Goal: Task Accomplishment & Management: Use online tool/utility

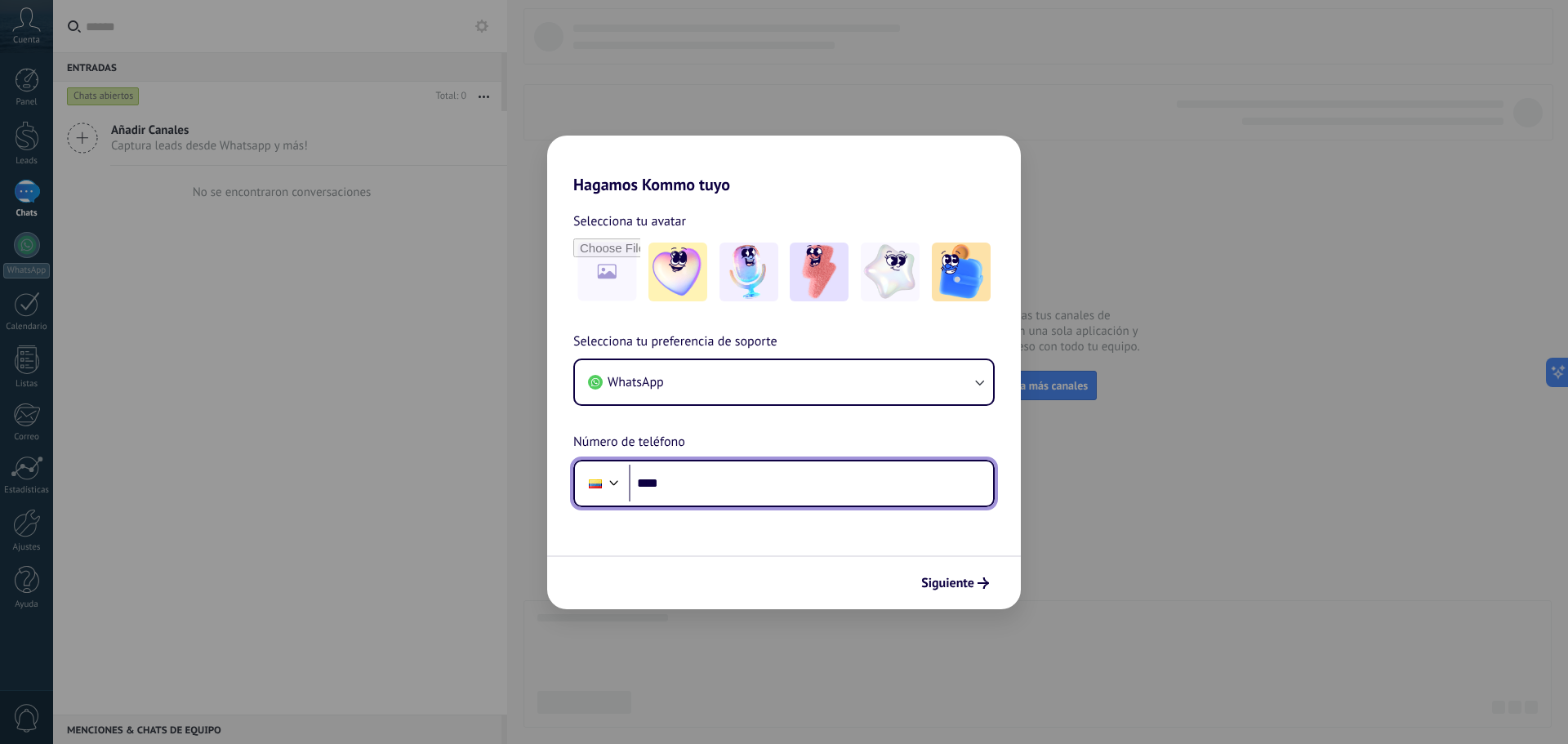
click at [768, 482] on input "****" at bounding box center [811, 484] width 364 height 37
type input "**********"
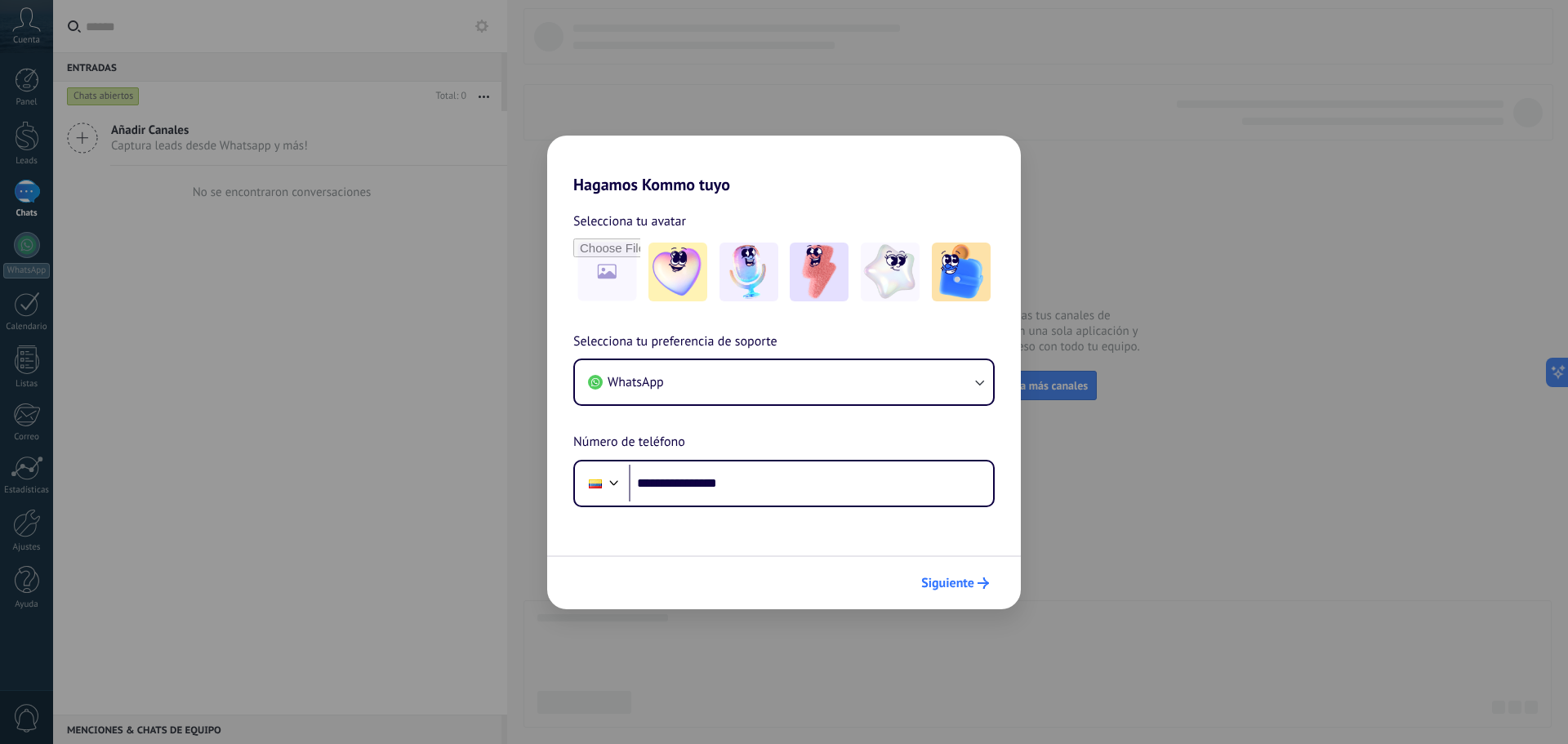
click at [944, 569] on div "Siguiente" at bounding box center [955, 583] width 83 height 28
click at [947, 579] on span "Siguiente" at bounding box center [948, 582] width 53 height 11
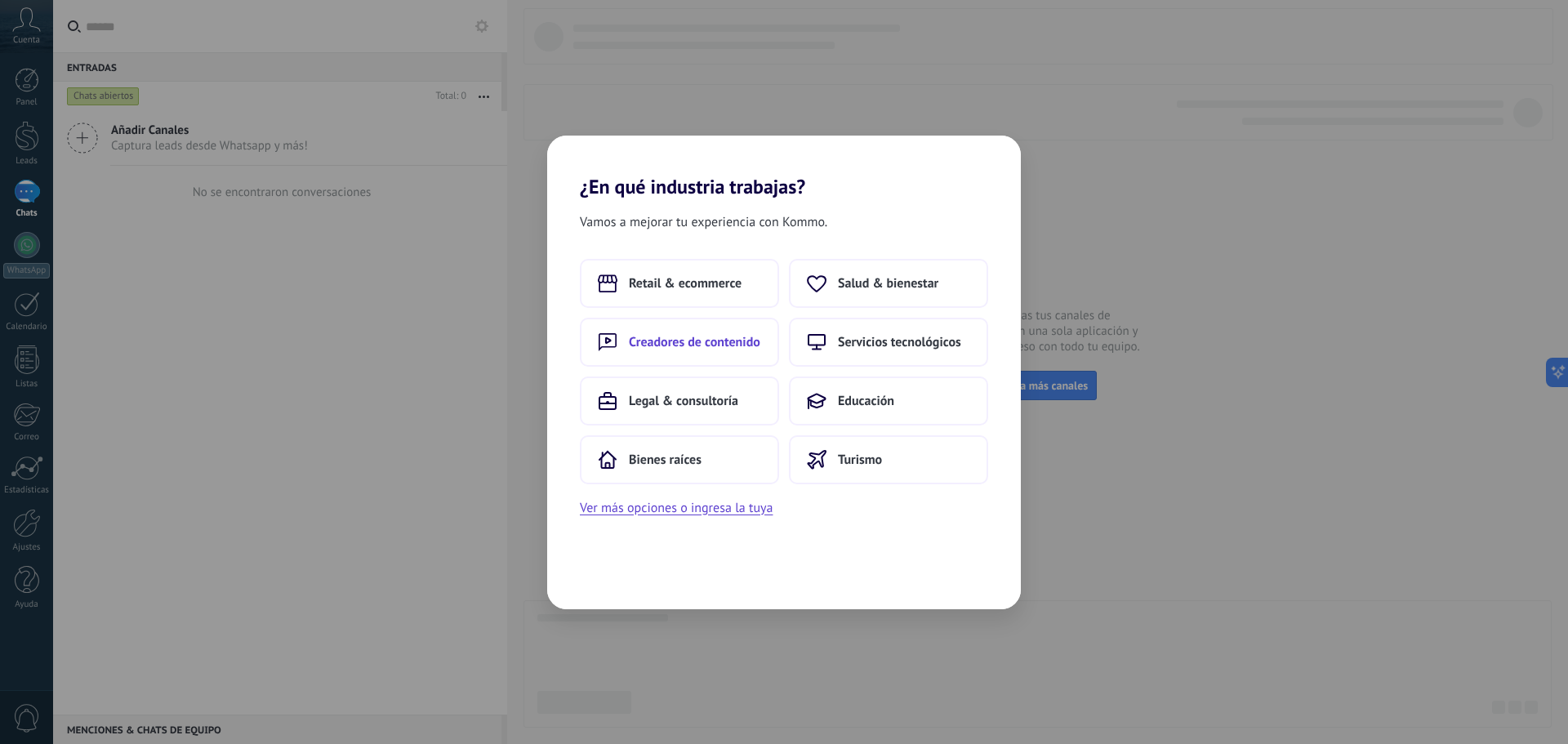
click at [700, 347] on span "Creadores de contenido" at bounding box center [694, 342] width 132 height 16
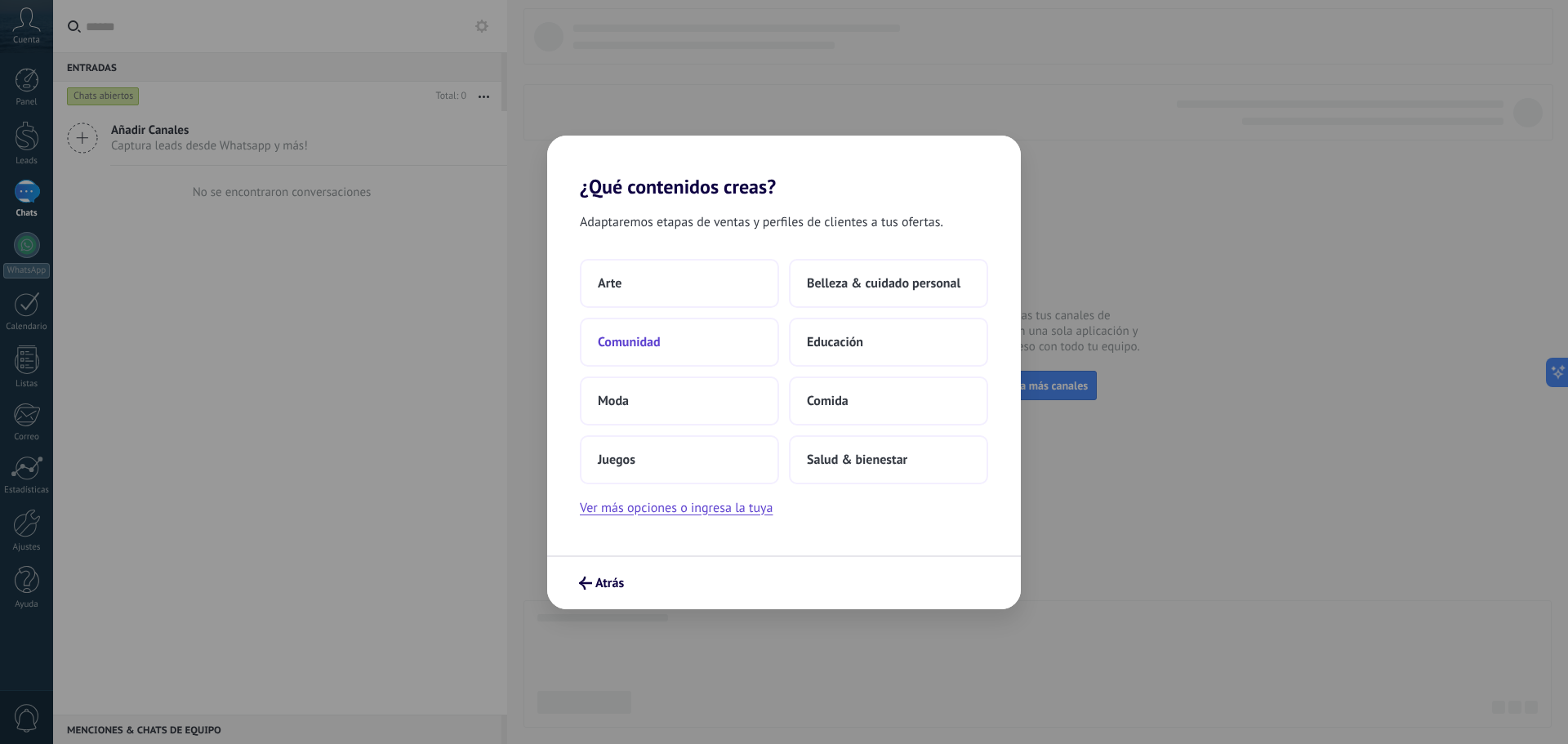
click at [705, 349] on button "Comunidad" at bounding box center [679, 342] width 199 height 49
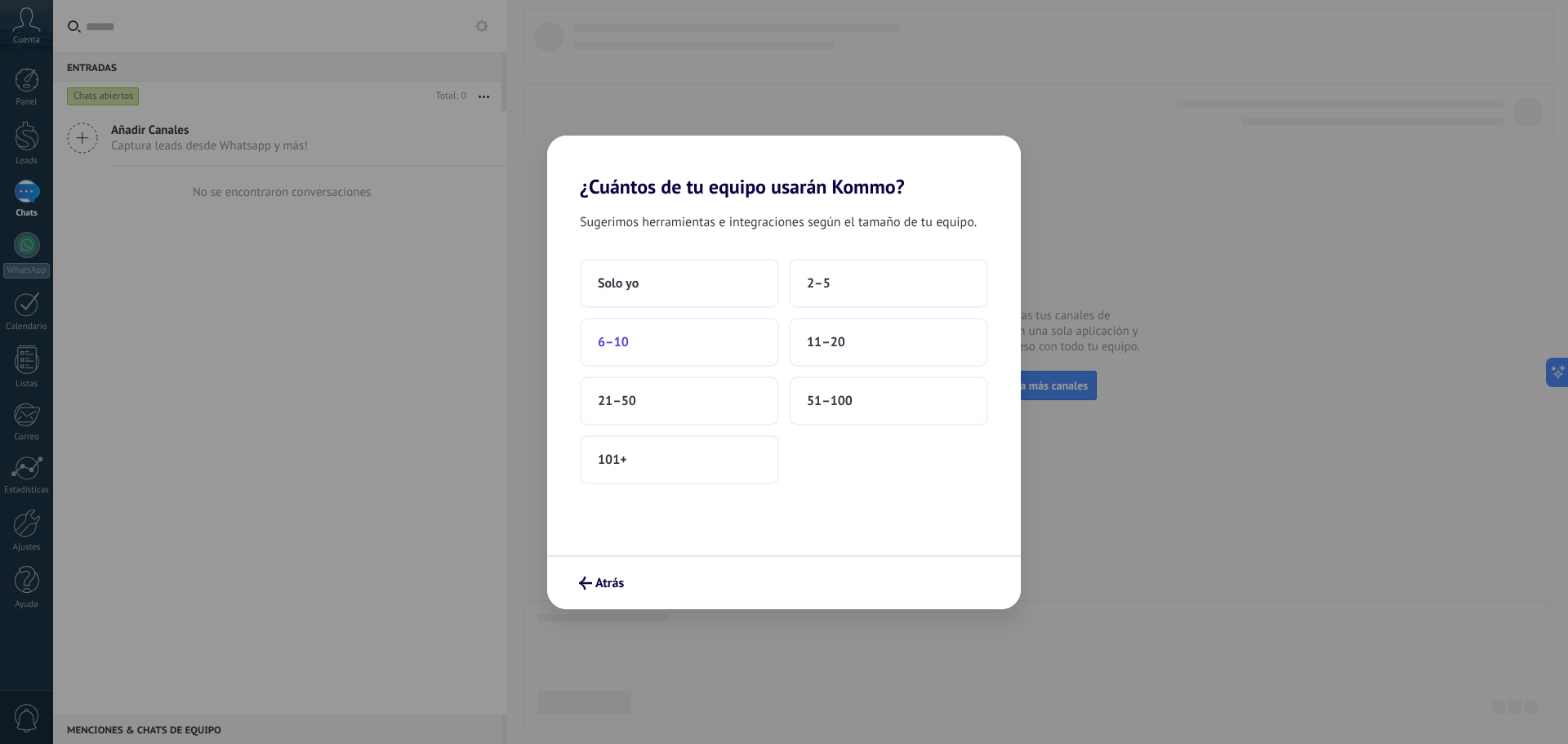
click at [704, 332] on button "6–10" at bounding box center [679, 342] width 199 height 49
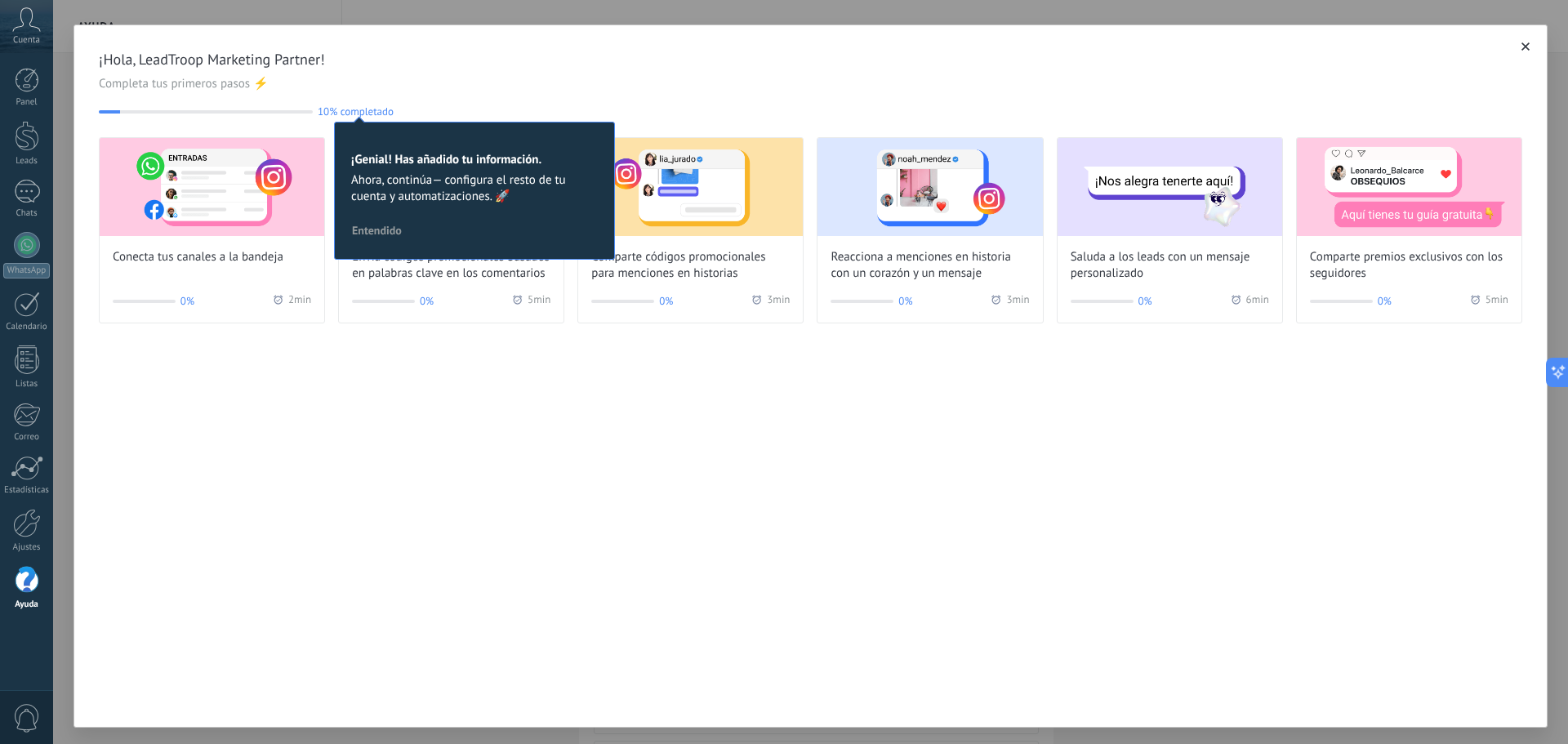
click at [728, 395] on div "¡Hola, LeadTroop Marketing Partner! Completa tus primeros pasos ⚡ 10% completad…" at bounding box center [810, 376] width 1474 height 703
click at [375, 227] on span "Entendido" at bounding box center [377, 230] width 50 height 11
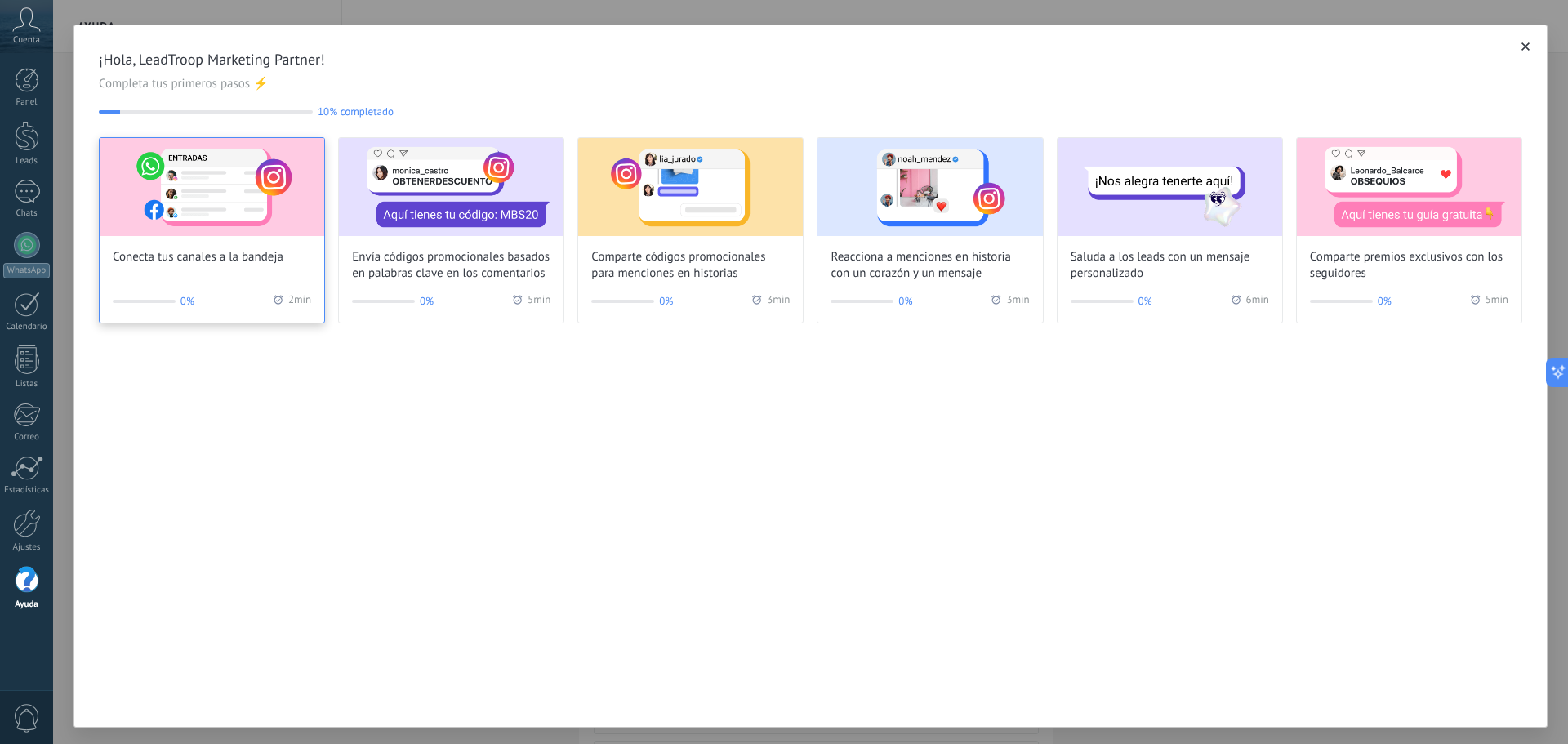
click at [213, 261] on span "Conecta tus canales a la bandeja" at bounding box center [197, 257] width 171 height 16
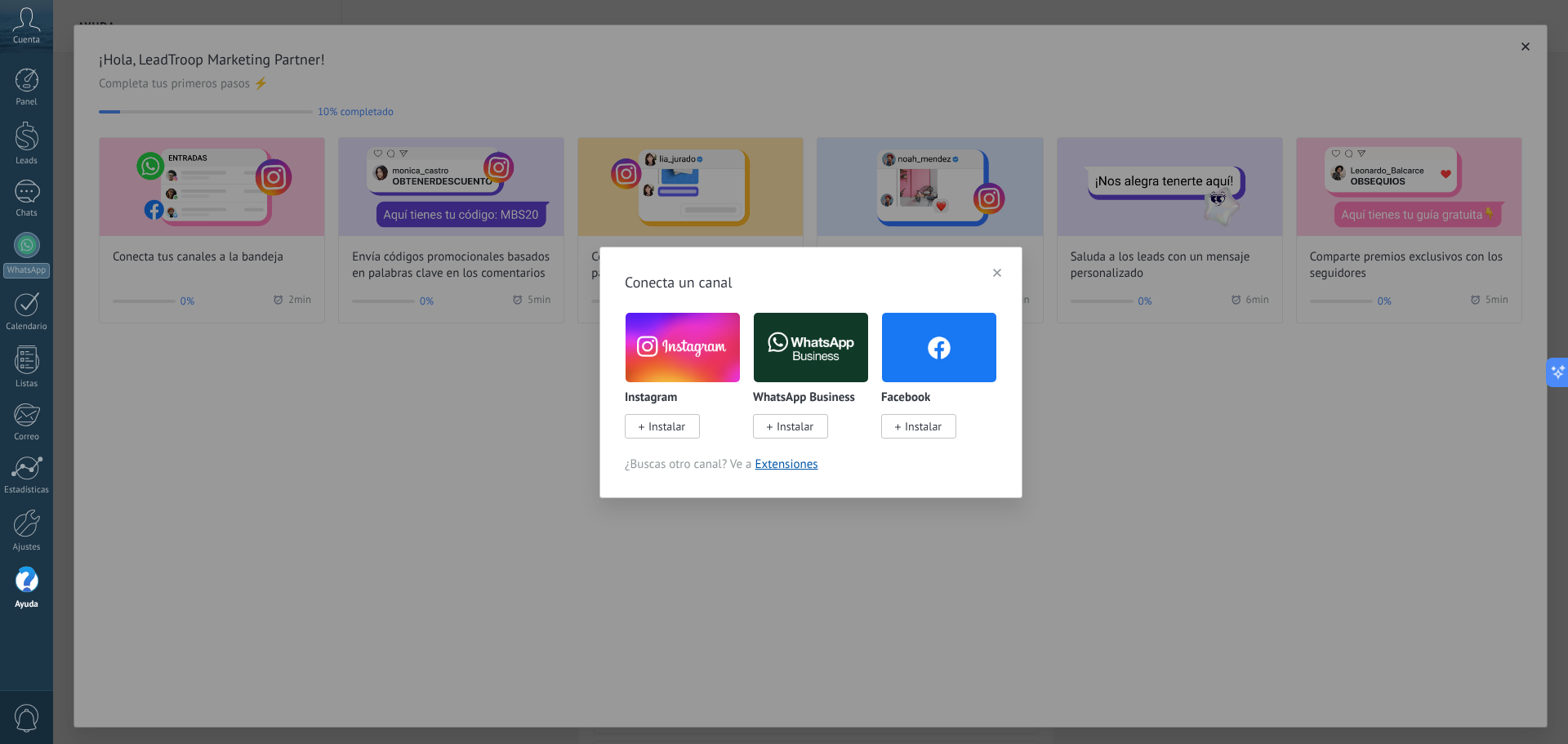
click at [817, 428] on span "Instalar" at bounding box center [790, 426] width 75 height 25
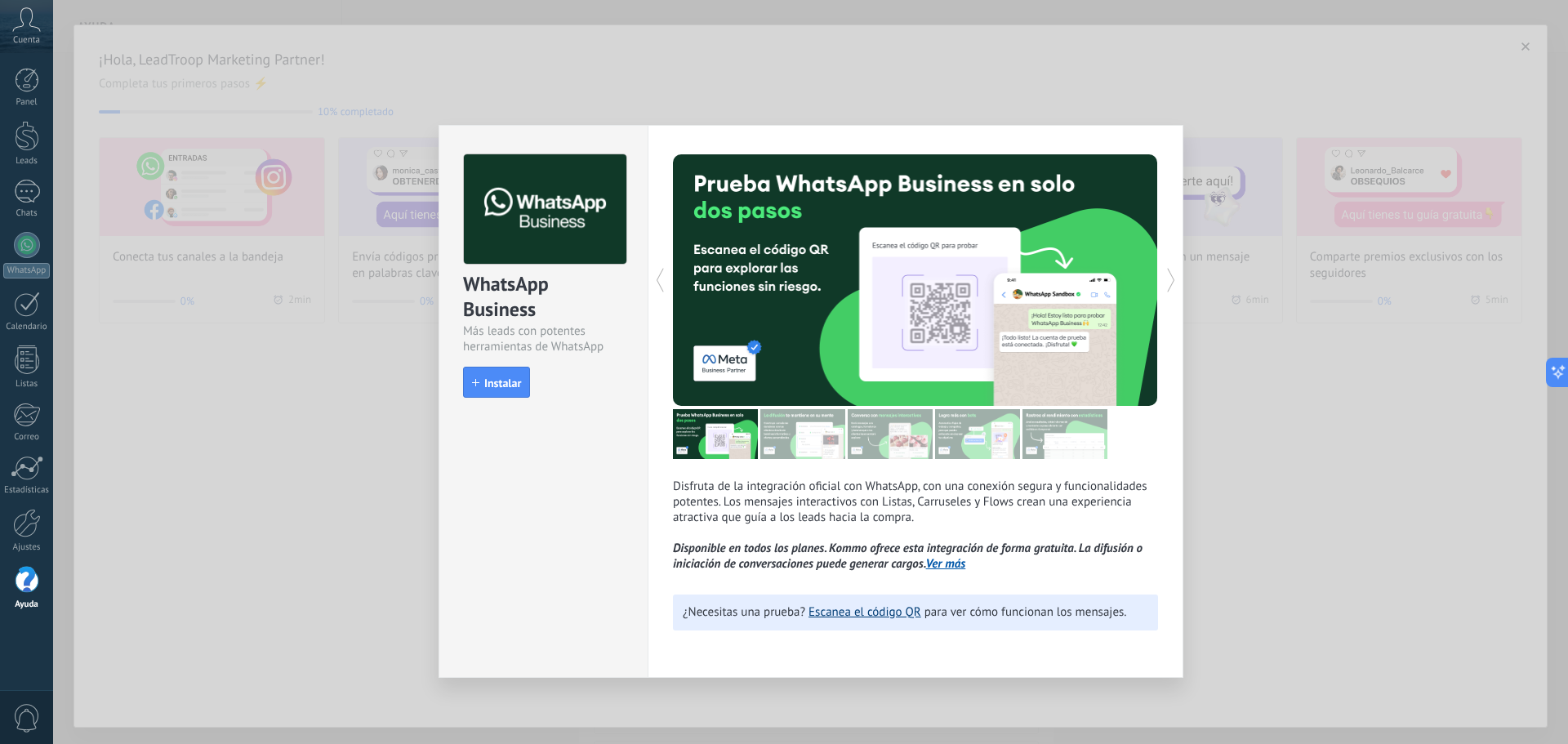
click at [857, 613] on link "Escanea el código QR" at bounding box center [864, 612] width 112 height 15
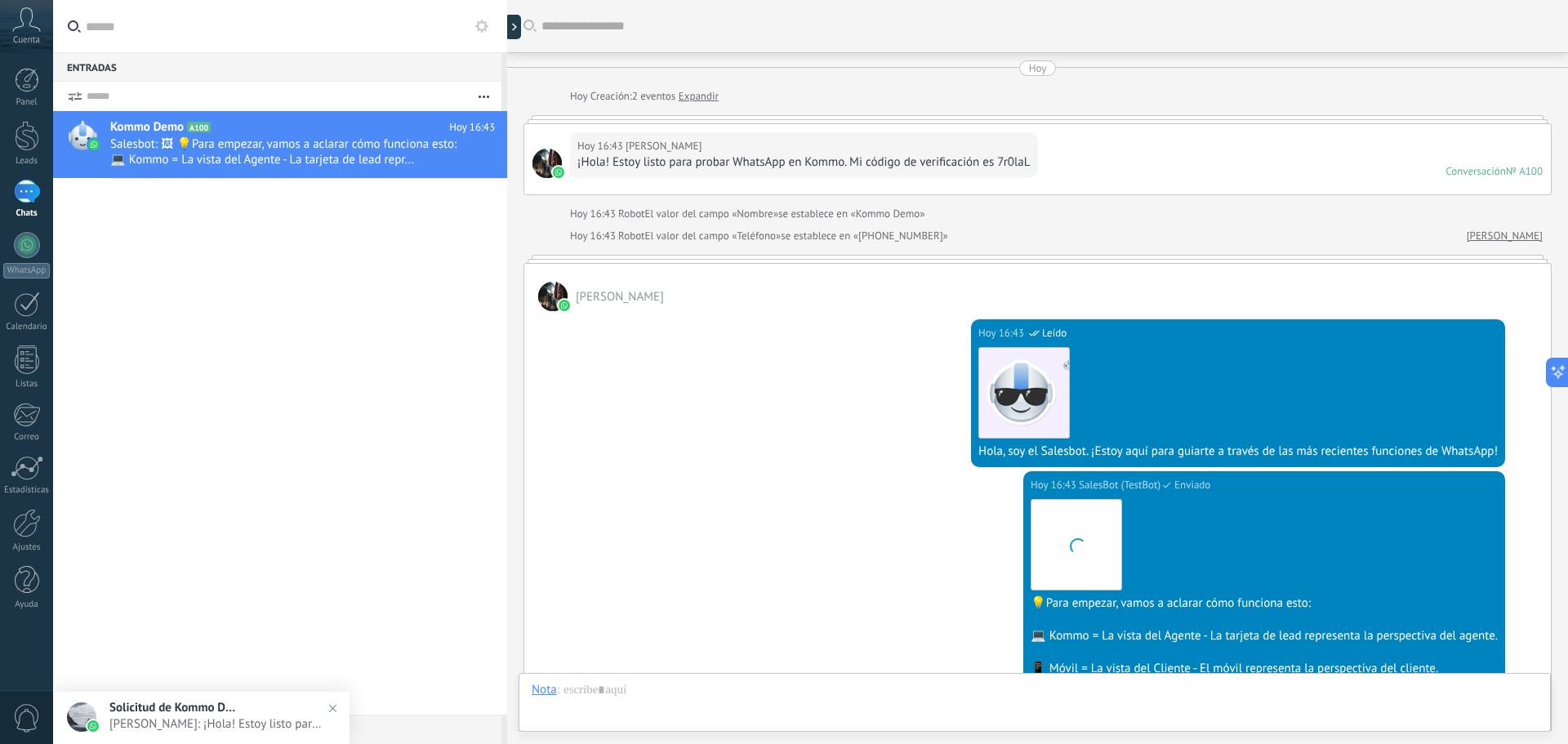
scroll to position [338, 0]
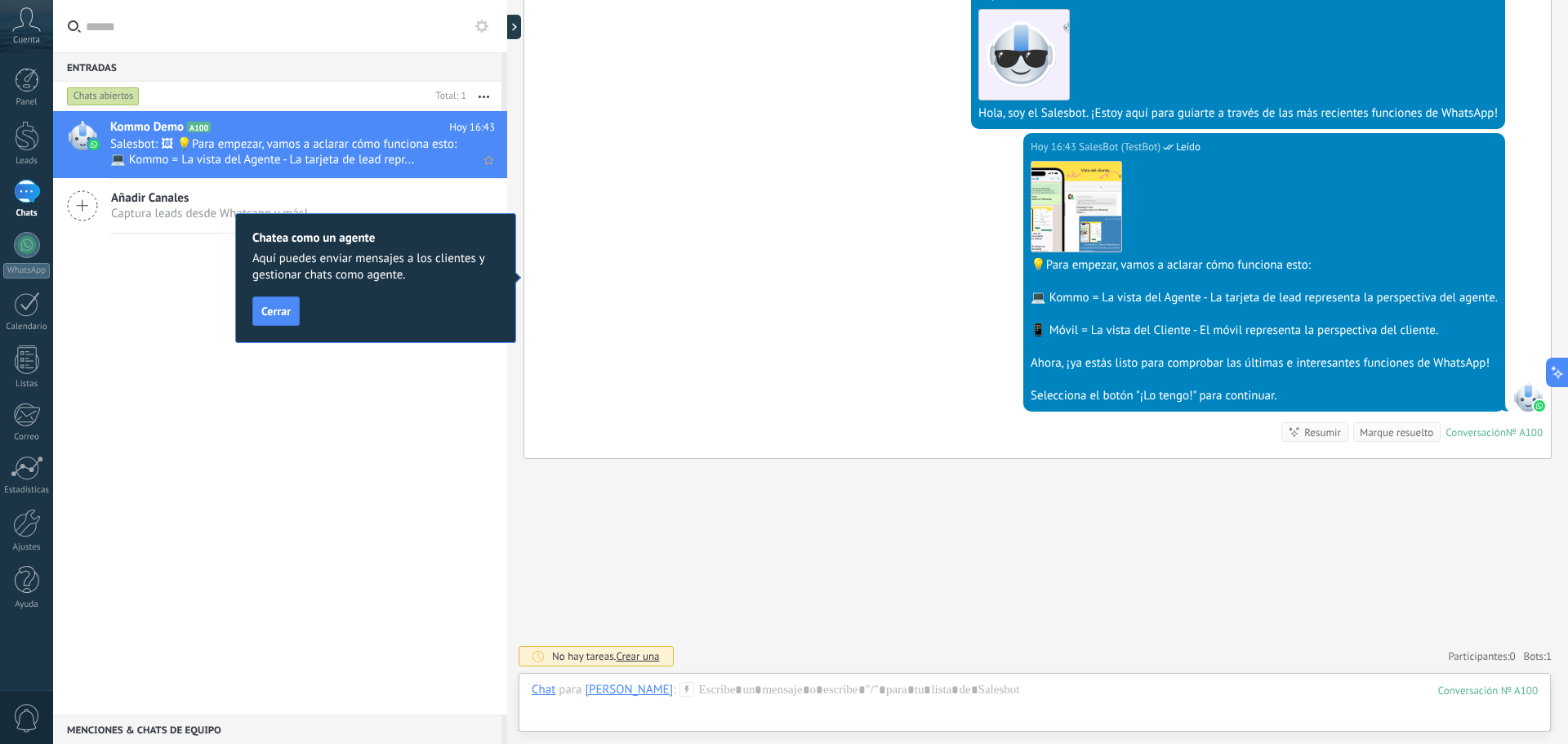
click at [406, 140] on span "Salesbot: 🖼 💡Para empezar, vamos a aclarar cómo funciona esto: 💻 Kommo = La vis…" at bounding box center [288, 152] width 354 height 31
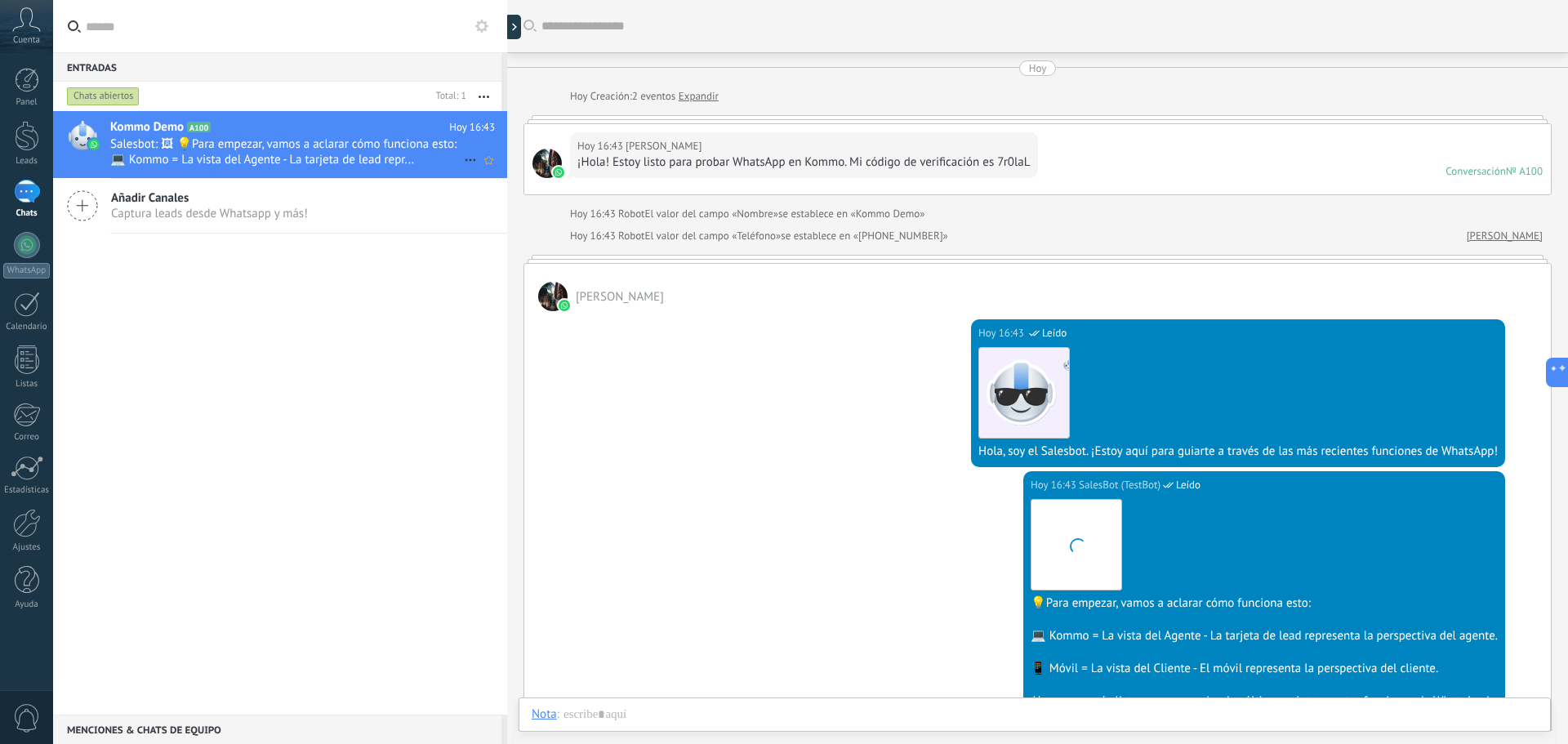
scroll to position [262, 0]
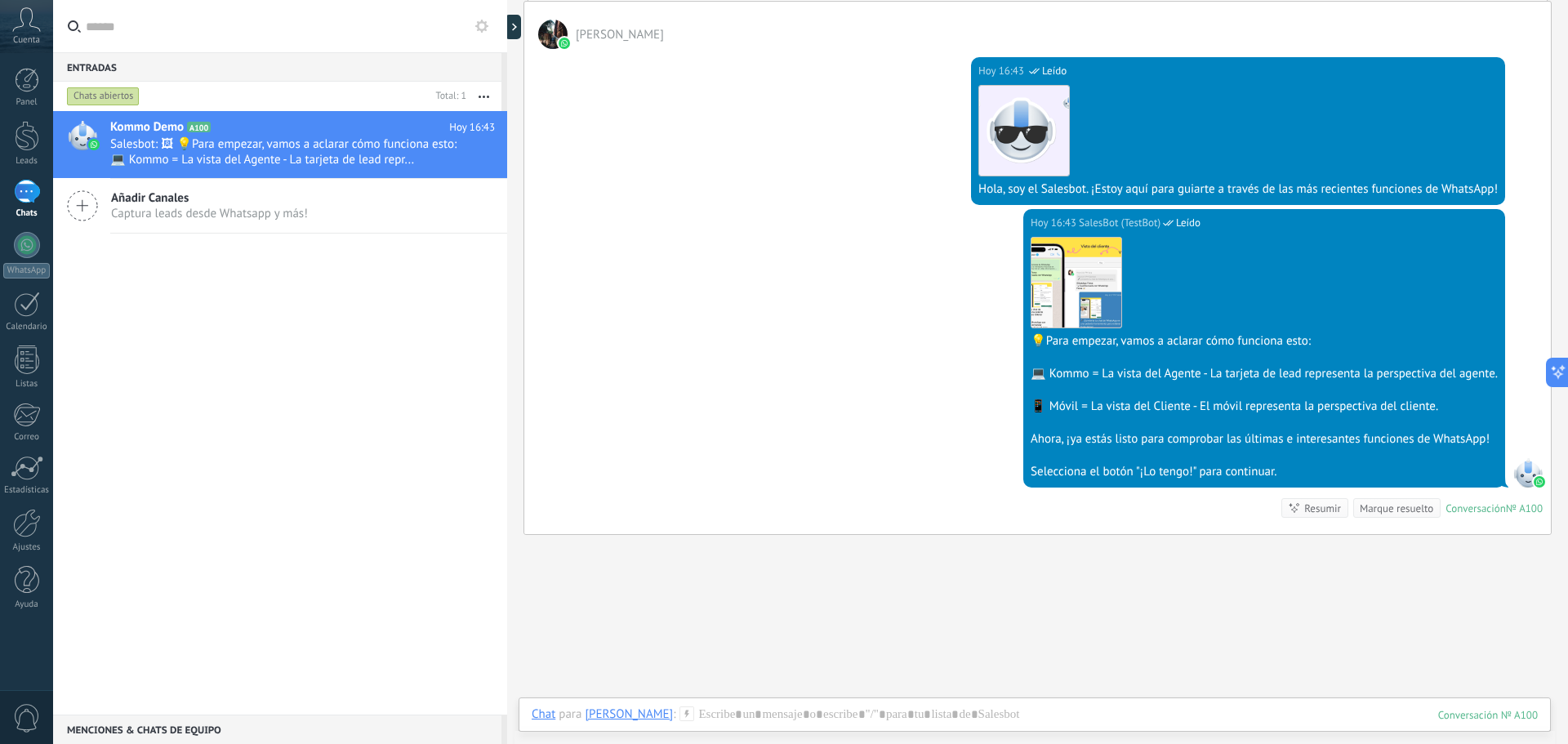
click at [594, 32] on span "[PERSON_NAME]" at bounding box center [620, 35] width 88 height 15
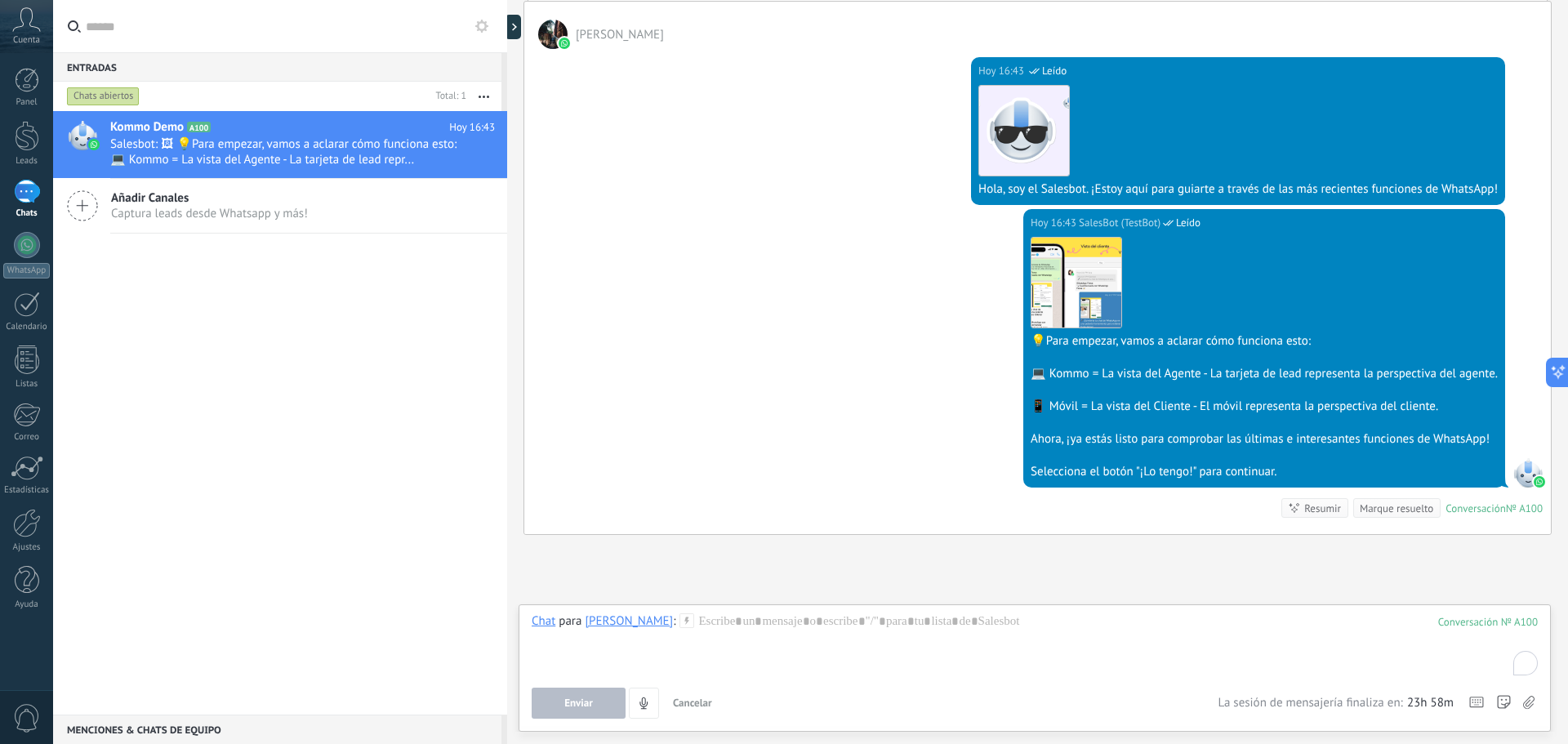
click at [594, 32] on span "[PERSON_NAME]" at bounding box center [620, 35] width 88 height 15
click at [630, 617] on div "[PERSON_NAME]" at bounding box center [629, 621] width 88 height 14
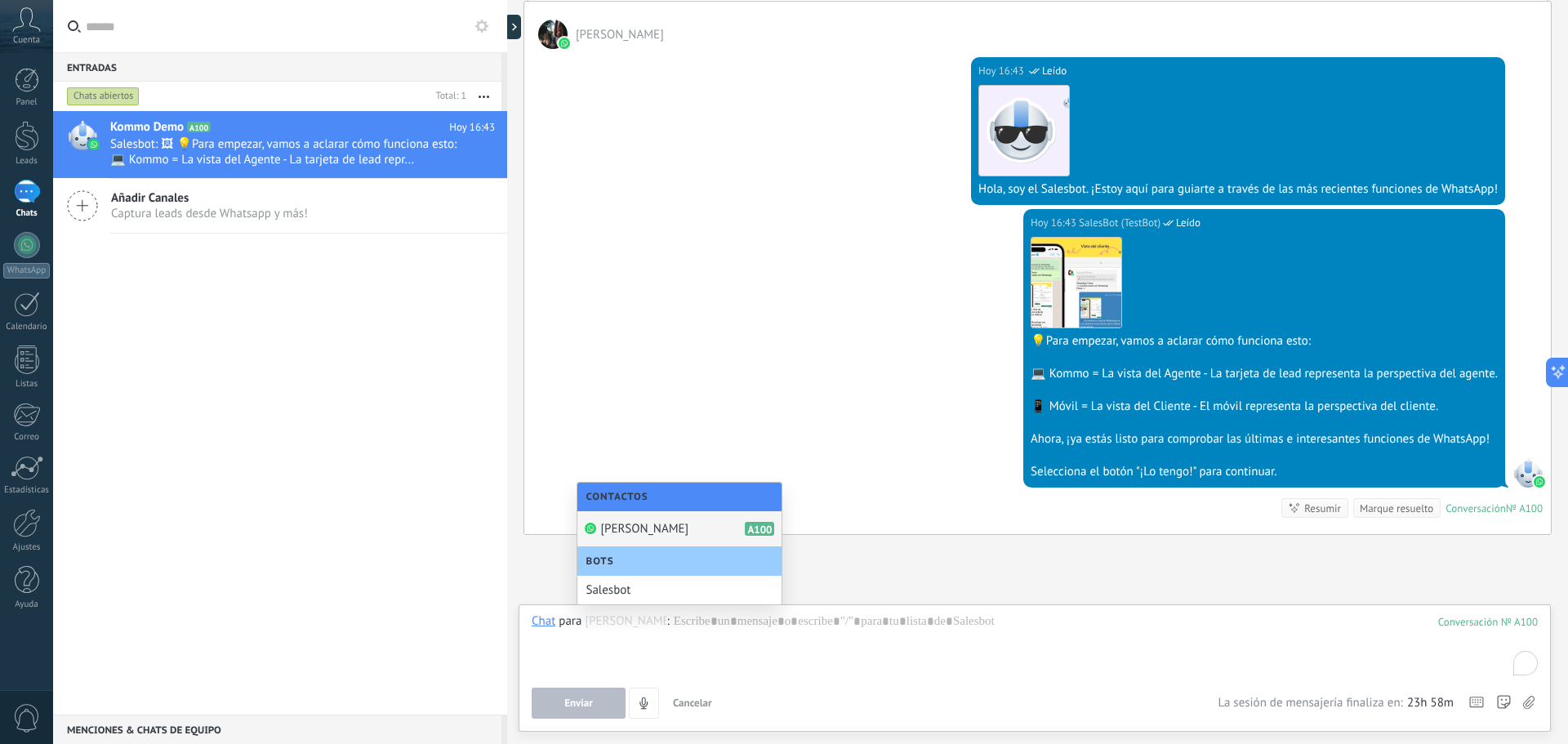
click at [641, 524] on span "[PERSON_NAME]" at bounding box center [644, 529] width 88 height 15
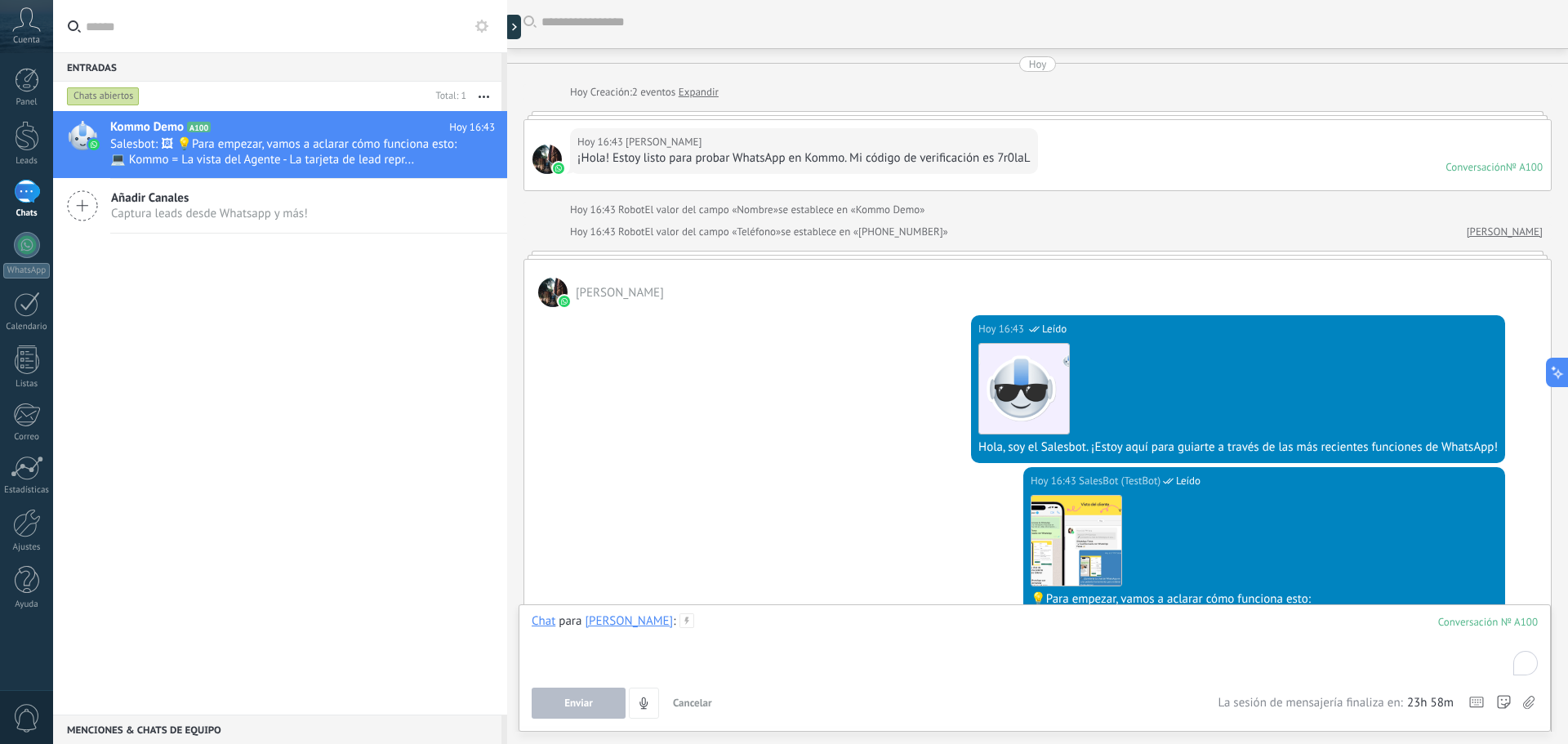
scroll to position [0, 0]
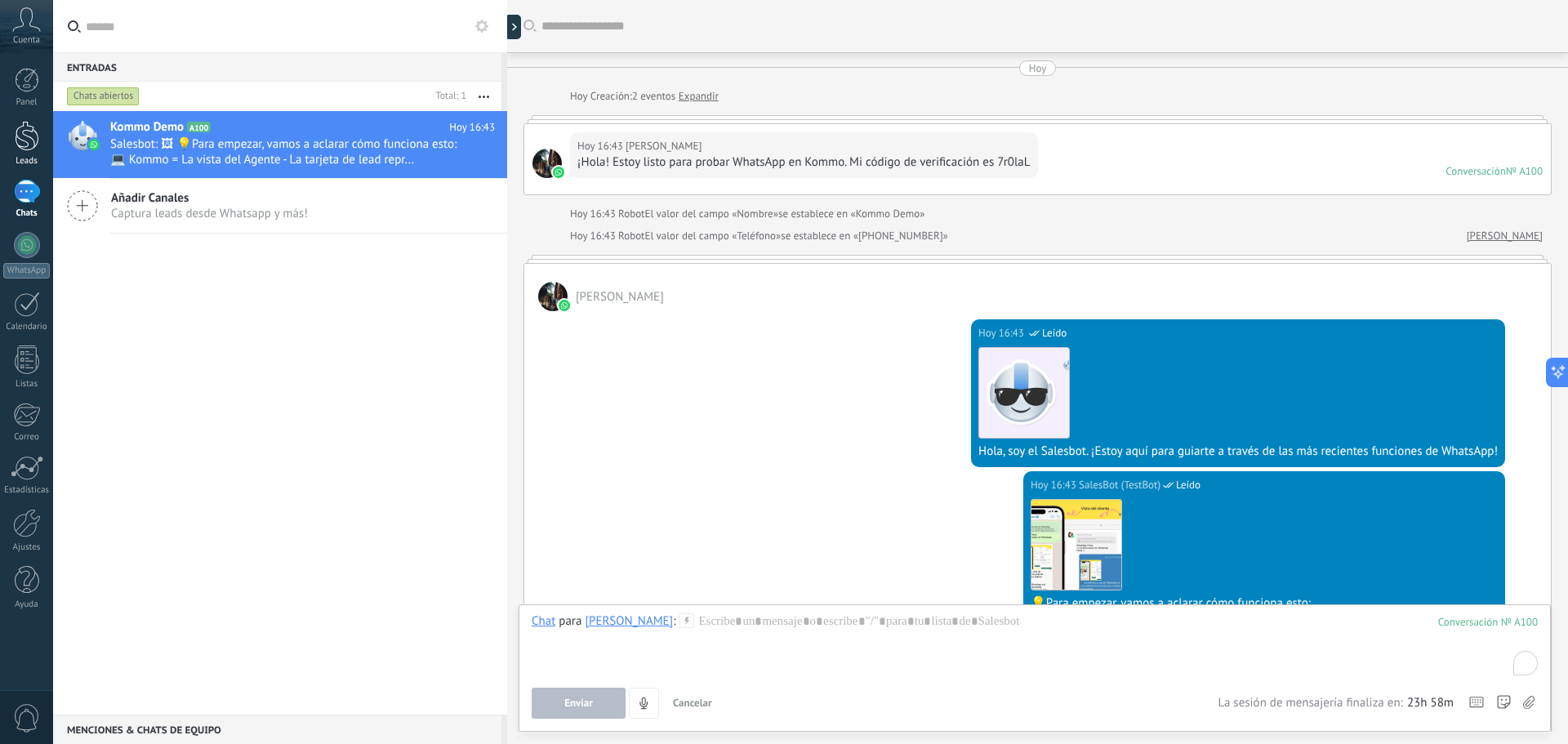
click at [37, 153] on link "Leads" at bounding box center [26, 144] width 53 height 46
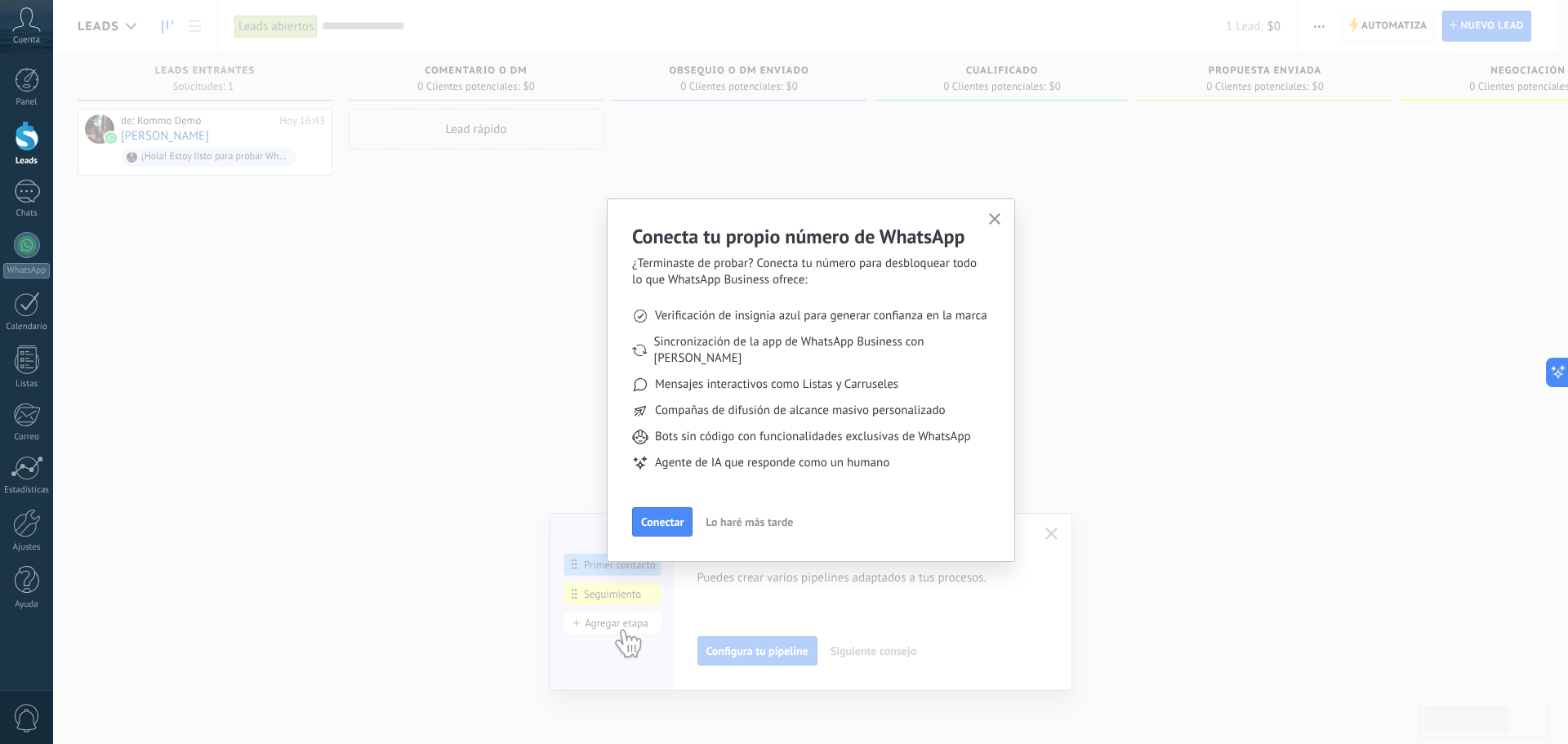
click at [992, 225] on icon "button" at bounding box center [995, 219] width 12 height 12
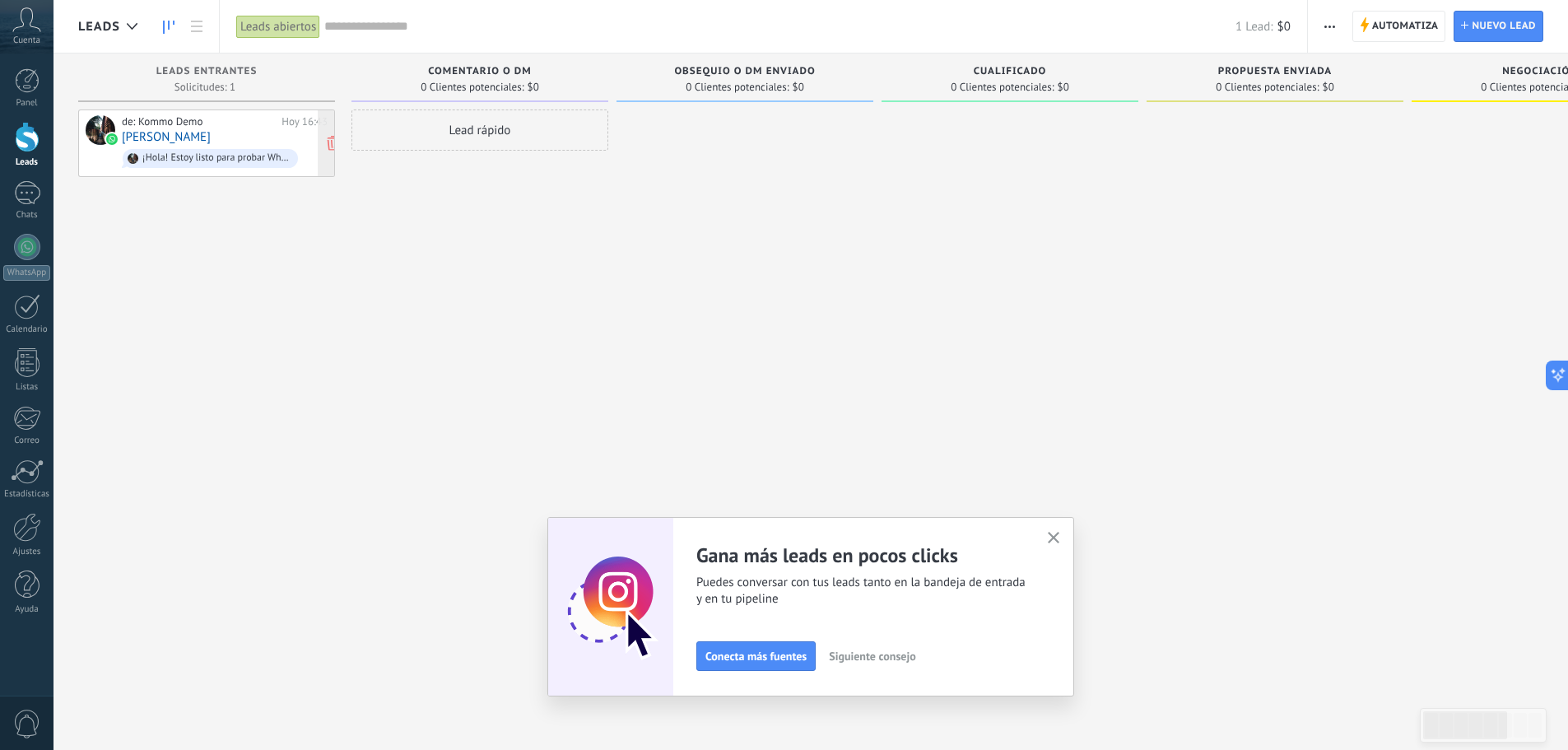
click at [176, 136] on link "[PERSON_NAME]" at bounding box center [166, 137] width 89 height 14
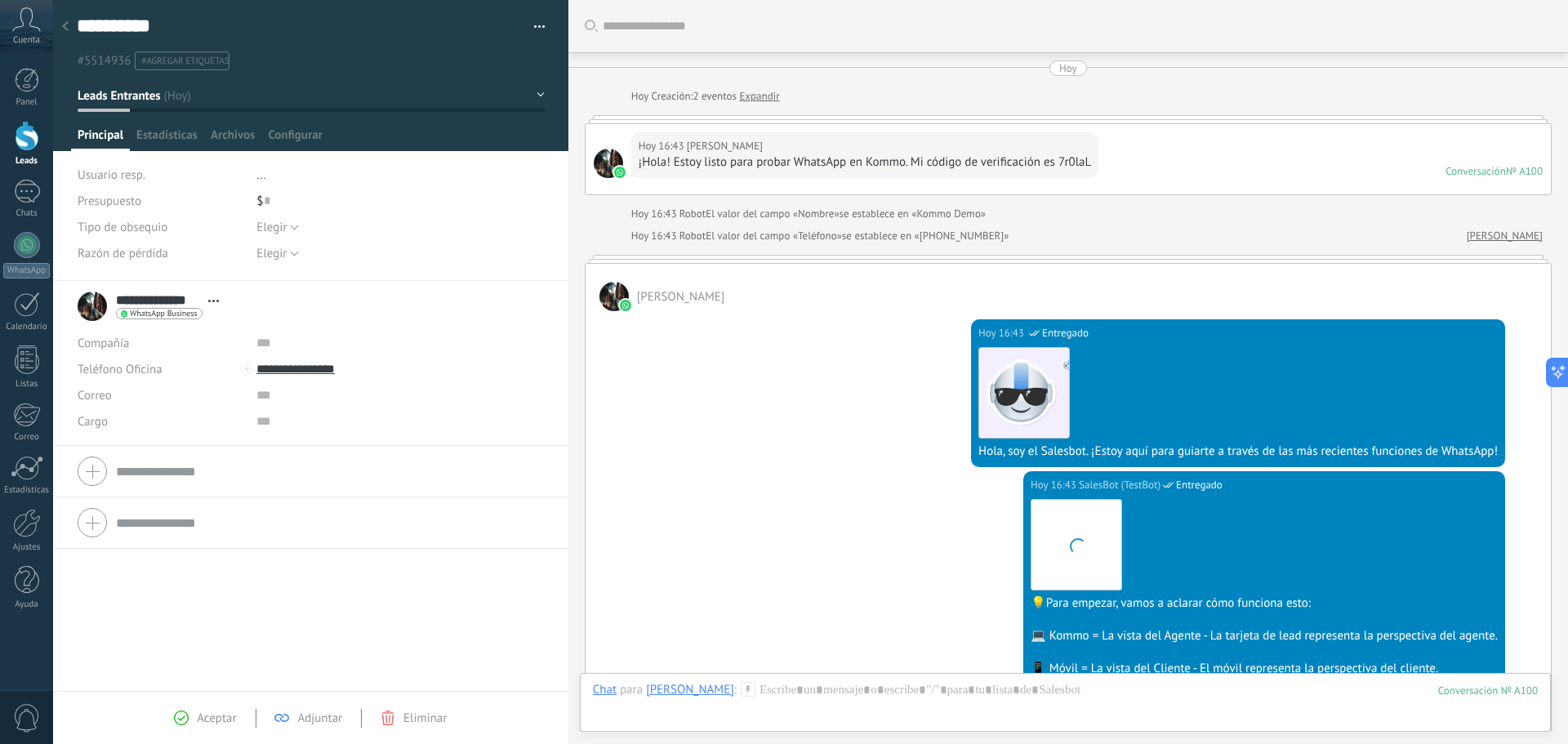
scroll to position [338, 0]
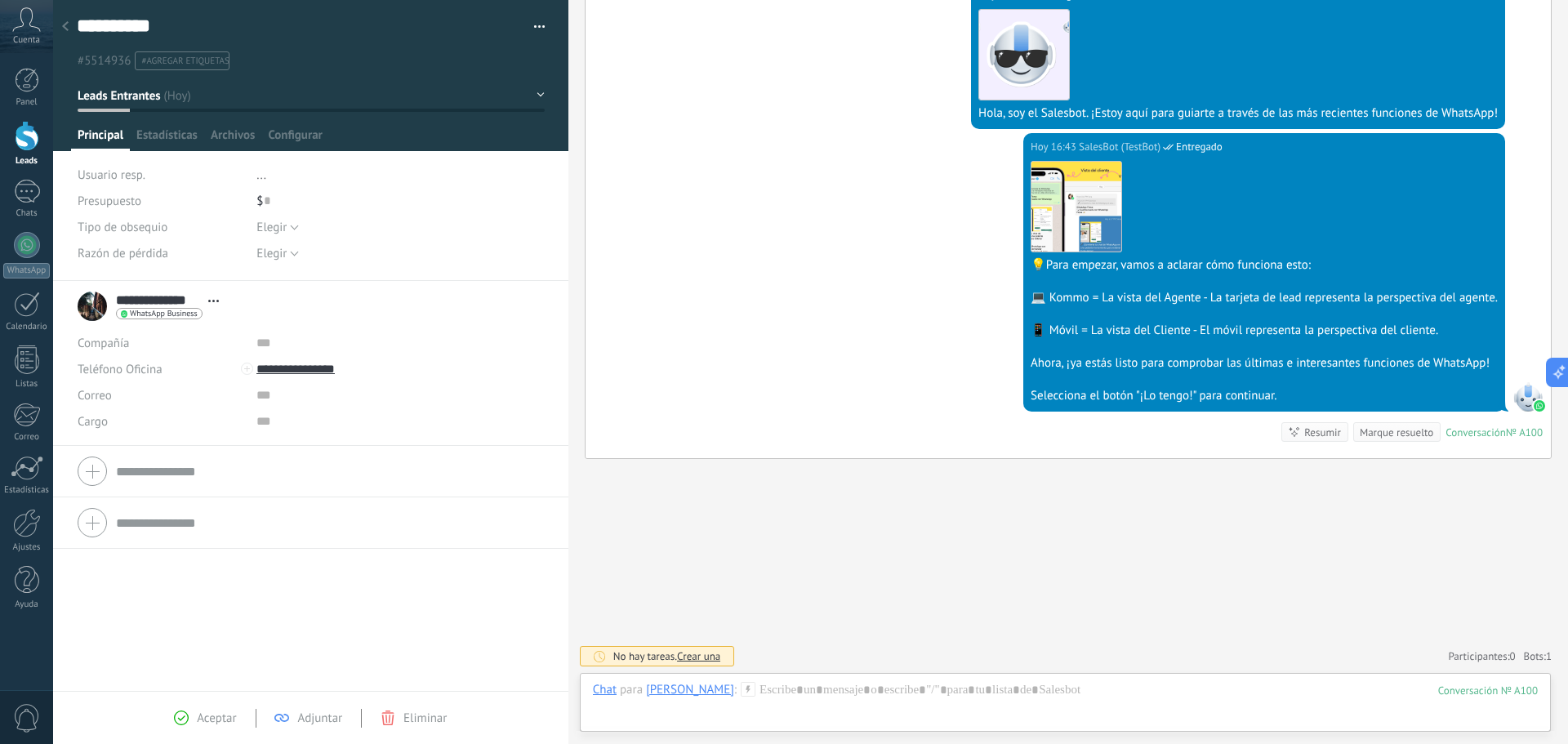
click at [93, 306] on div "**********" at bounding box center [152, 306] width 150 height 41
click at [172, 318] on div "WhatsApp Business Enviar mensaje Separar el chat" at bounding box center [159, 313] width 87 height 11
click at [297, 304] on div at bounding box center [784, 372] width 1568 height 744
click at [26, 189] on div "1" at bounding box center [26, 192] width 26 height 24
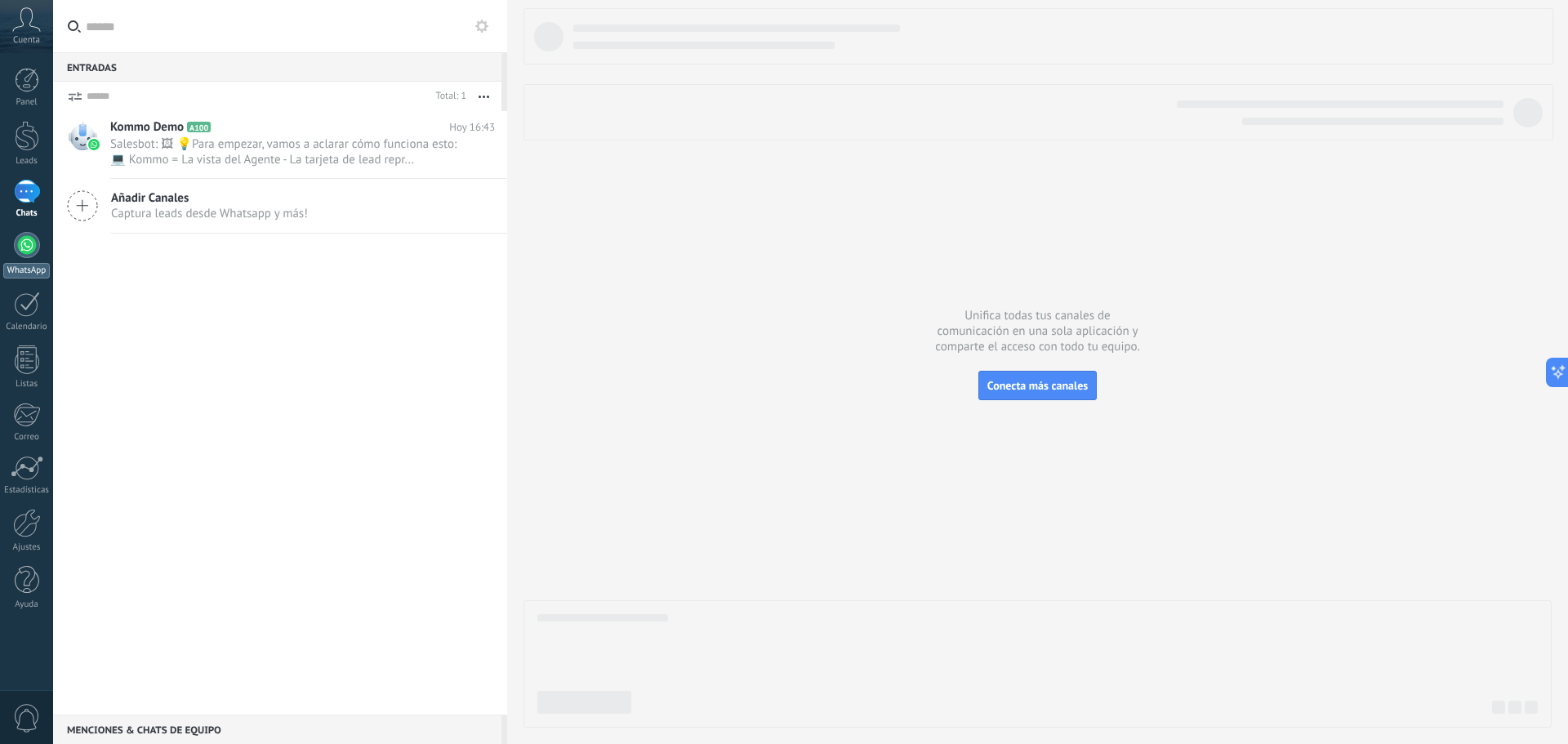
click at [33, 259] on link "WhatsApp" at bounding box center [26, 255] width 53 height 47
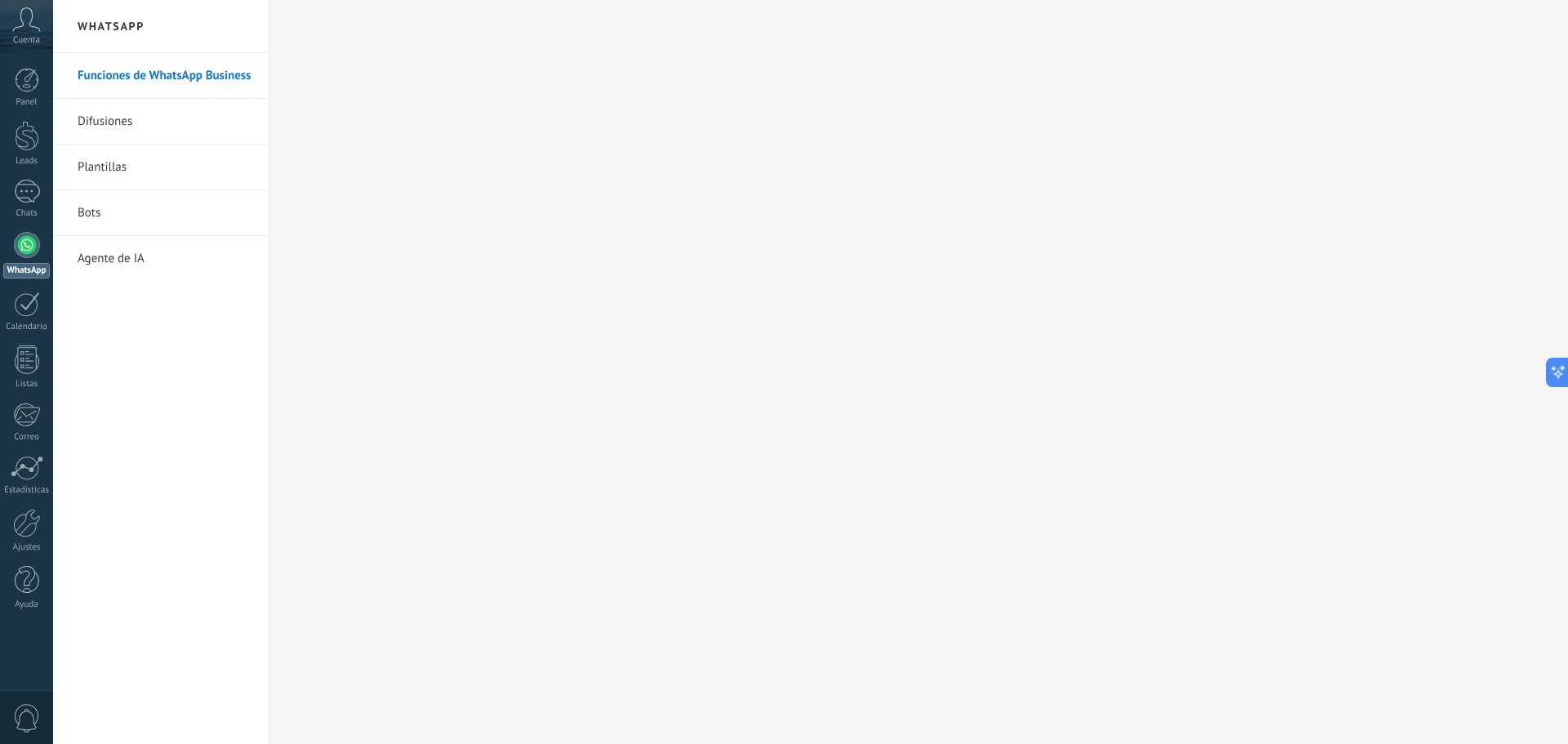
click at [149, 131] on link "Difusiones" at bounding box center [164, 122] width 174 height 46
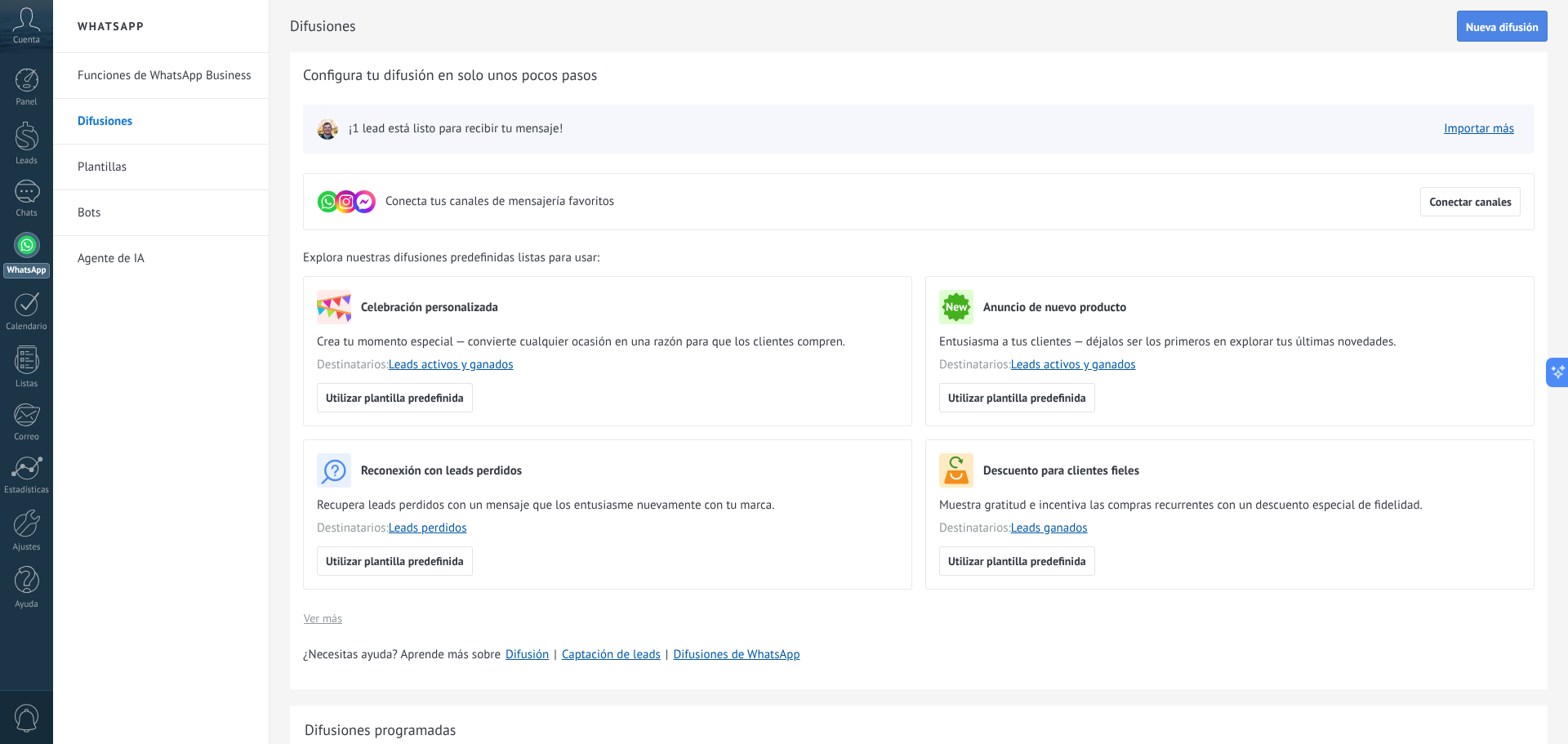
click at [1482, 39] on button "Nueva difusión" at bounding box center [1502, 26] width 91 height 31
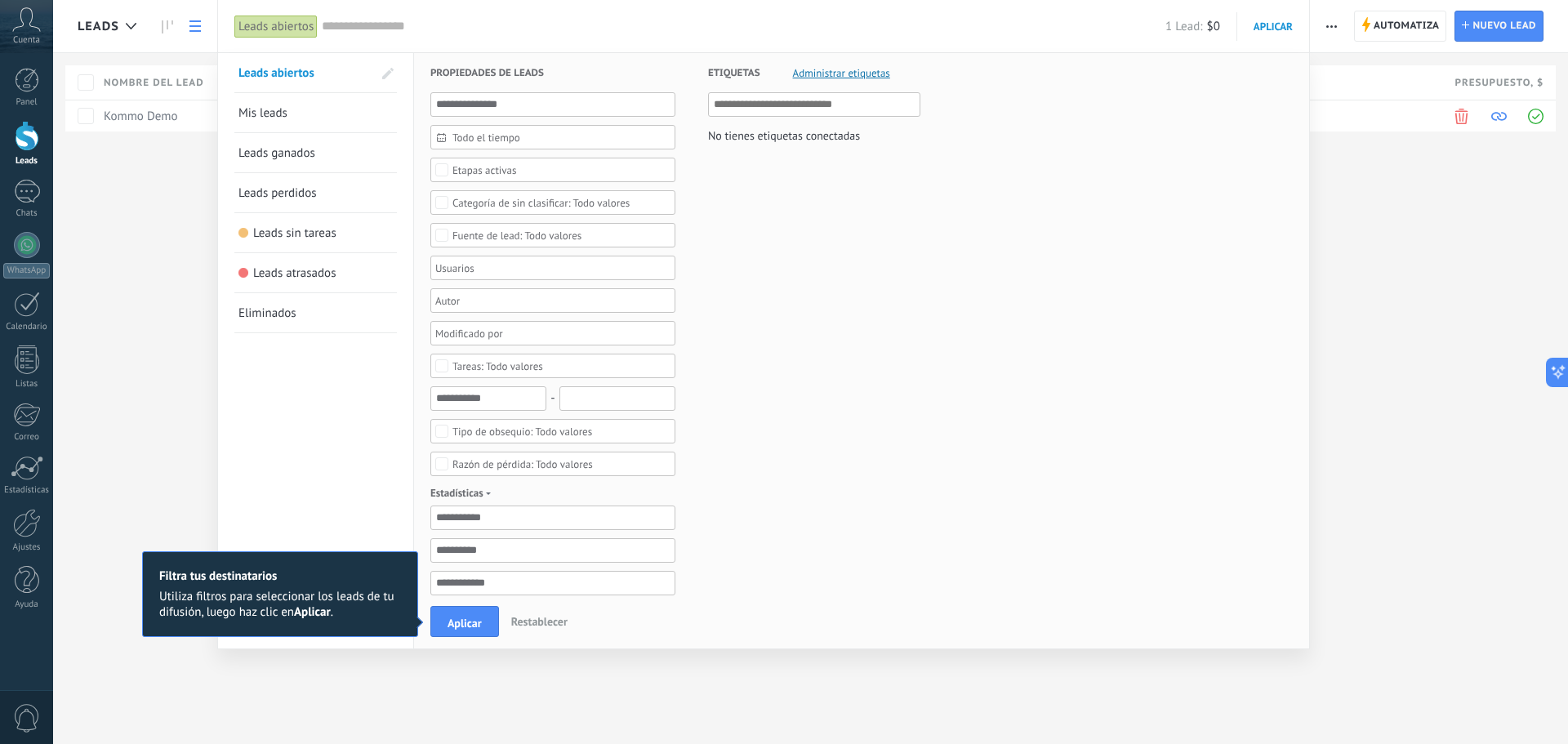
click at [208, 272] on div "Leads Automatiza Nueva difusión Editar embudo Imprimir Ajustes de la lista Impo…" at bounding box center [810, 372] width 1514 height 744
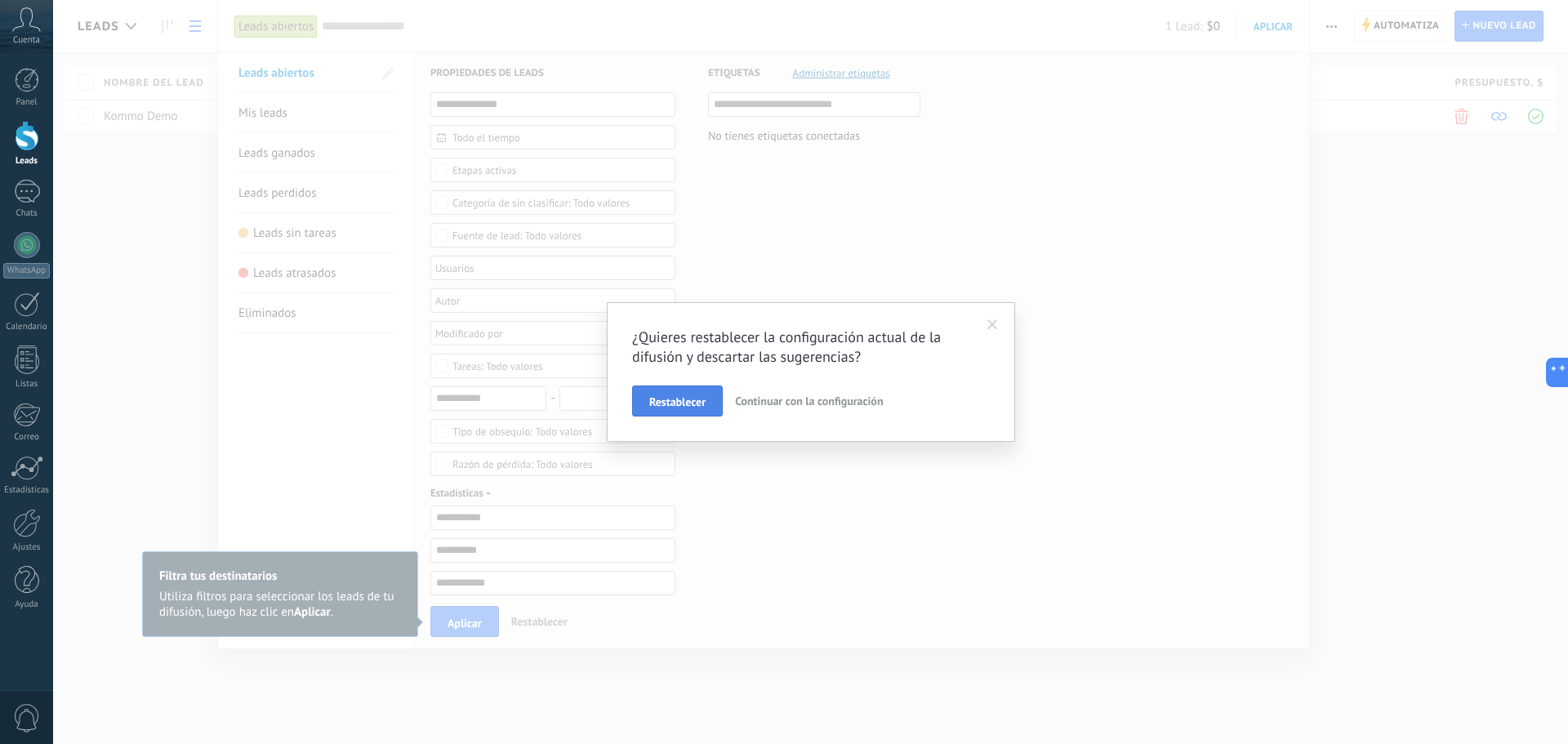
click at [671, 405] on span "Restablecer" at bounding box center [677, 401] width 56 height 11
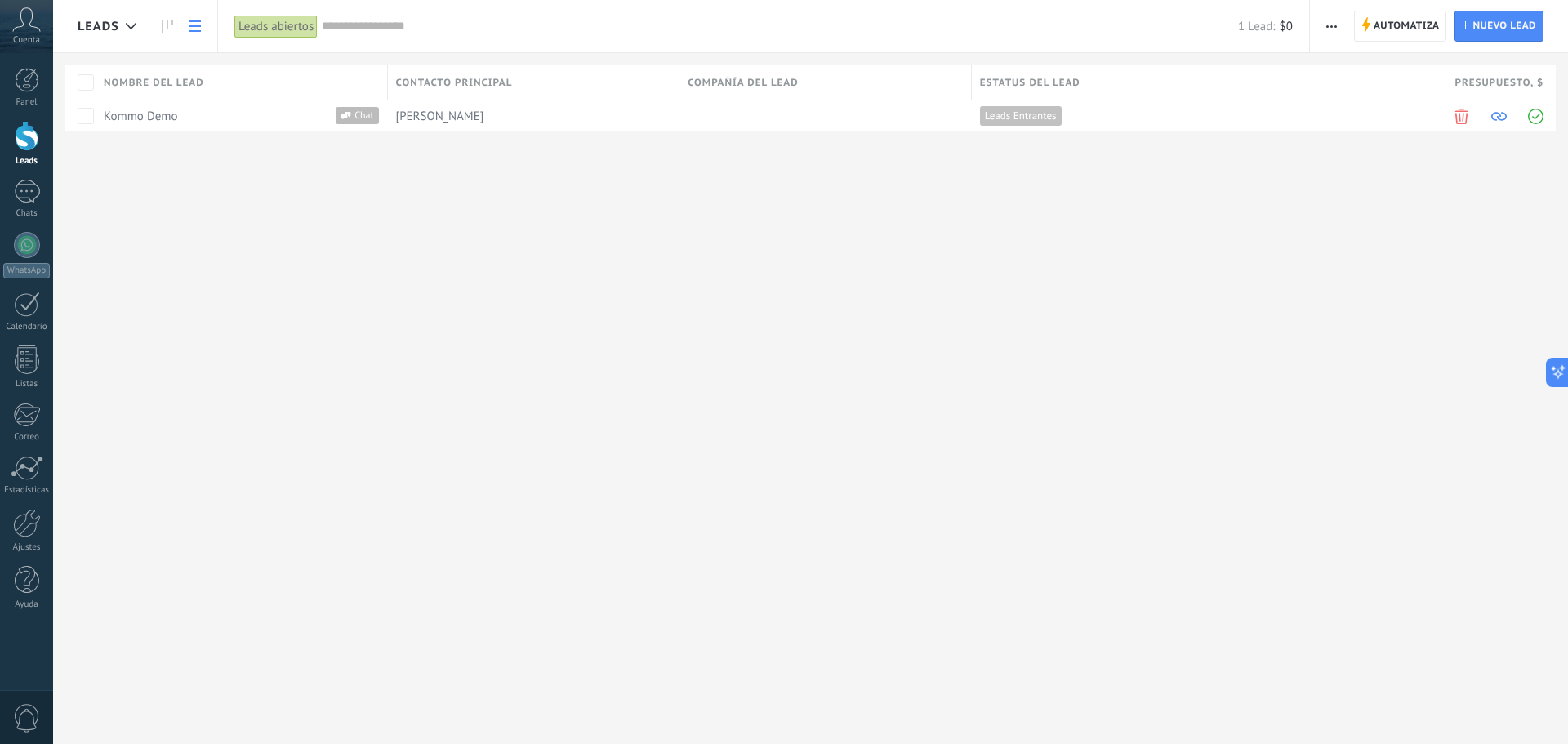
drag, startPoint x: 594, startPoint y: 266, endPoint x: 283, endPoint y: 308, distance: 313.8
click at [586, 269] on div "Leads Automatiza Nueva difusión Editar embudo Imprimir Ajustes de la lista Impo…" at bounding box center [810, 372] width 1514 height 744
click at [24, 249] on div at bounding box center [26, 245] width 26 height 26
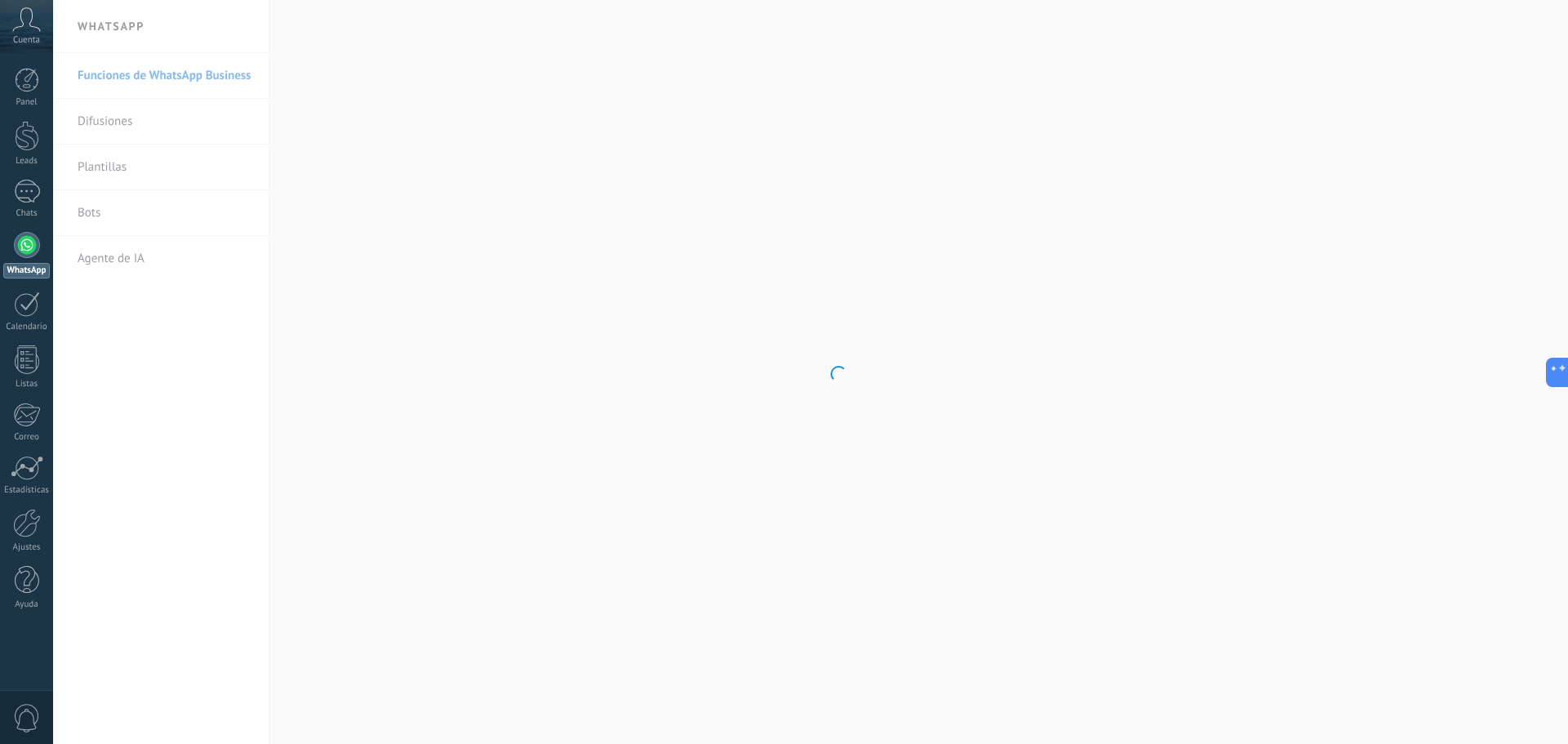
click at [94, 175] on body ".abccls-1,.abccls-2{fill-rule:evenodd}.abccls-2{fill:#fff} .abfcls-1{fill:none}…" at bounding box center [784, 372] width 1568 height 744
click at [109, 172] on link "Plantillas" at bounding box center [164, 168] width 174 height 46
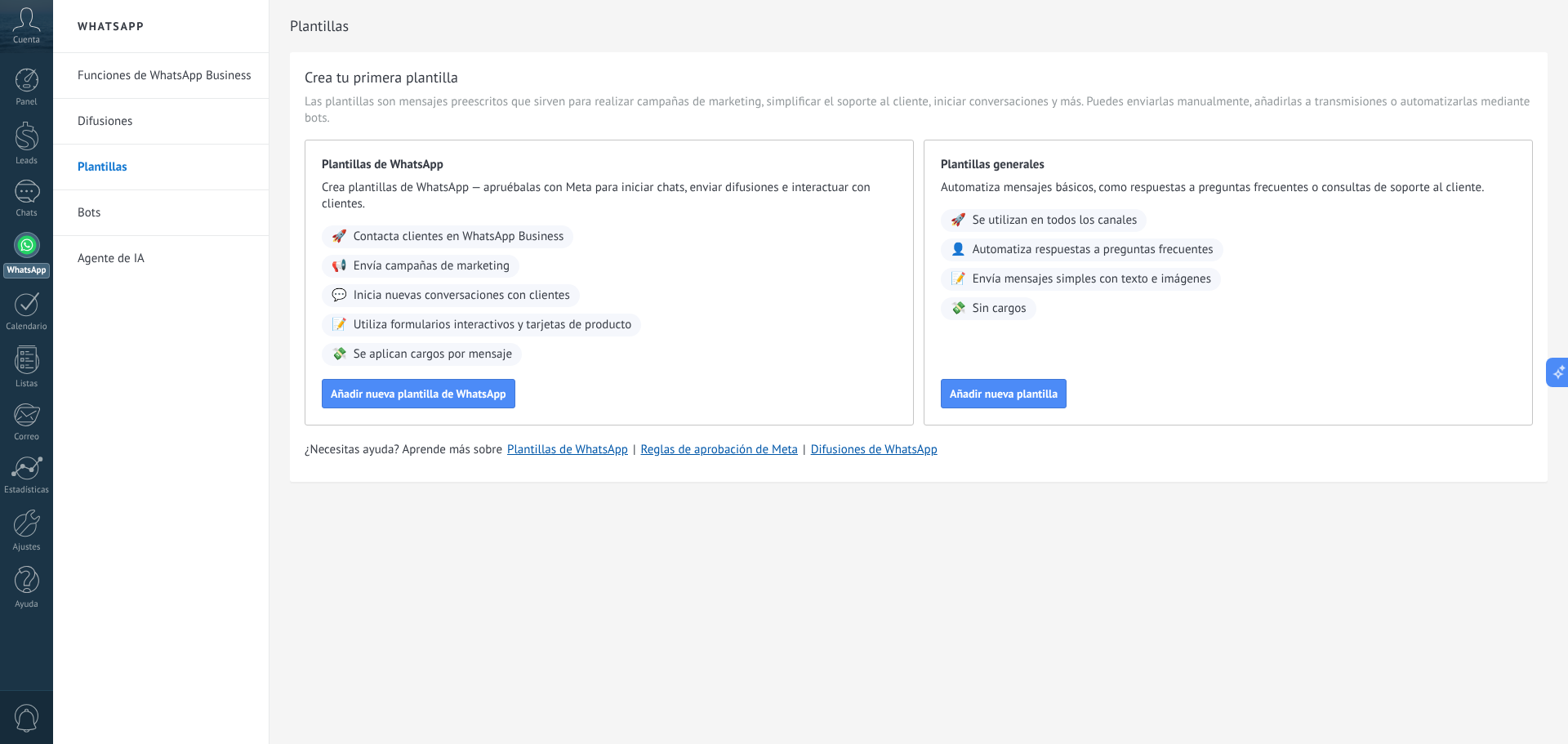
click at [470, 236] on span "Contacta clientes en WhatsApp Business" at bounding box center [459, 237] width 211 height 16
click at [454, 398] on span "Añadir nueva plantilla de WhatsApp" at bounding box center [419, 393] width 175 height 11
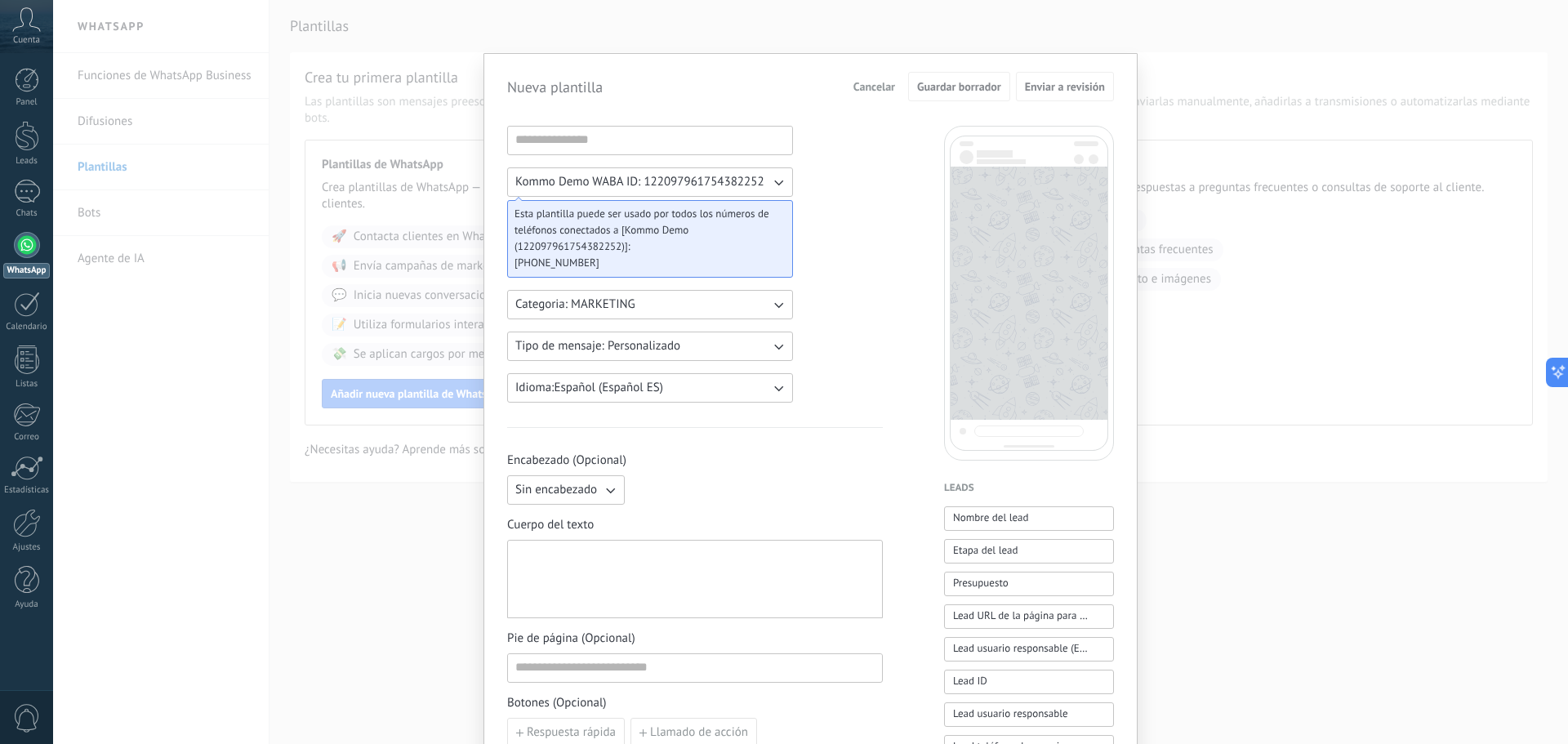
click at [604, 176] on span "Kommo Demo WABA ID: 122097961754382252" at bounding box center [640, 181] width 249 height 16
click at [815, 175] on div "Kommo Demo WABA ID: 122097961754382252 Kommo Demo WABA ID: 122097961754382252 E…" at bounding box center [694, 678] width 375 height 1104
click at [815, 175] on div "Kommo Demo WABA ID: 122097961754382252 Esta plantilla puede ser usado por todos…" at bounding box center [694, 678] width 375 height 1104
click at [588, 554] on div at bounding box center [695, 580] width 359 height 65
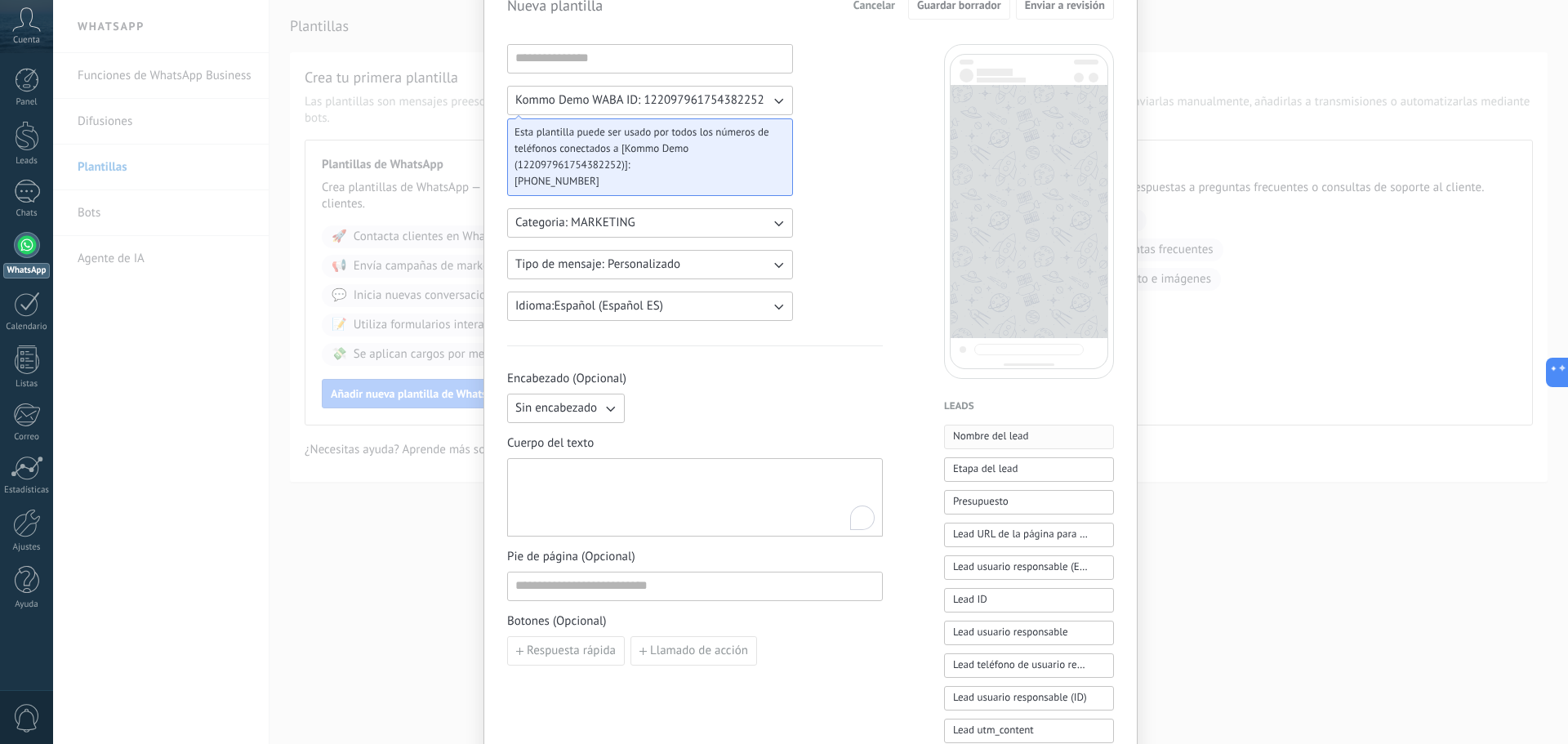
click at [994, 438] on span "Nombre del lead" at bounding box center [990, 436] width 76 height 16
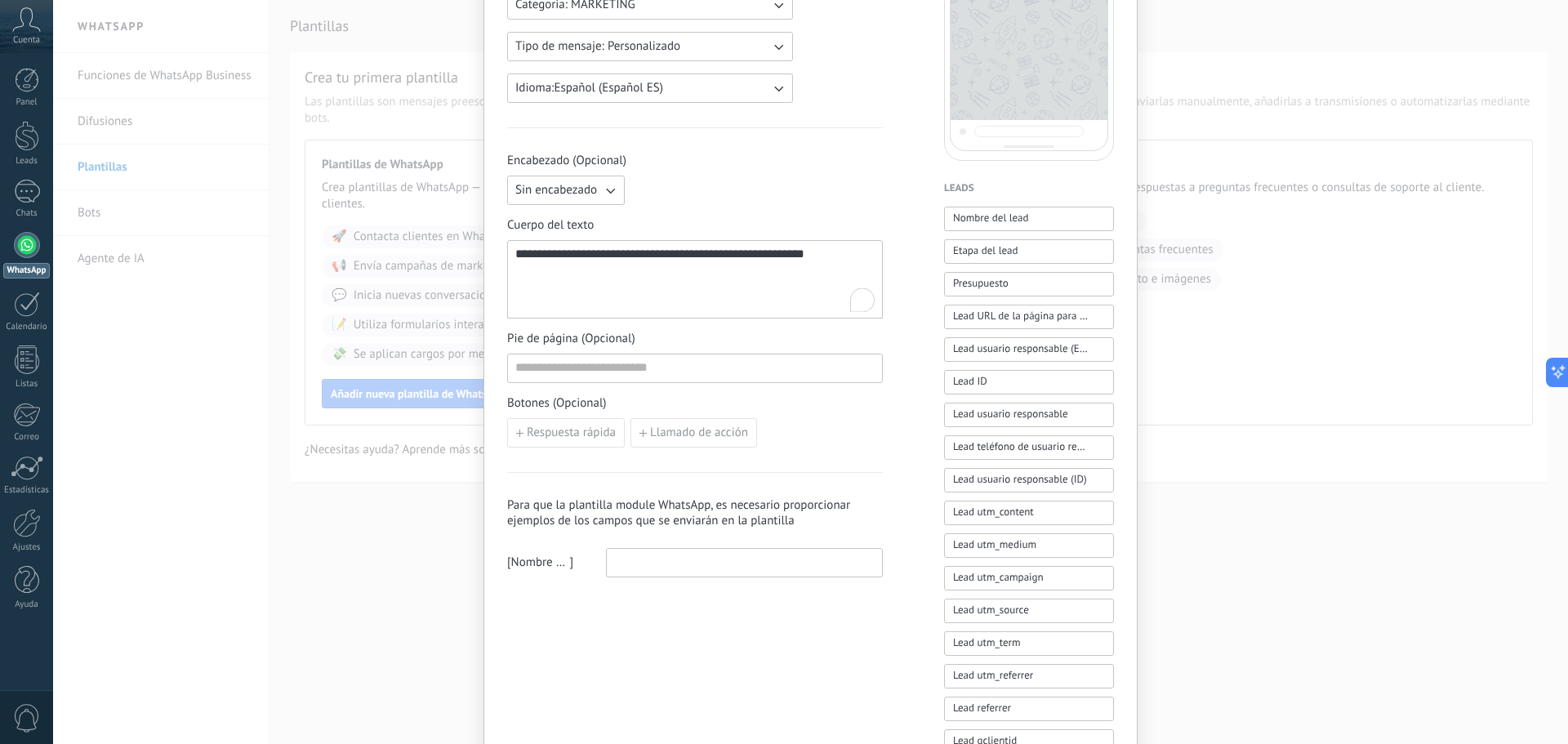
scroll to position [0, 0]
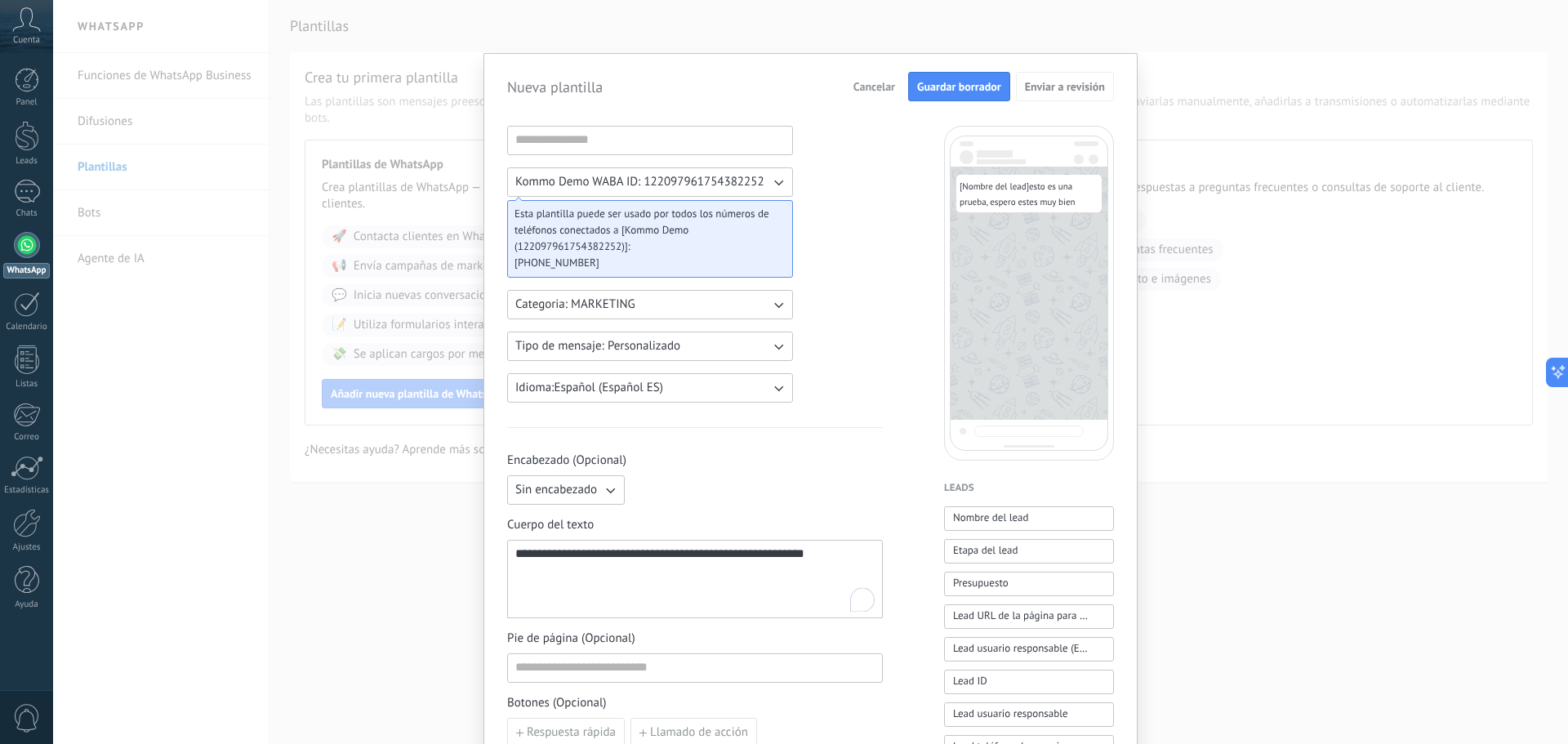
click at [961, 78] on button "Guardar borrador" at bounding box center [959, 86] width 102 height 30
click at [676, 131] on input at bounding box center [650, 140] width 284 height 26
type input "*********"
click at [958, 78] on button "Guardar borrador" at bounding box center [959, 86] width 102 height 30
click at [773, 185] on icon "button" at bounding box center [778, 181] width 16 height 16
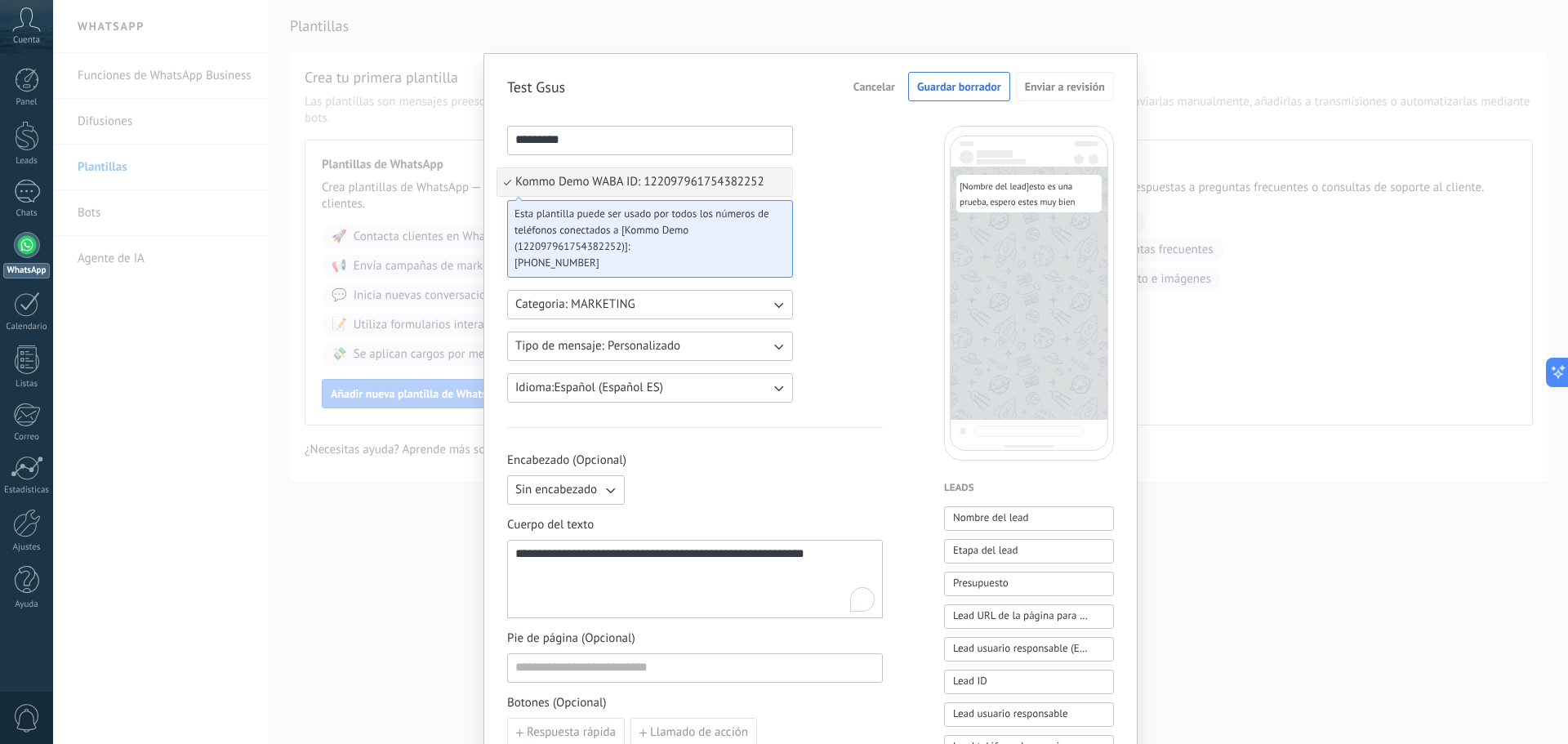
click at [846, 173] on div "**********" at bounding box center [694, 678] width 375 height 1104
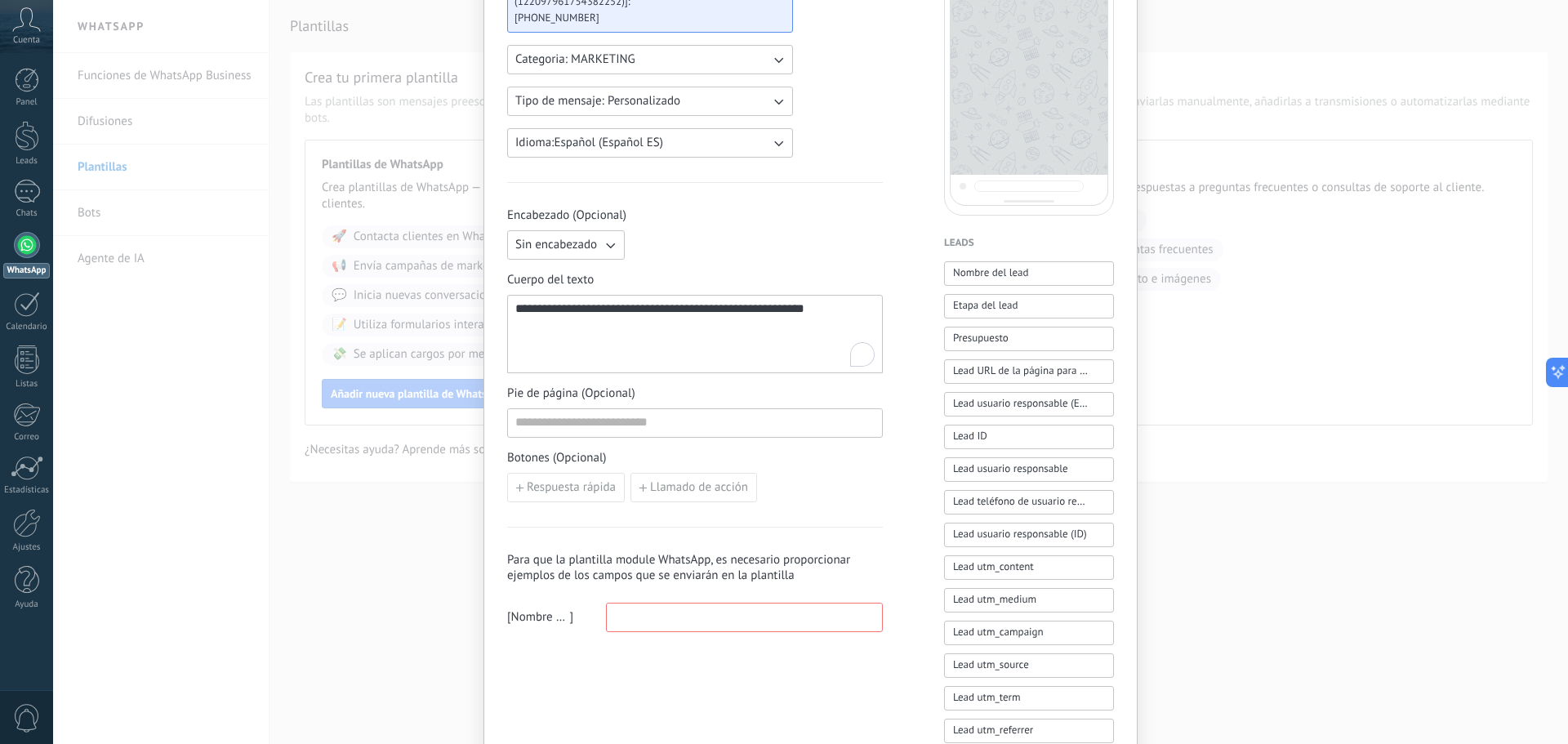
scroll to position [572, 0]
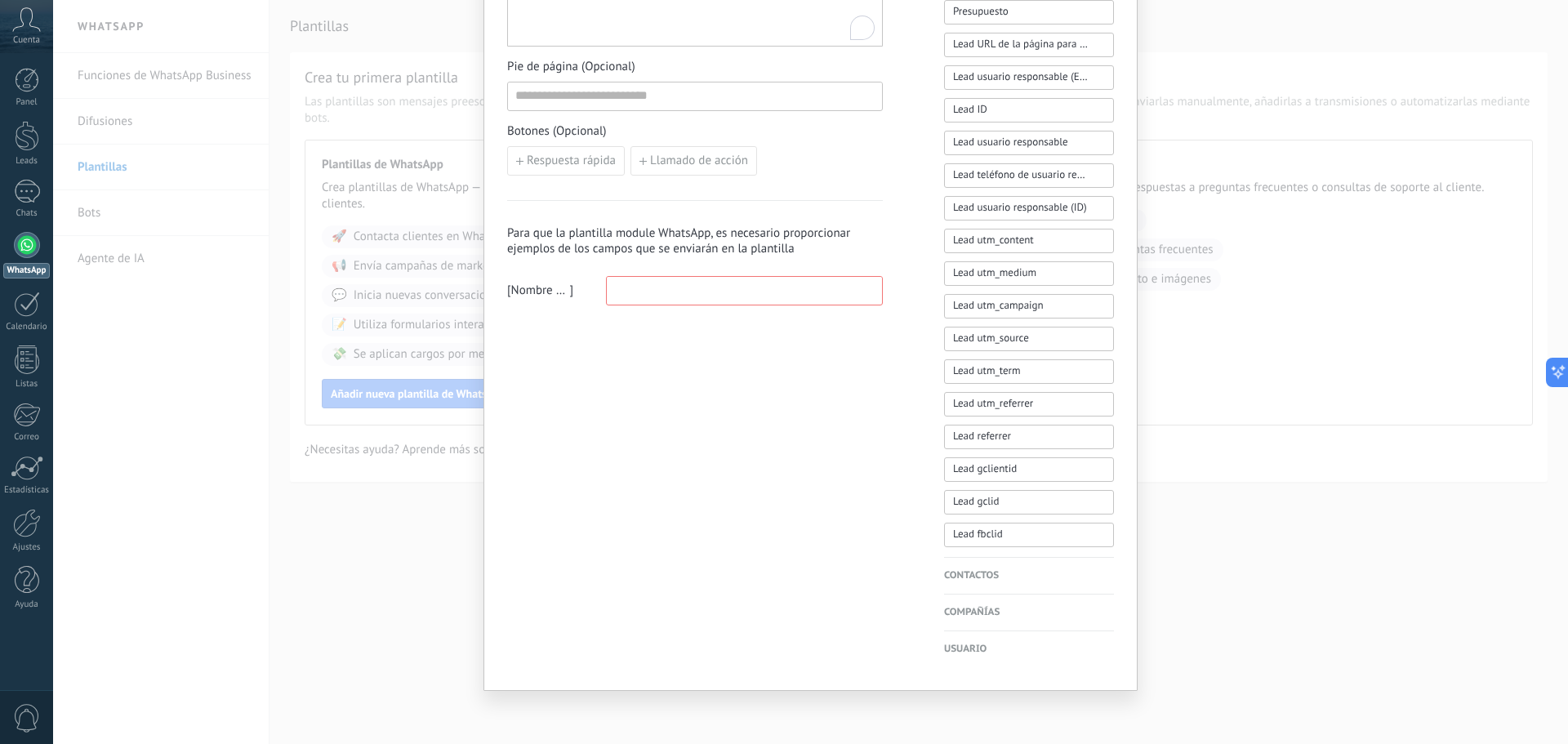
click at [662, 294] on input at bounding box center [744, 289] width 275 height 26
type input "*"
type input "*****"
click at [677, 349] on div "**********" at bounding box center [694, 106] width 375 height 1104
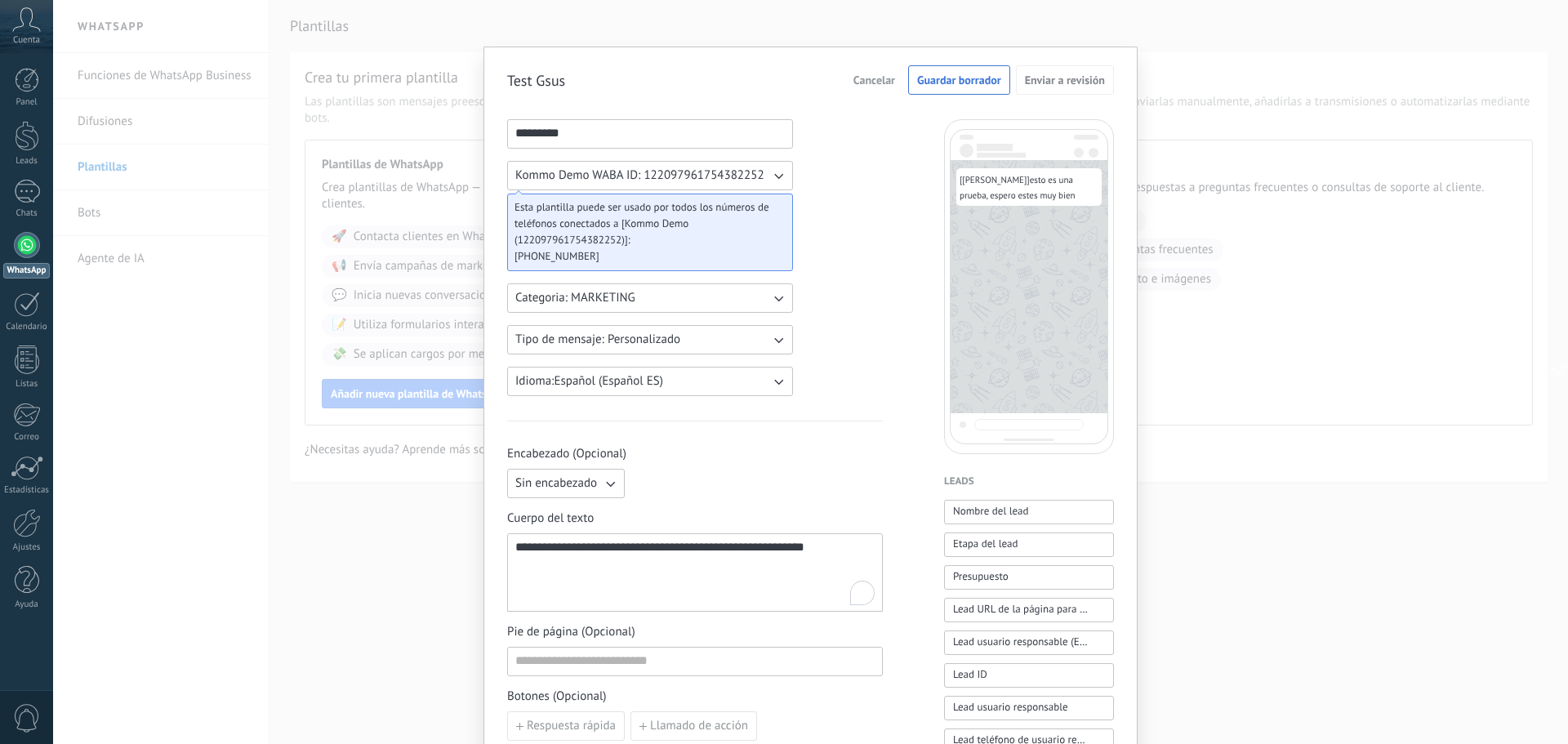
scroll to position [0, 0]
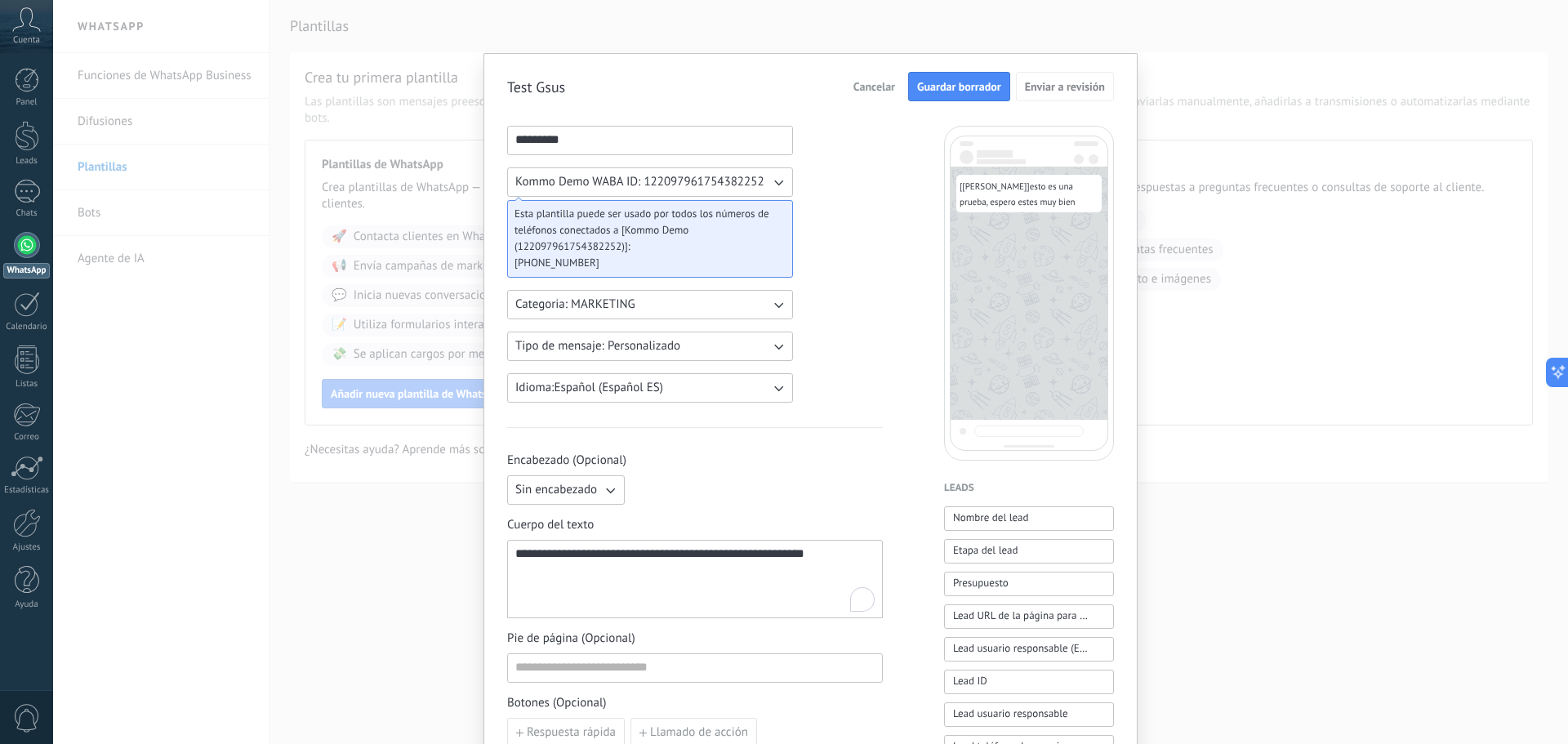
click at [989, 88] on span "Guardar borrador" at bounding box center [959, 86] width 84 height 11
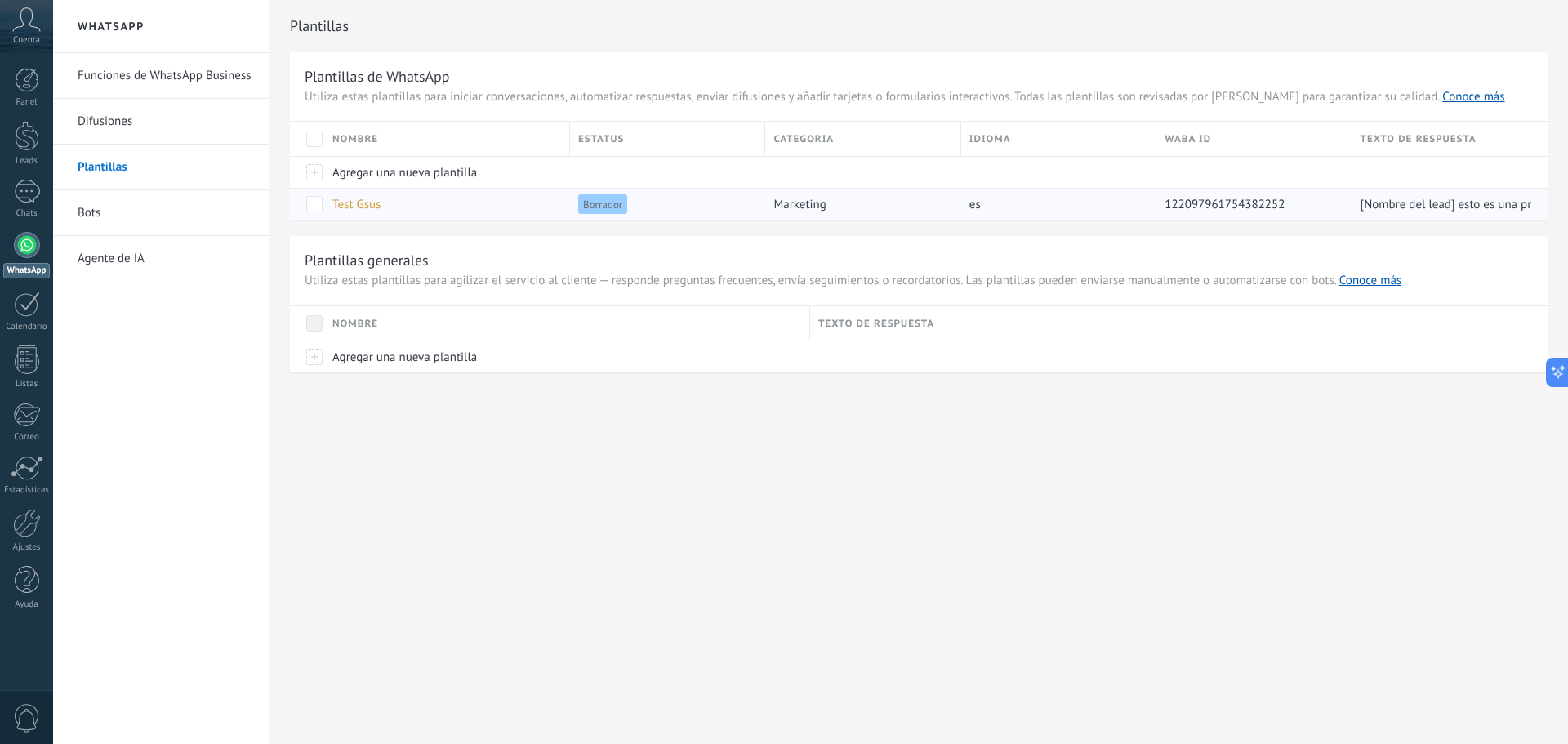
click at [366, 203] on span "Test Gsus" at bounding box center [356, 204] width 48 height 15
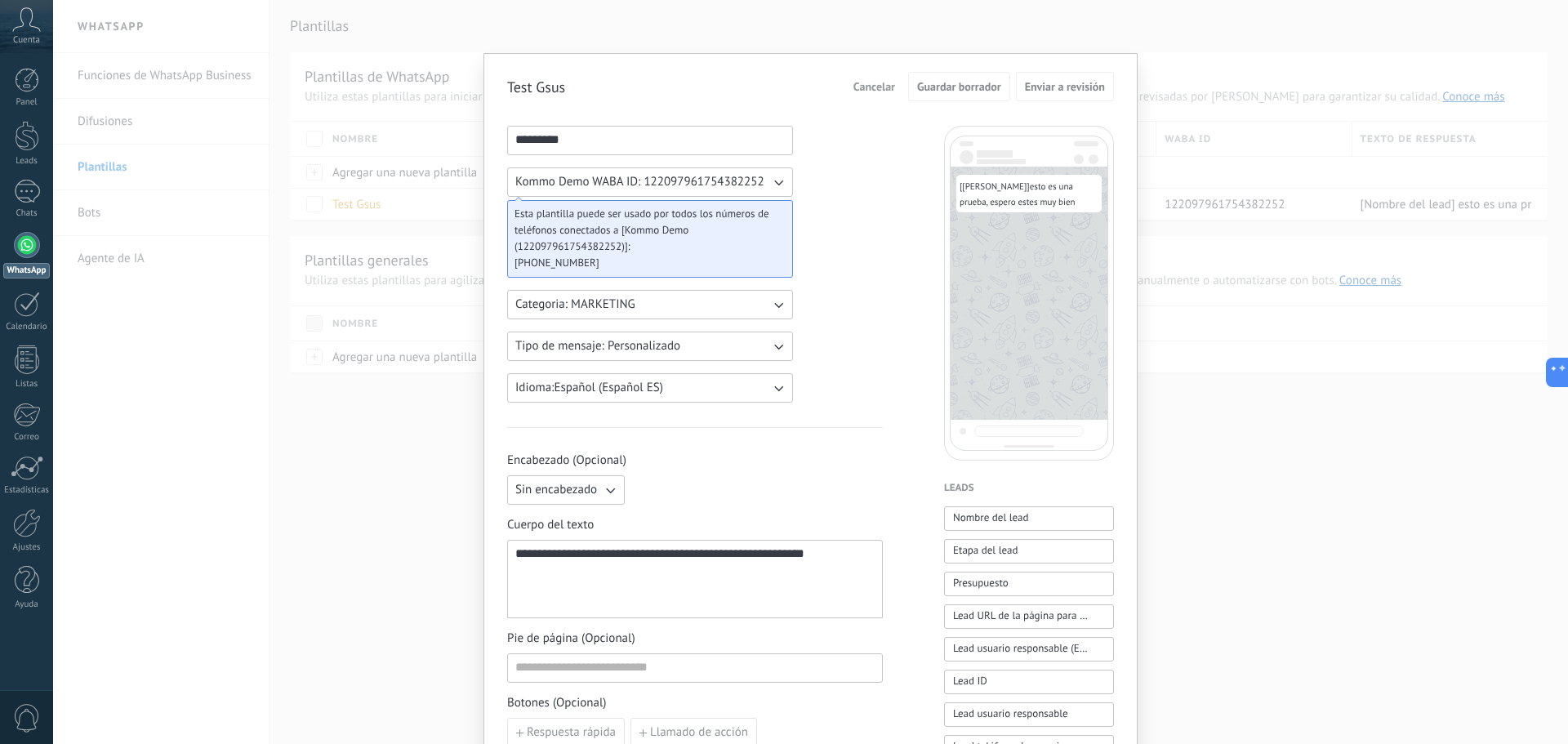
click at [322, 226] on div "**********" at bounding box center [810, 372] width 1514 height 744
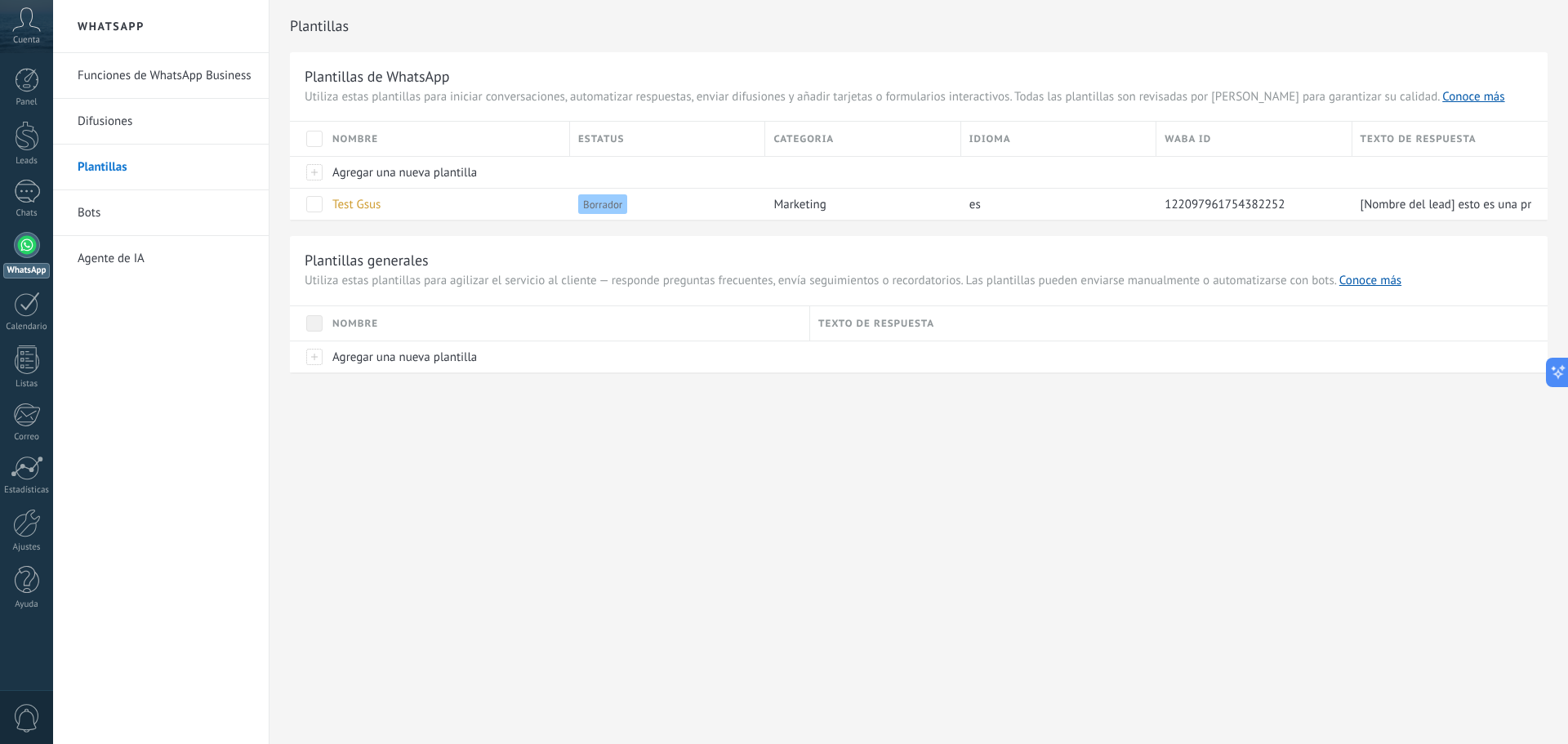
click at [107, 121] on link "Difusiones" at bounding box center [164, 122] width 174 height 46
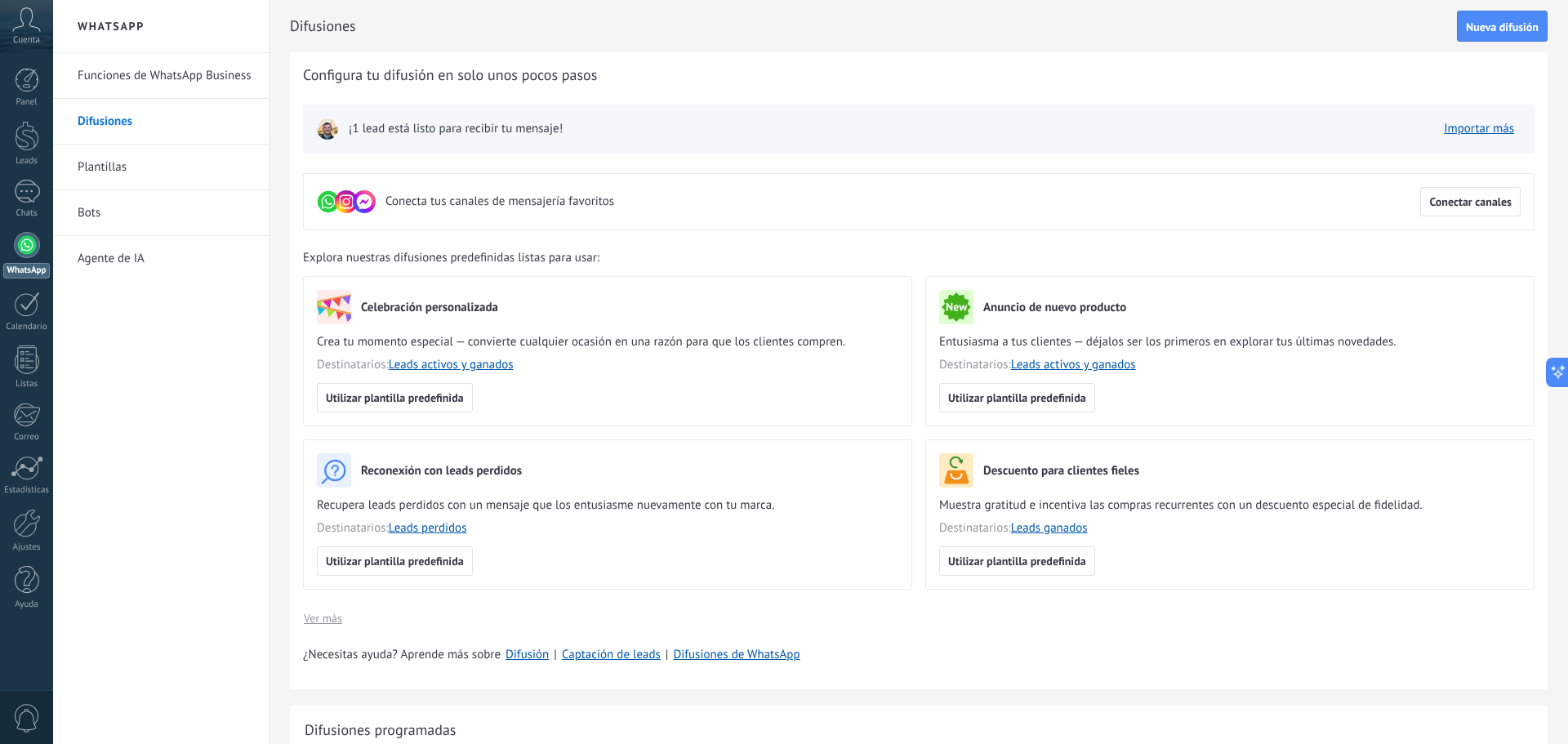
click at [1529, 27] on span "Nueva difusión" at bounding box center [1502, 26] width 72 height 11
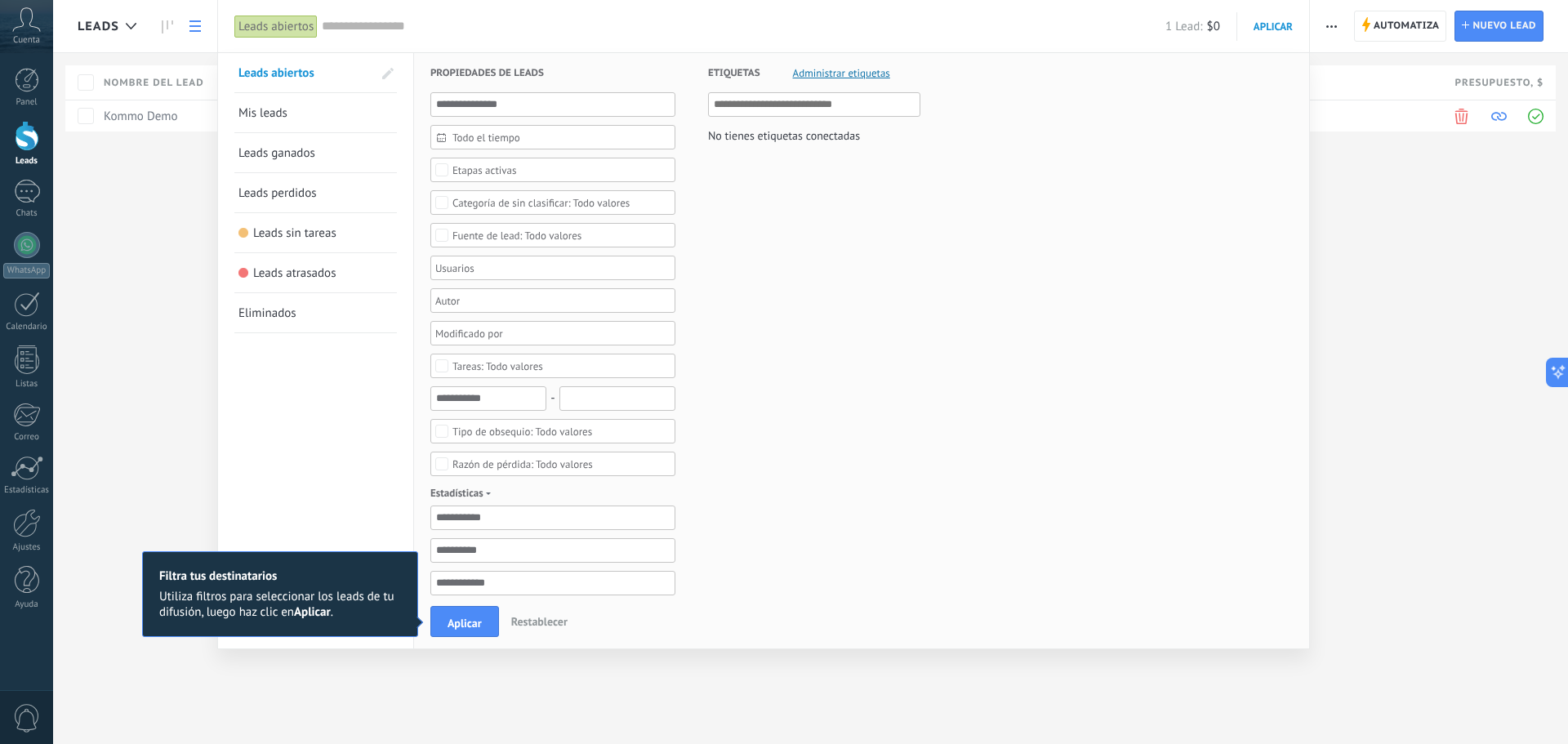
click at [318, 117] on link "Mis leads" at bounding box center [315, 112] width 154 height 39
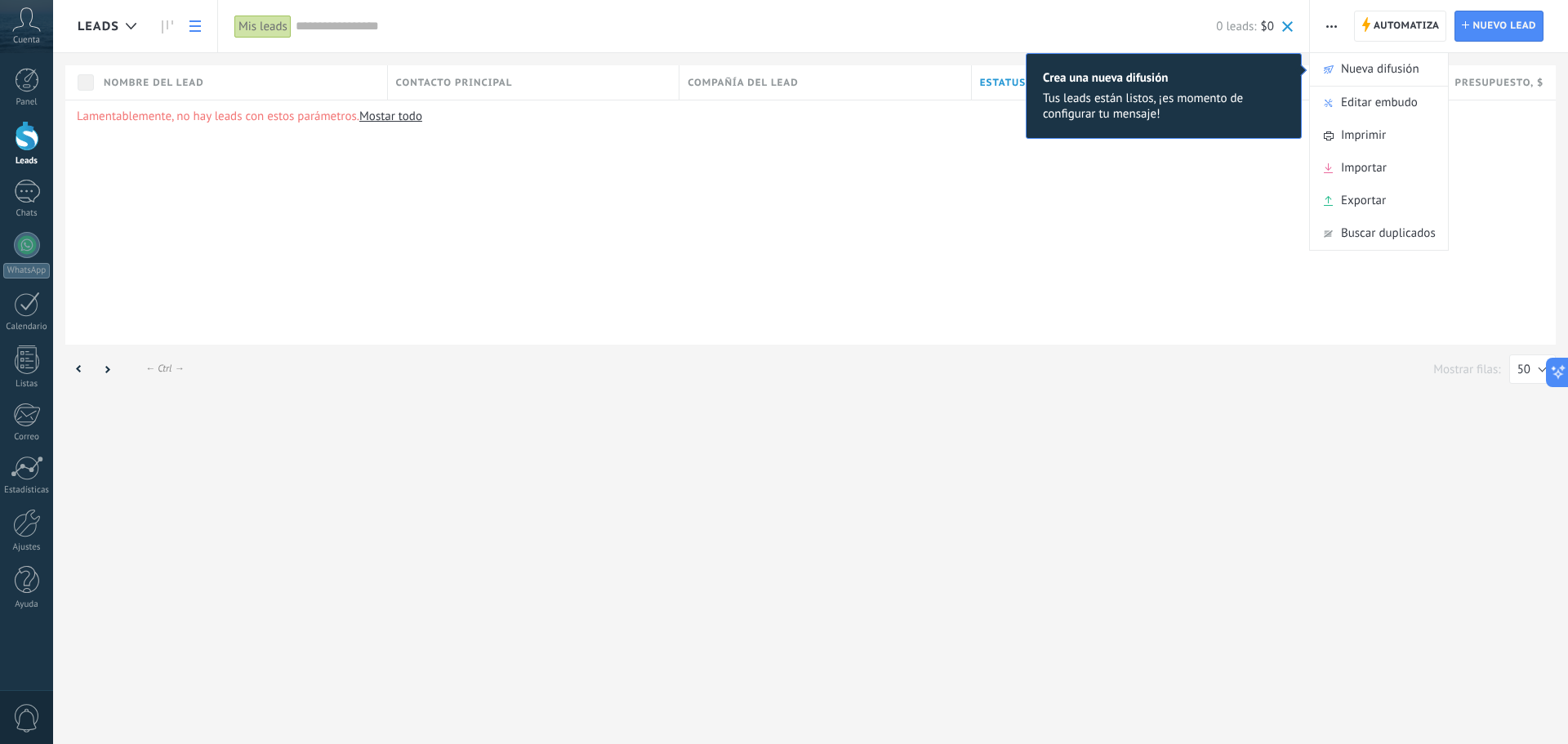
click at [1286, 359] on div "Leads Automatiza Nueva difusión Editar embudo Imprimir Importar Exportar Buscar…" at bounding box center [810, 372] width 1514 height 744
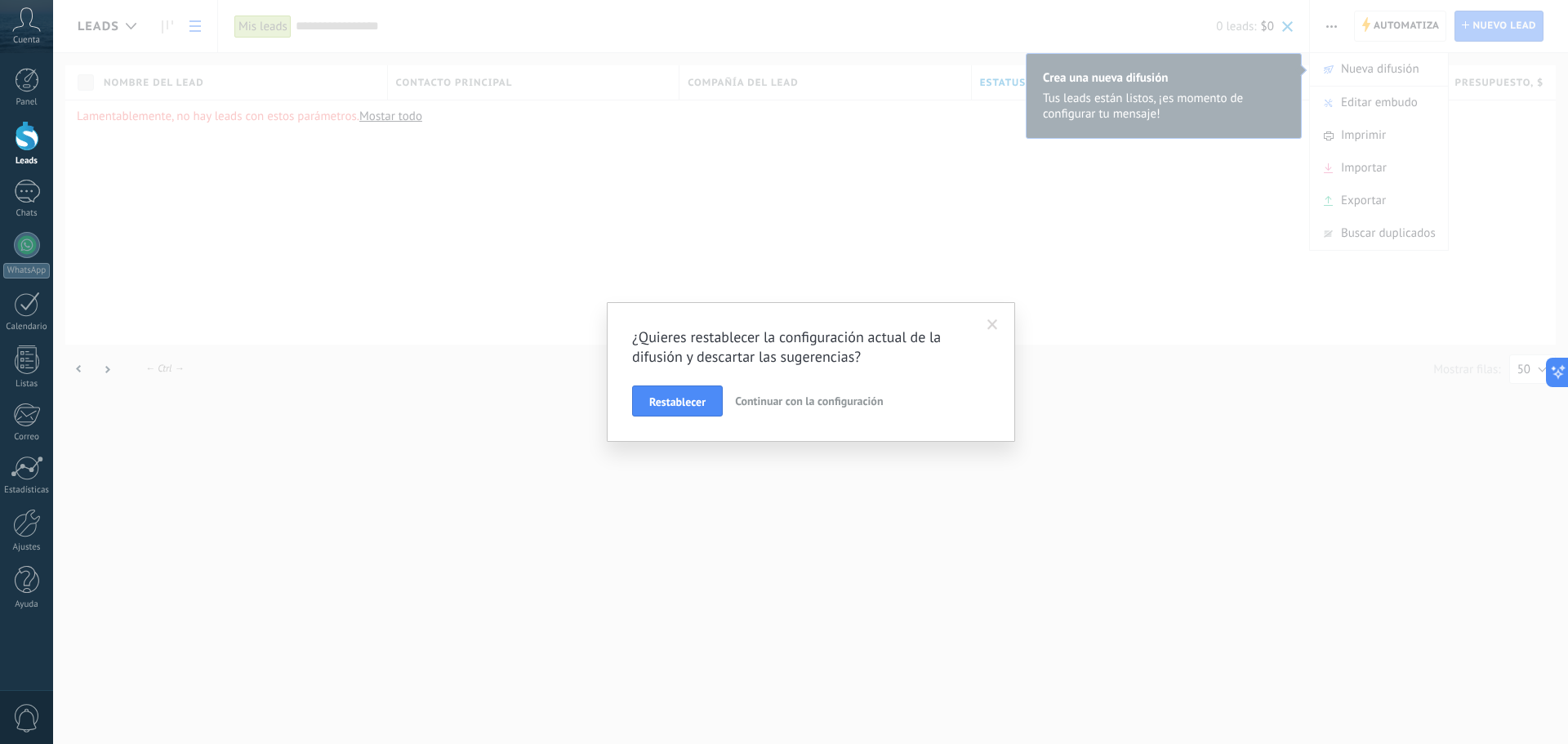
click at [844, 403] on span "Continuar con la configuración" at bounding box center [809, 401] width 148 height 14
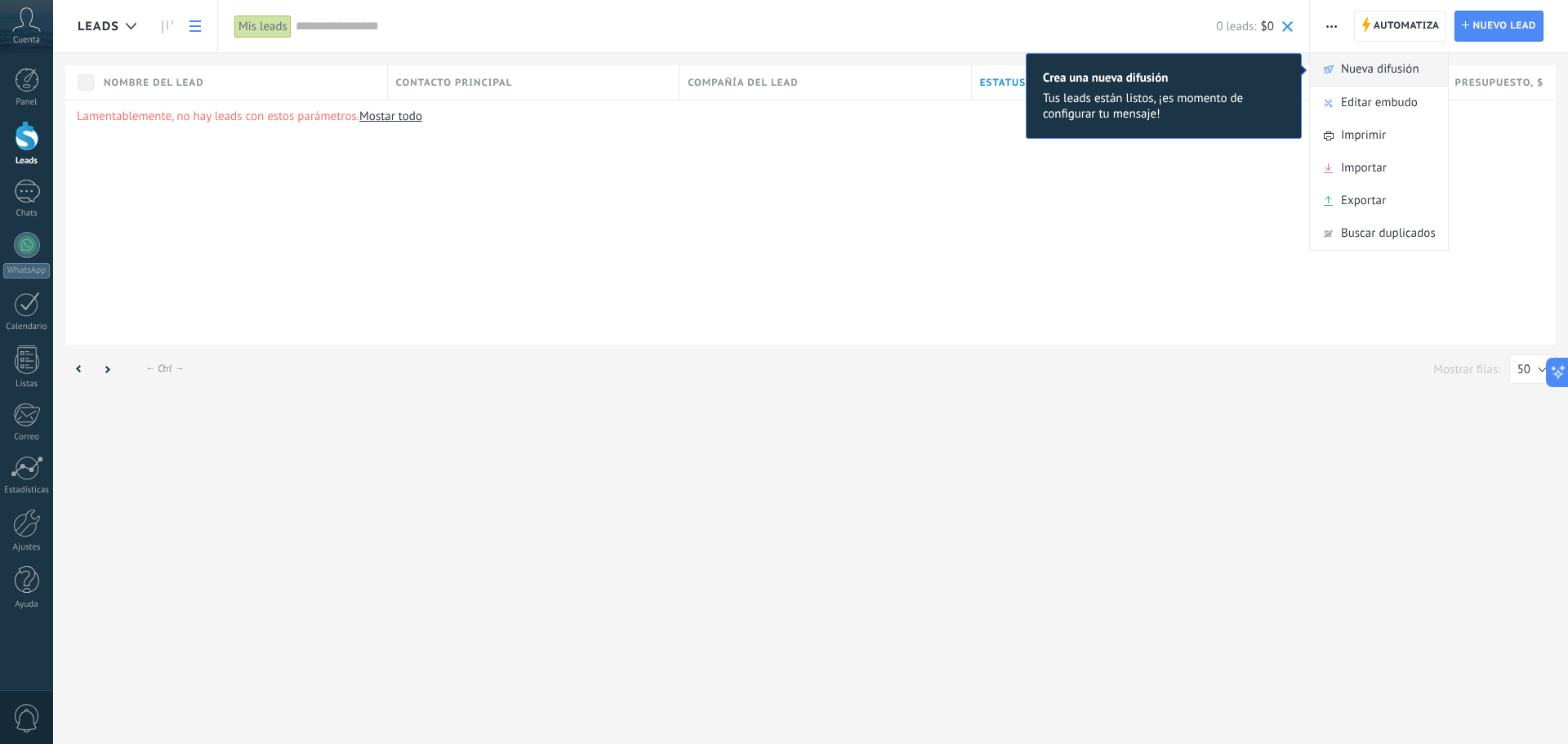
click at [1341, 78] on span "Nueva difusión" at bounding box center [1380, 69] width 78 height 32
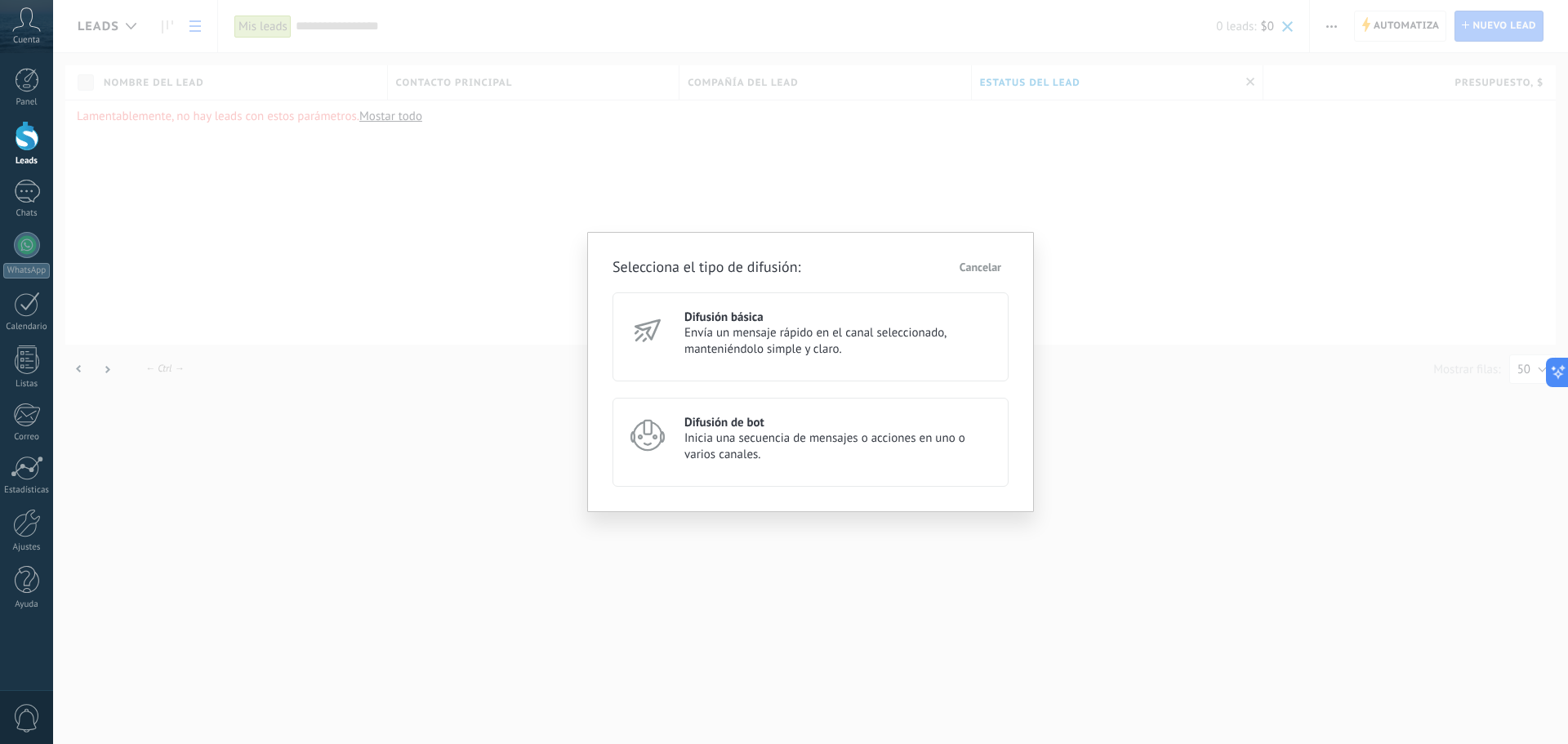
click at [775, 370] on div "Difusión básica Envía un mensaje rápido en el canal seleccionado, manteniéndolo…" at bounding box center [810, 337] width 396 height 89
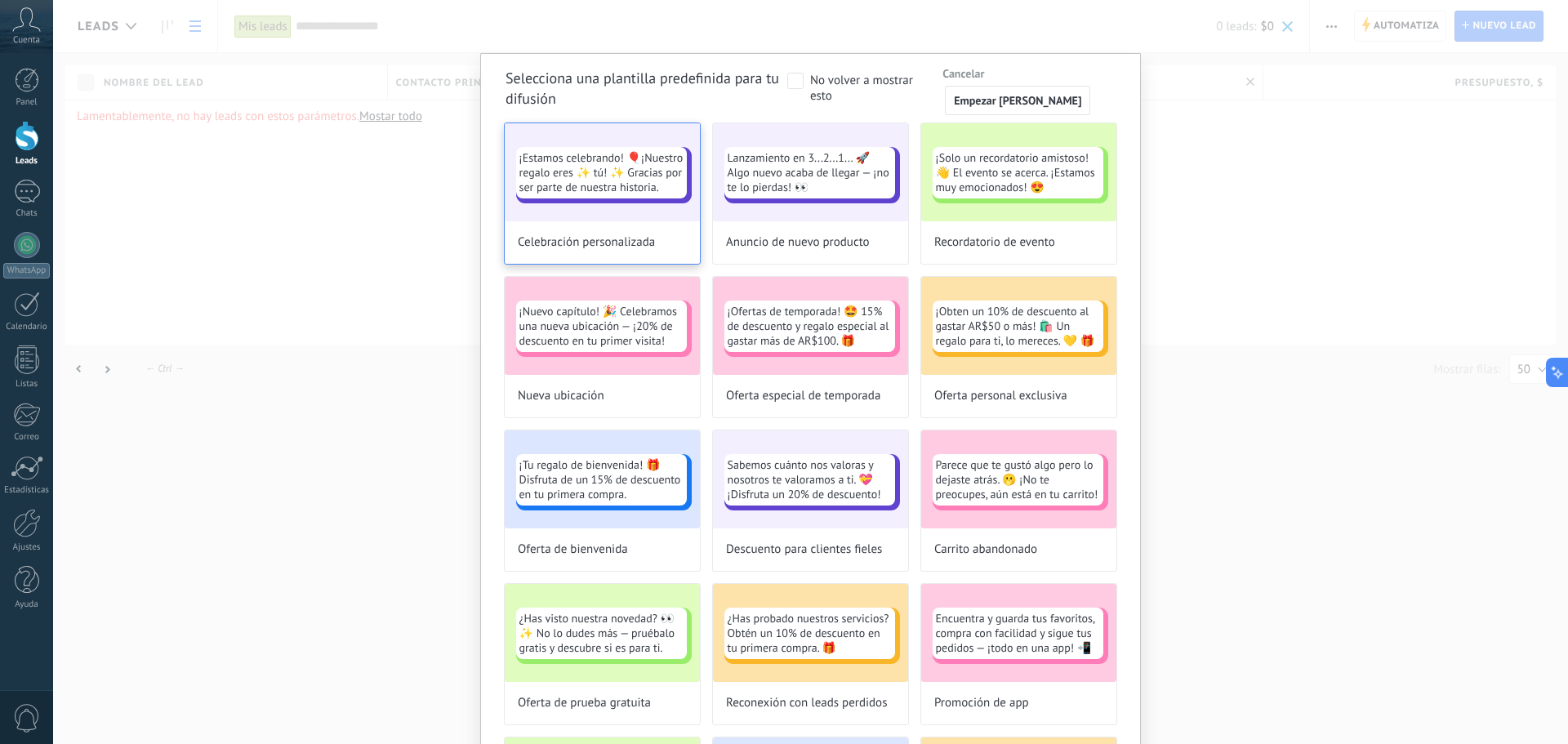
click at [616, 185] on span "¡Estamos celebrando! 🎈¡Nuestro regalo eres ✨ tú! ✨ Gracias por ser parte de nue…" at bounding box center [601, 173] width 164 height 44
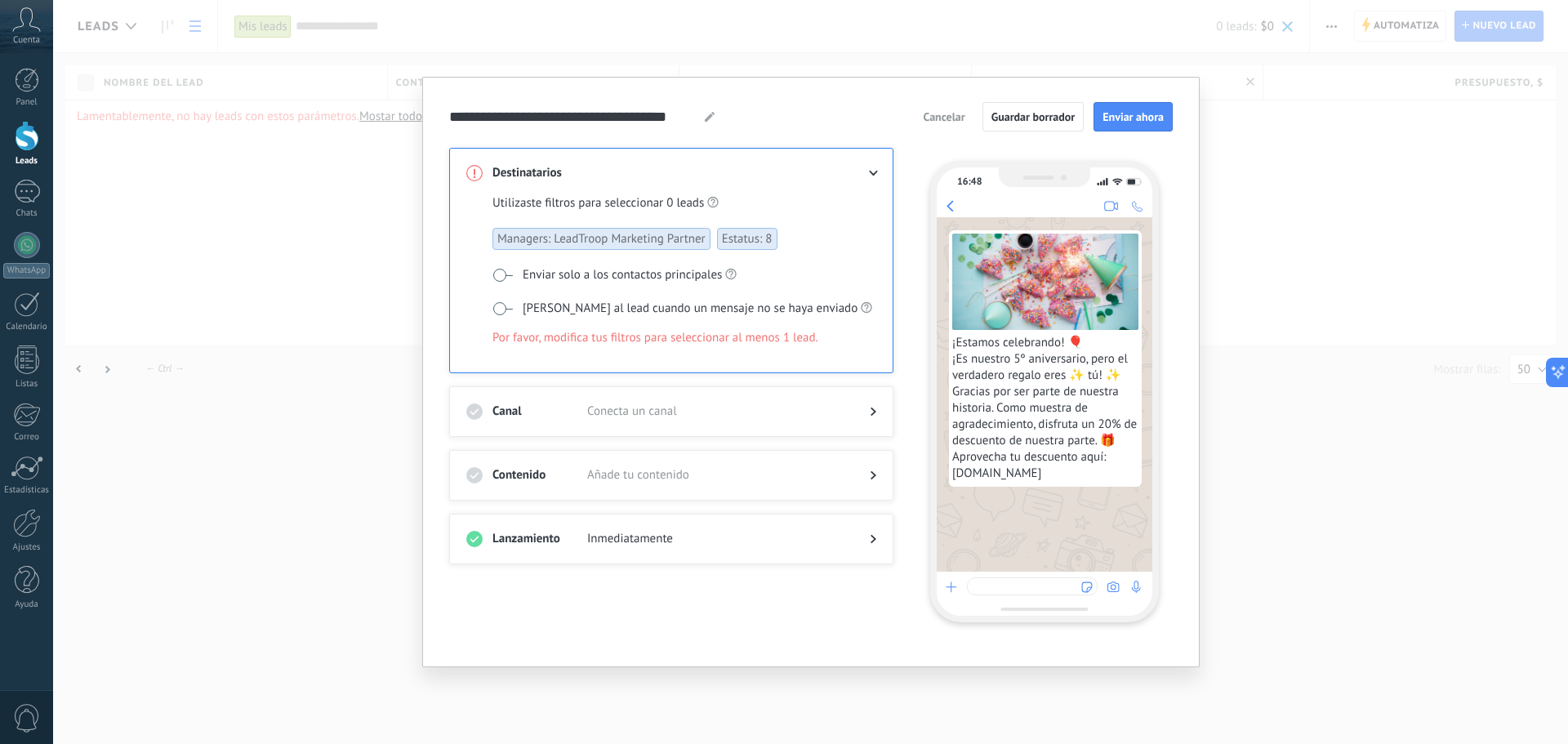
click at [502, 273] on span at bounding box center [503, 275] width 20 height 13
click at [499, 305] on span at bounding box center [503, 308] width 20 height 13
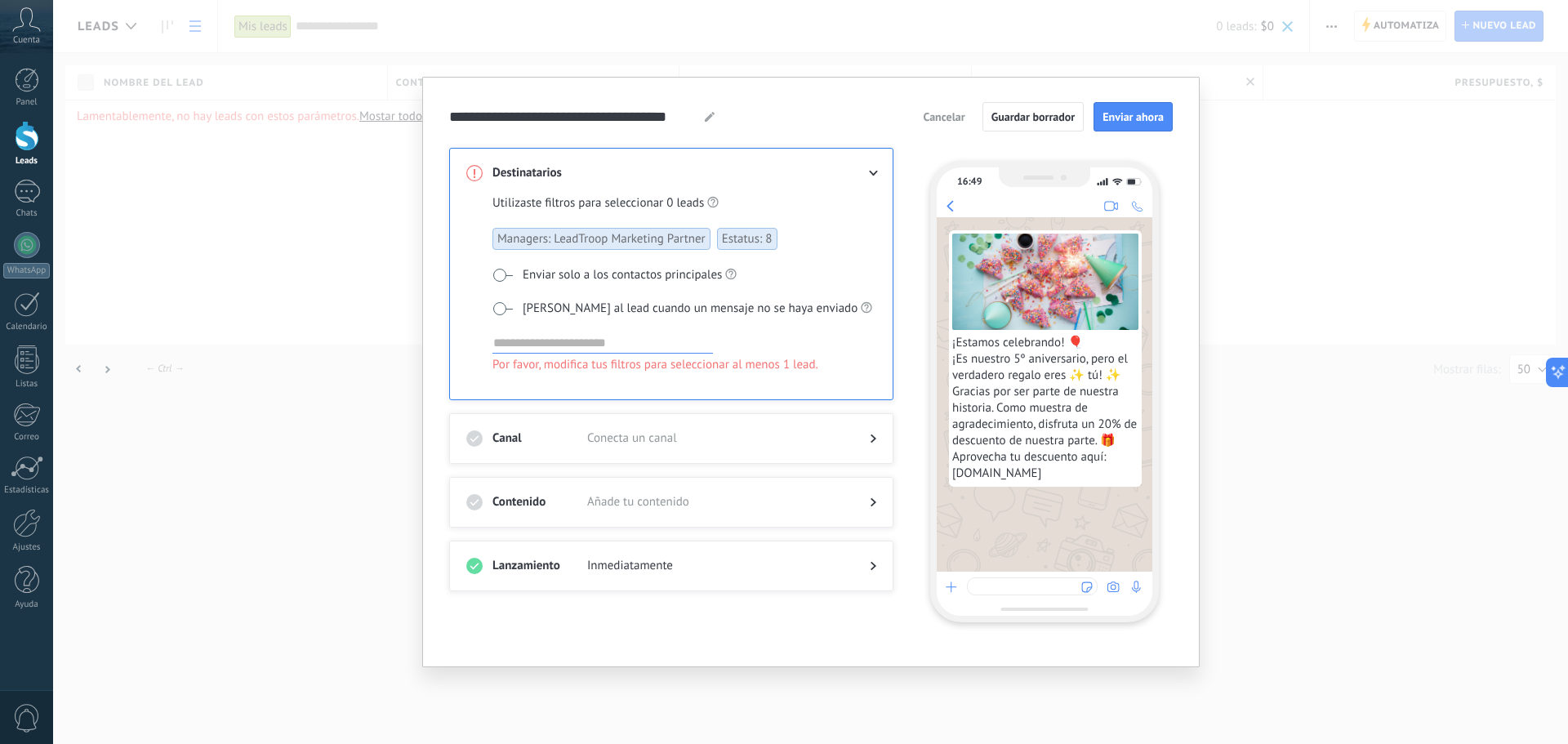
click at [940, 124] on button "Cancelar" at bounding box center [944, 117] width 56 height 25
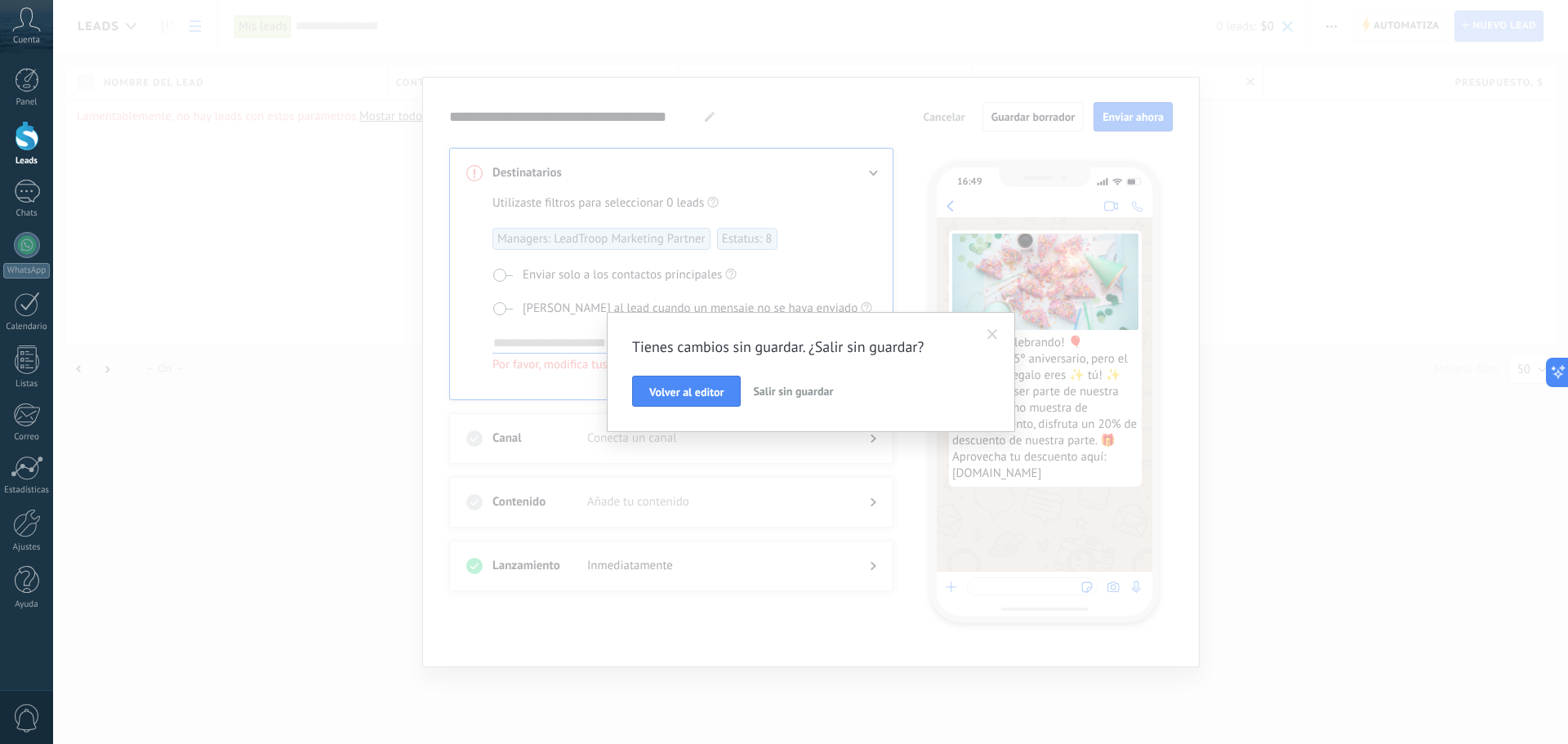
click at [999, 330] on span at bounding box center [993, 335] width 27 height 28
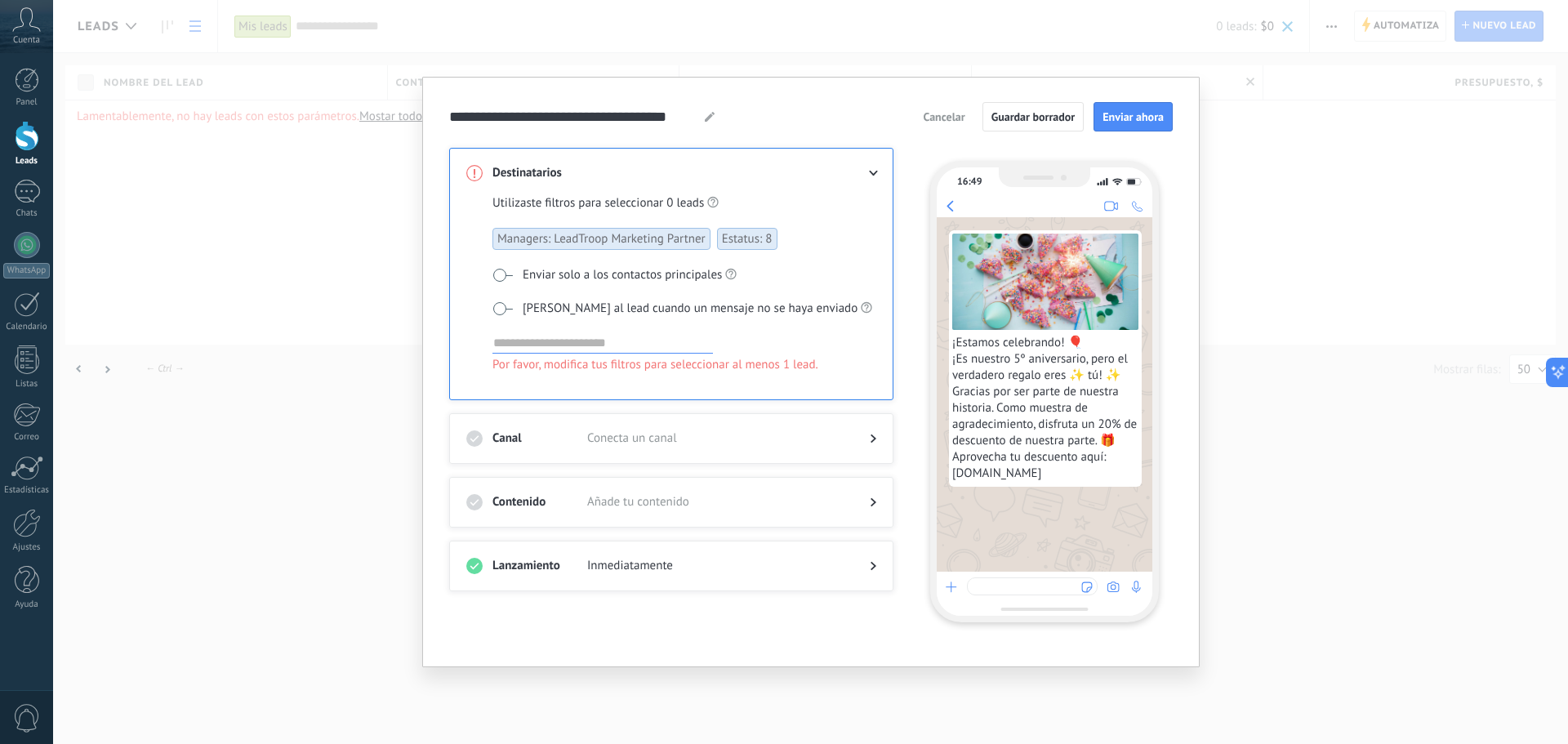
click at [958, 117] on span "Cancelar" at bounding box center [943, 117] width 42 height 11
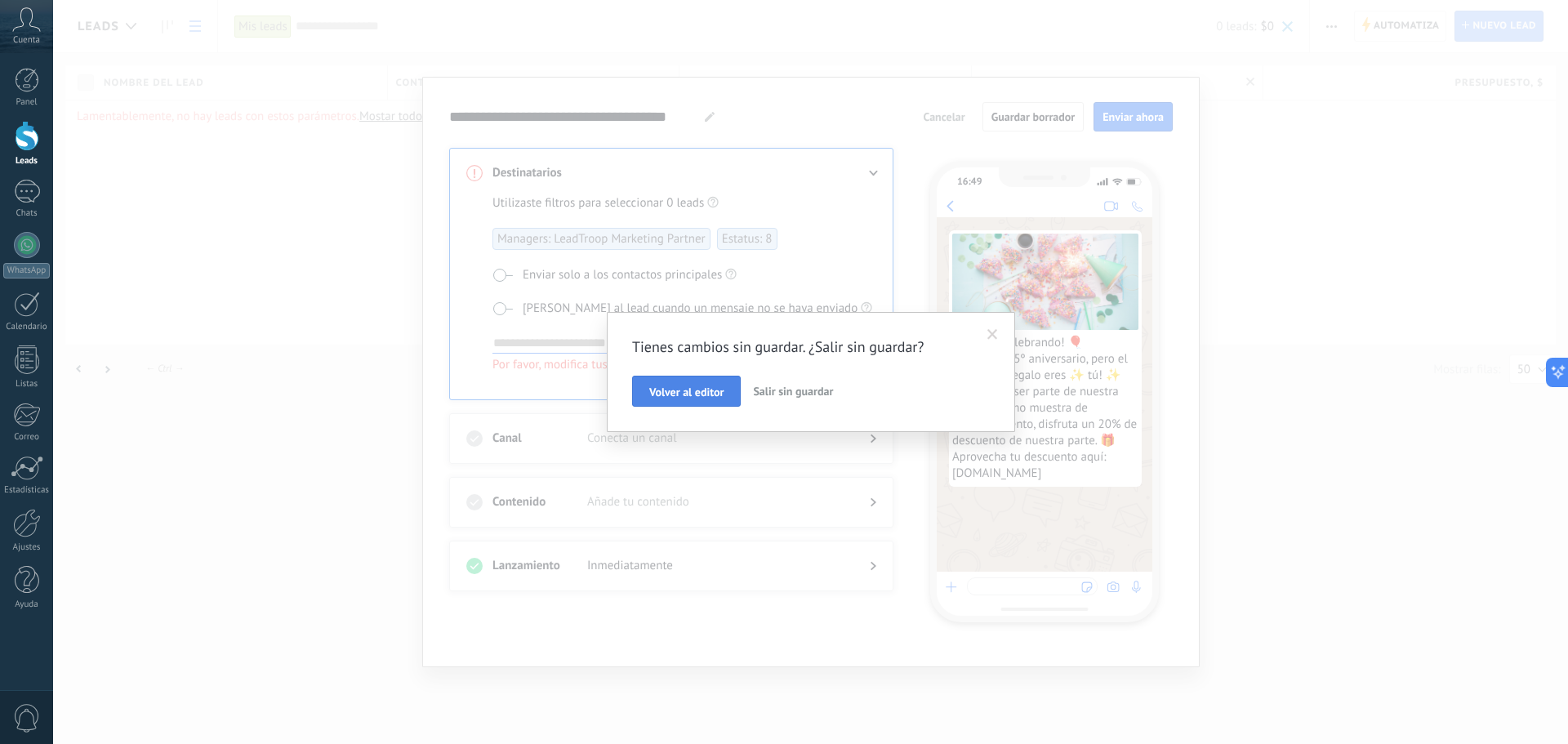
click at [716, 393] on span "Volver al editor" at bounding box center [686, 392] width 74 height 11
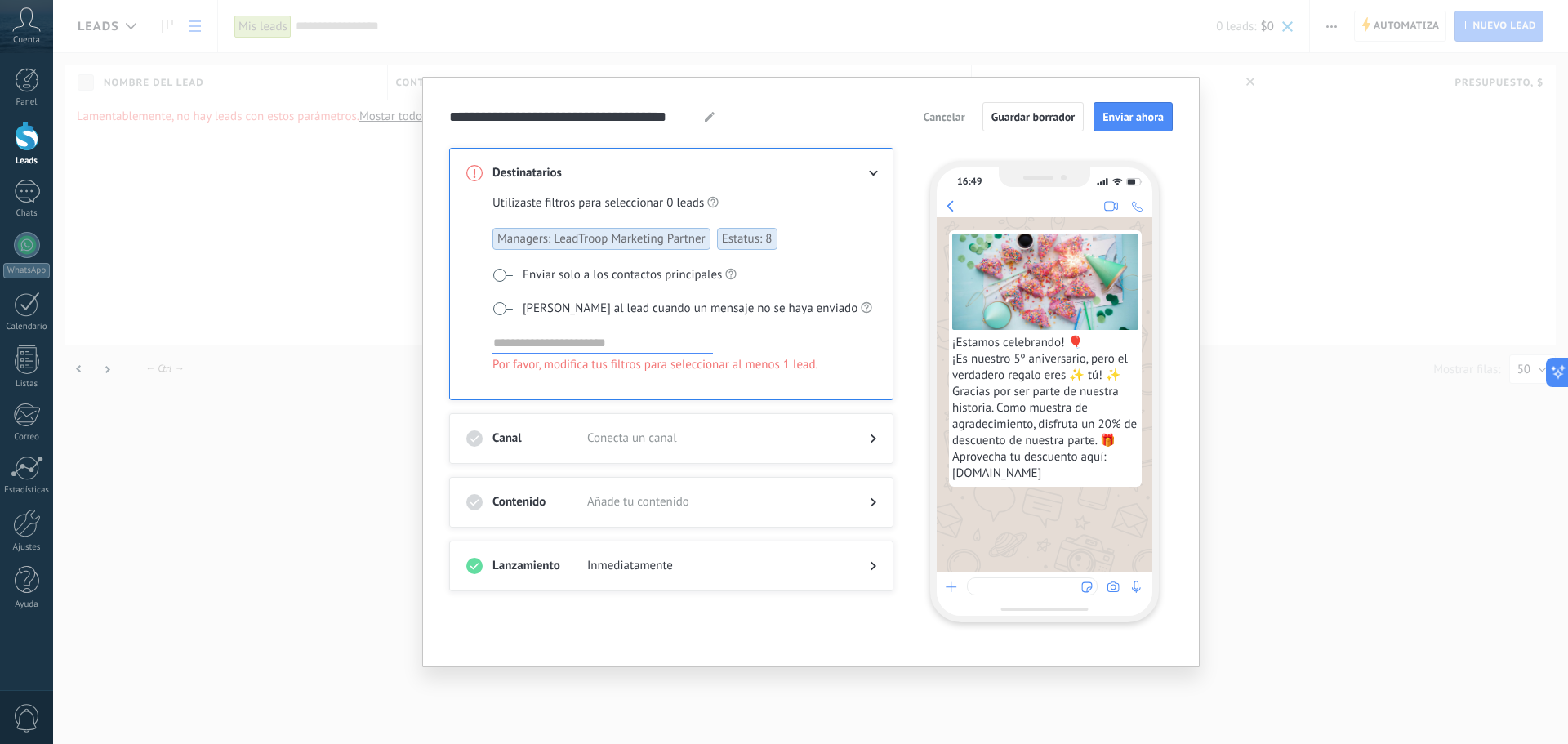
click at [949, 109] on button "Cancelar" at bounding box center [944, 117] width 56 height 25
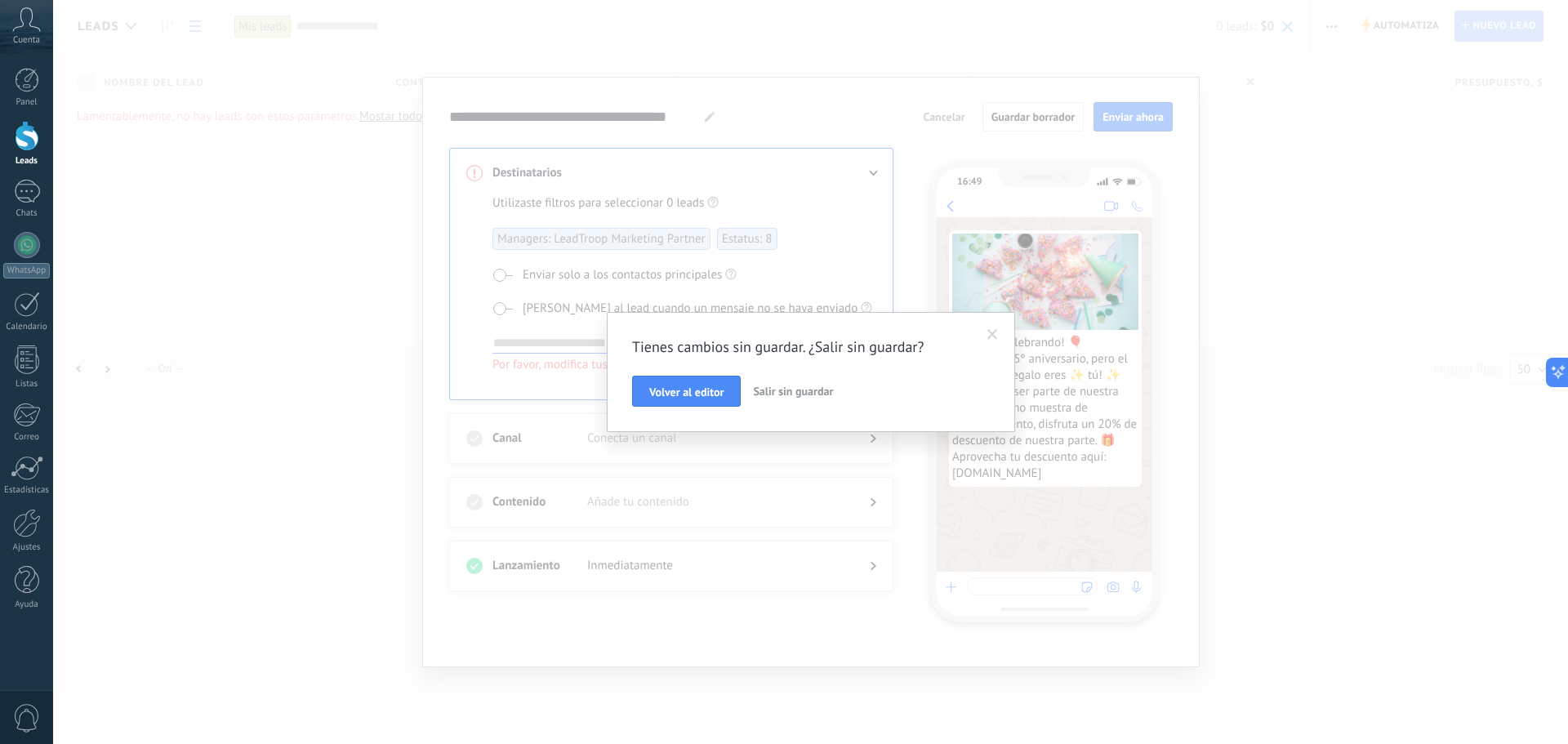
click at [803, 383] on button "Salir sin guardar" at bounding box center [792, 391] width 93 height 31
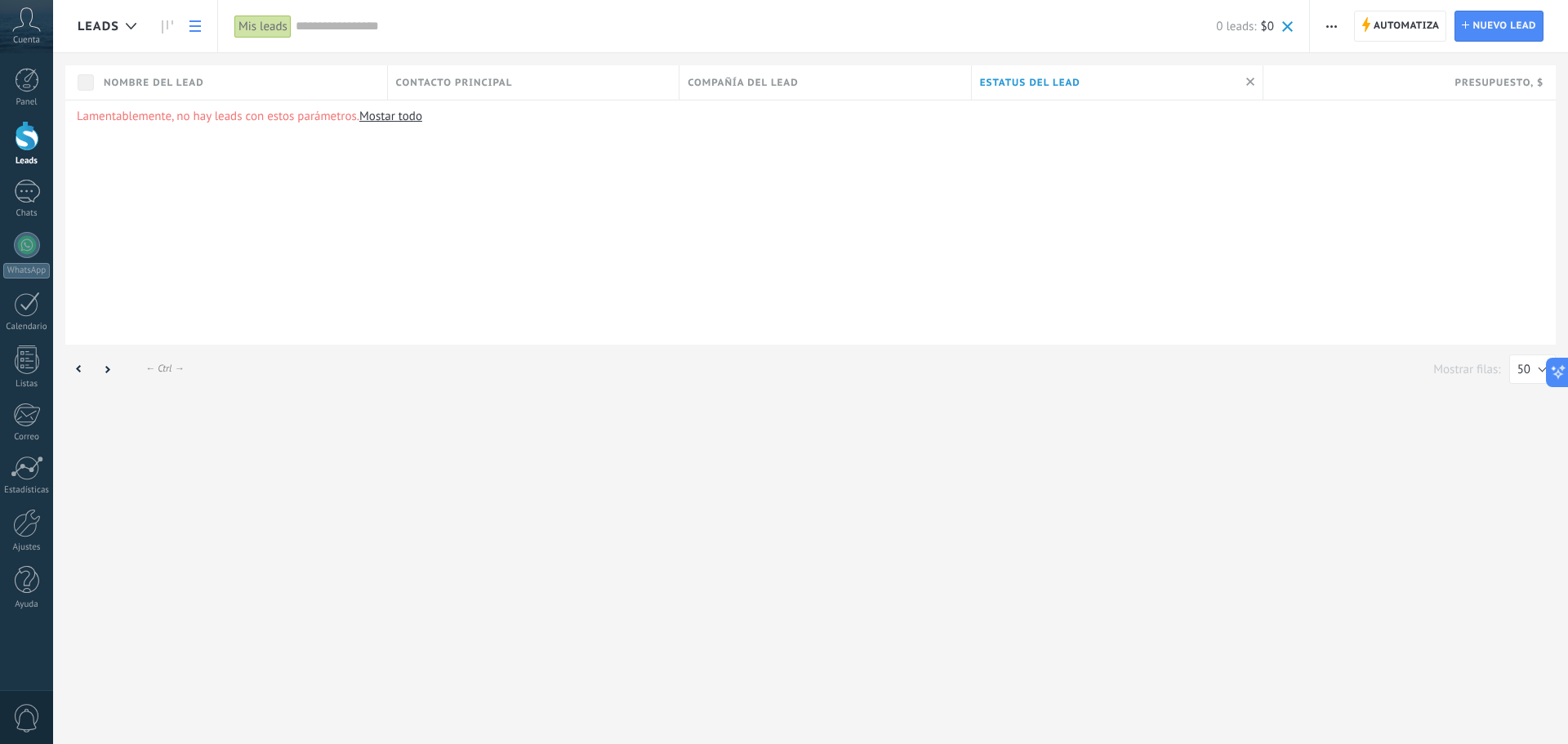
click at [14, 148] on div at bounding box center [26, 136] width 25 height 31
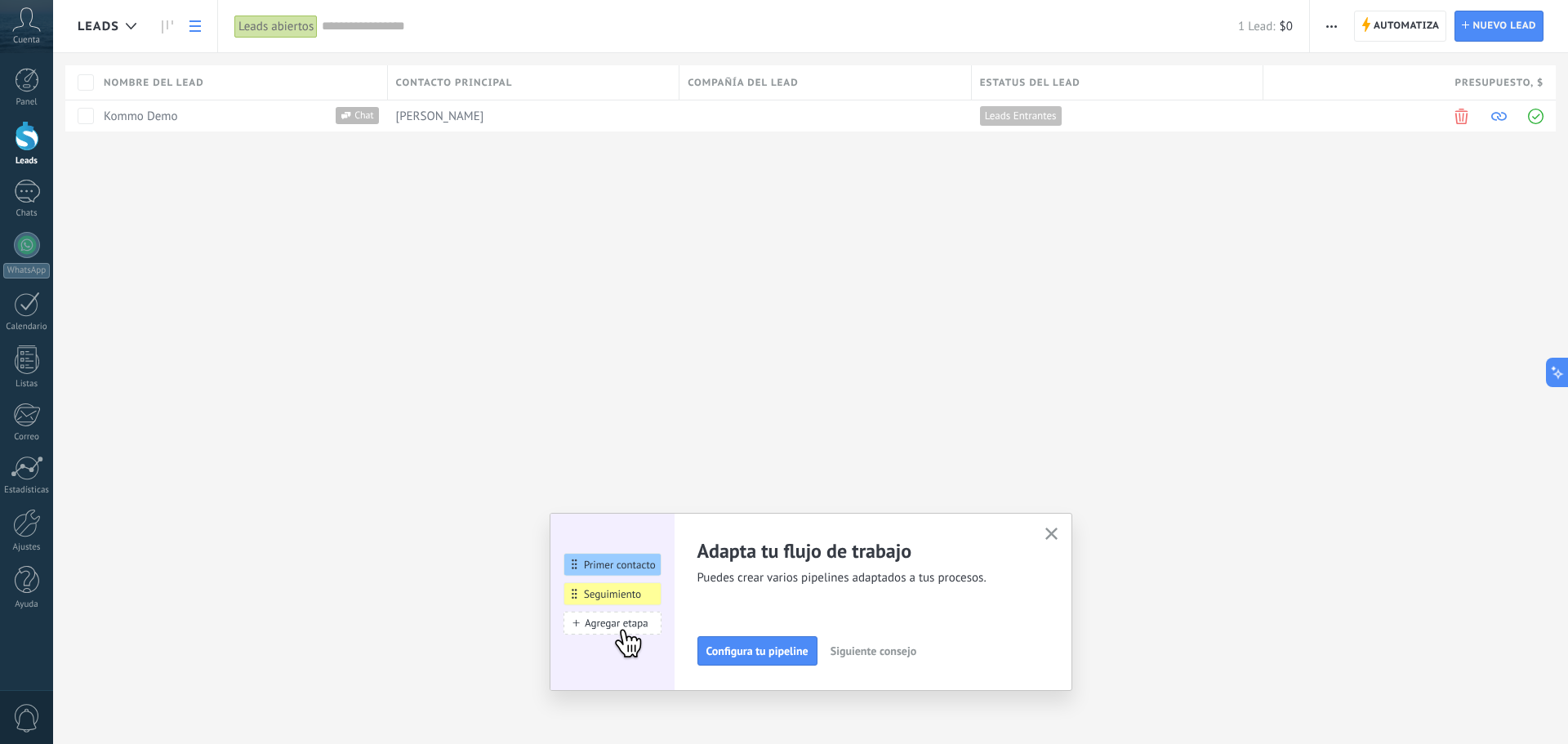
click at [415, 146] on div "Leads Automatiza Nueva difusión Editar embudo Imprimir Ajustes de la lista Impo…" at bounding box center [810, 92] width 1514 height 185
click at [445, 125] on div "[PERSON_NAME]" at bounding box center [530, 116] width 284 height 31
click at [147, 114] on link "Kommo Demo" at bounding box center [140, 117] width 74 height 15
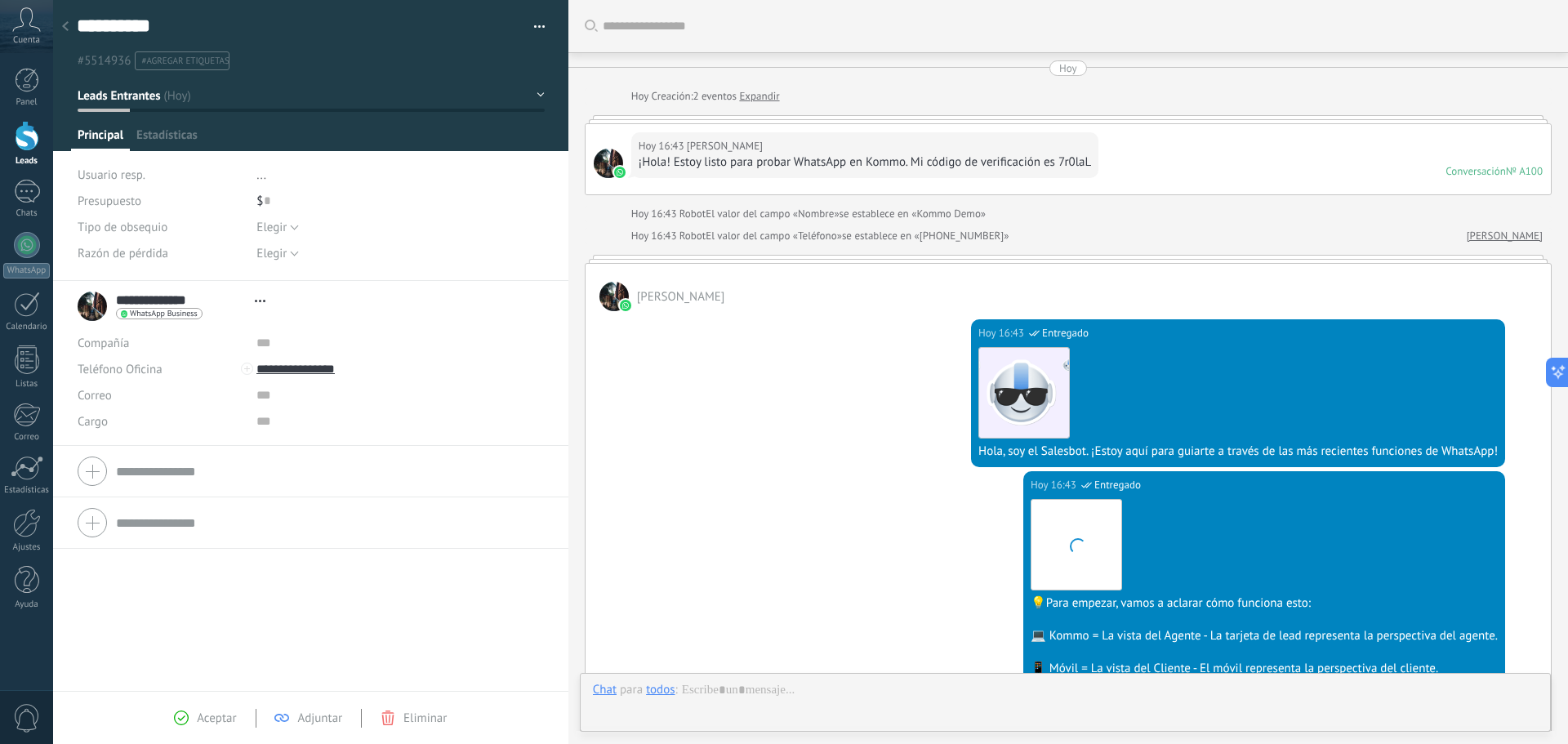
type textarea "**********"
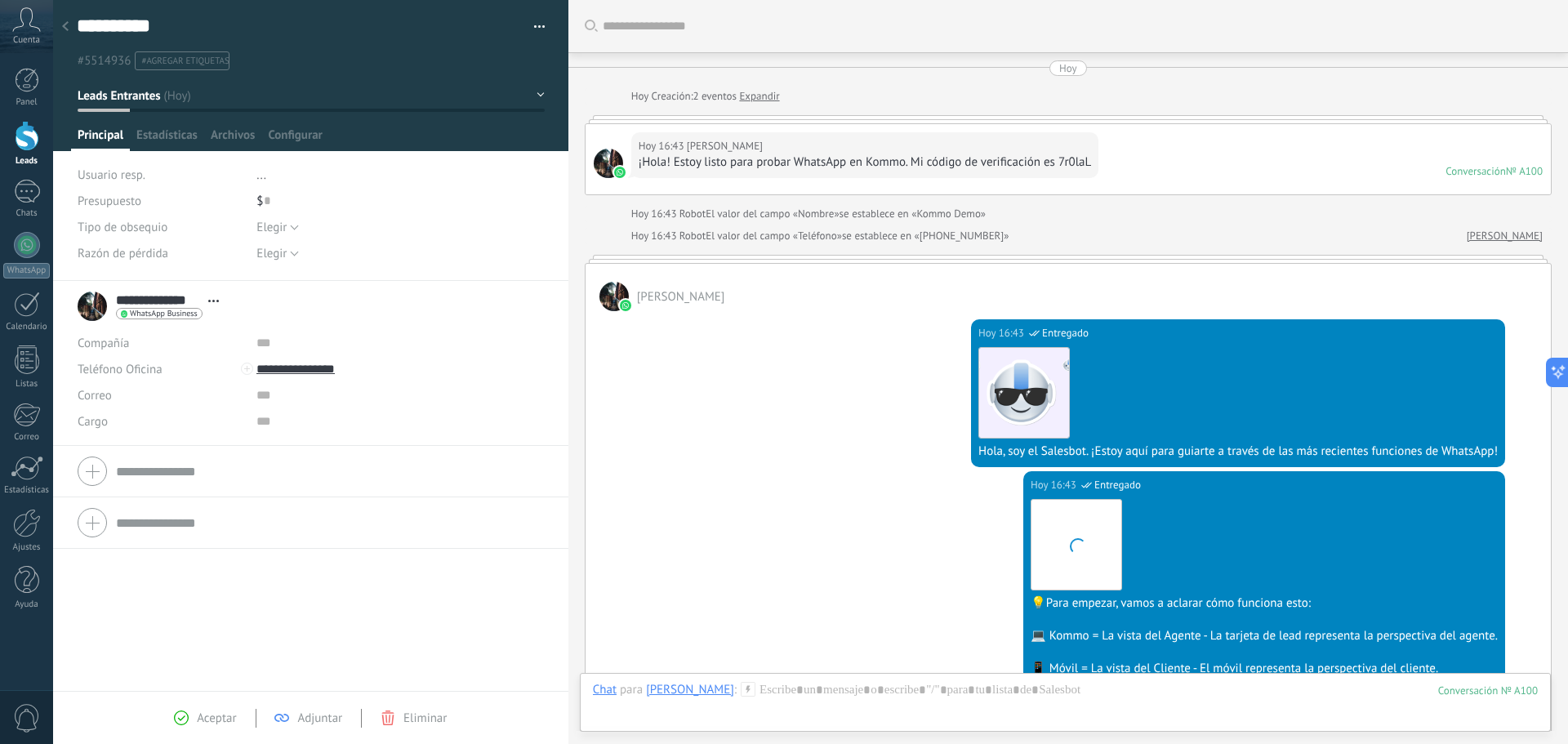
scroll to position [437, 0]
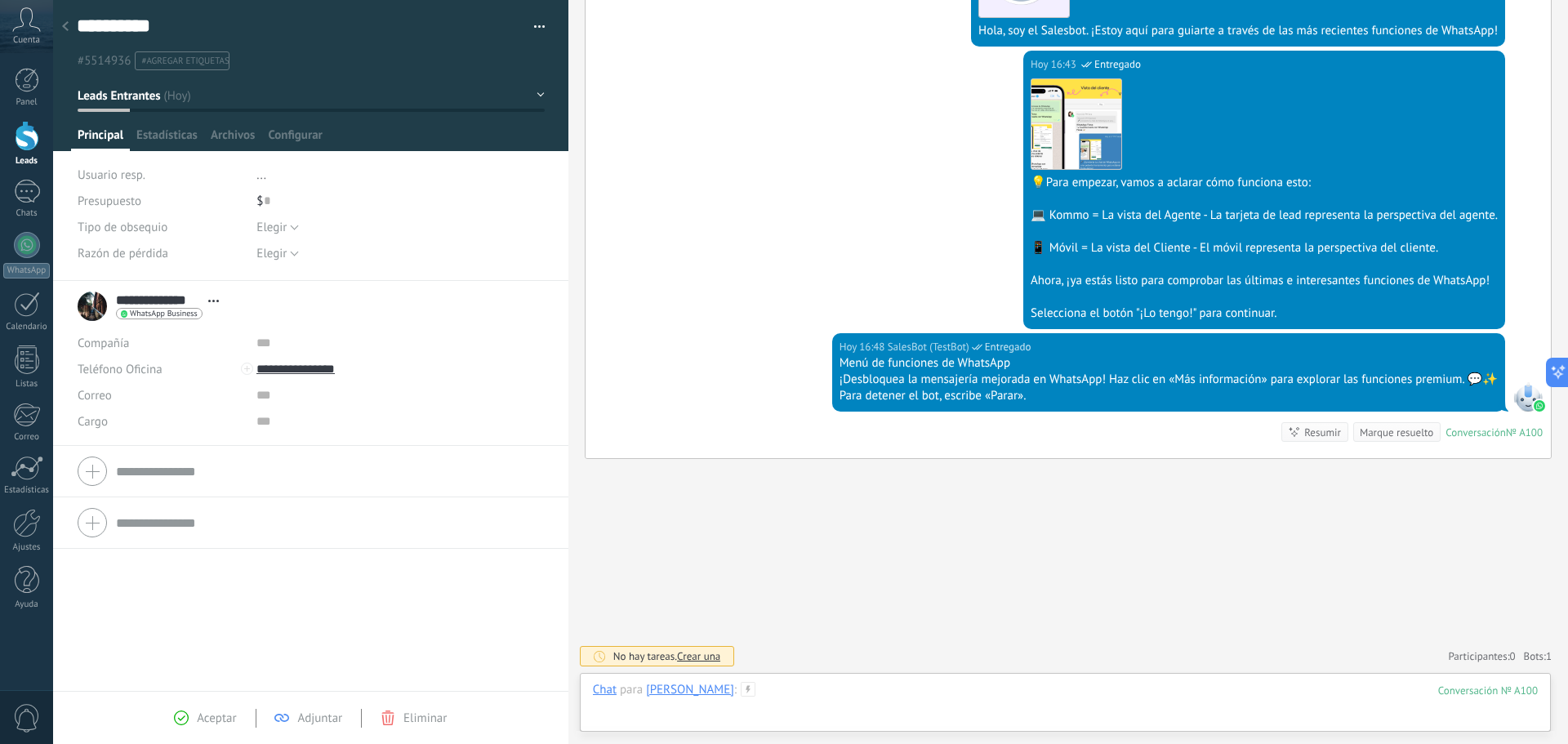
click at [838, 713] on div at bounding box center [1065, 707] width 944 height 49
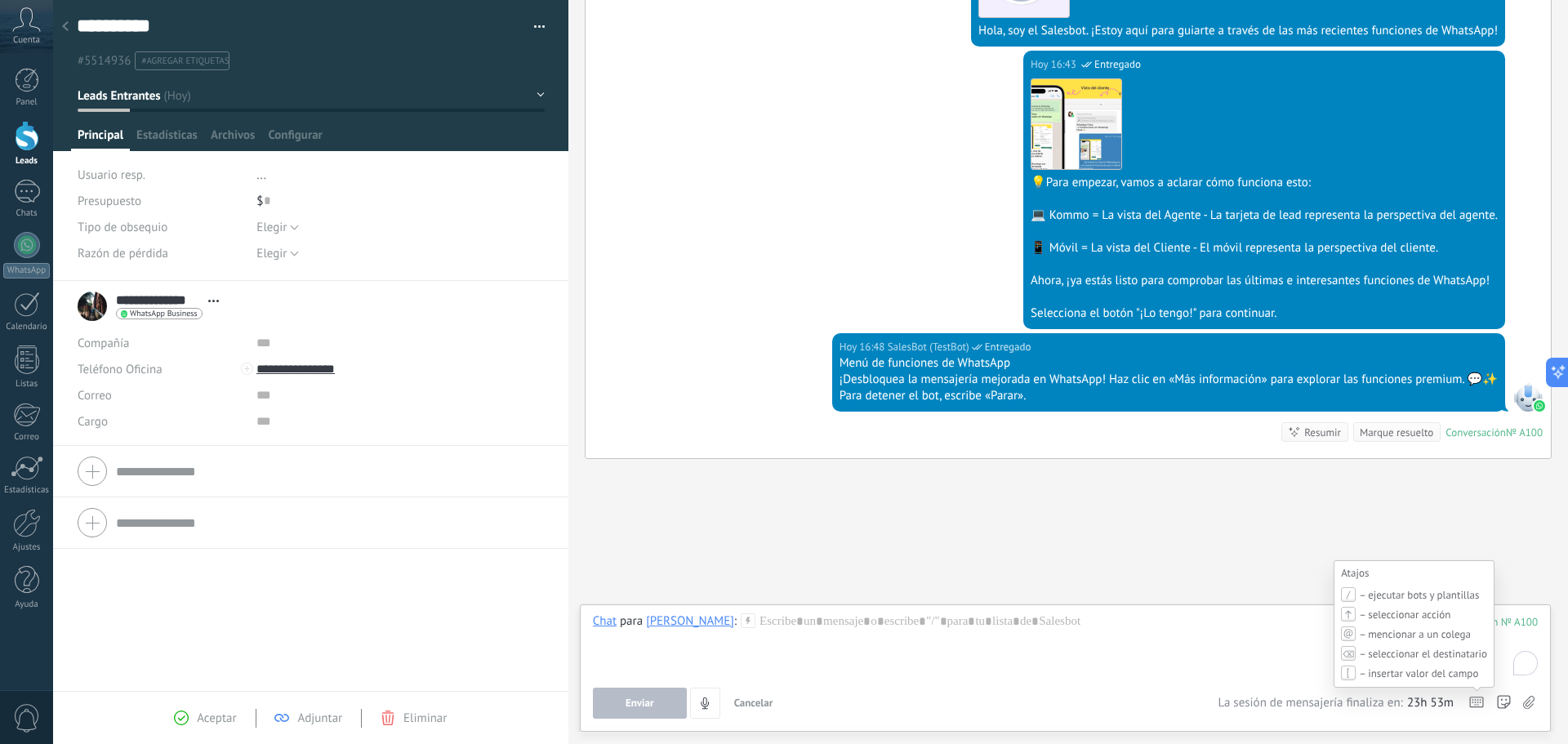
click at [1476, 706] on use at bounding box center [1475, 703] width 13 height 10
click at [1476, 702] on icon at bounding box center [1475, 702] width 14 height 11
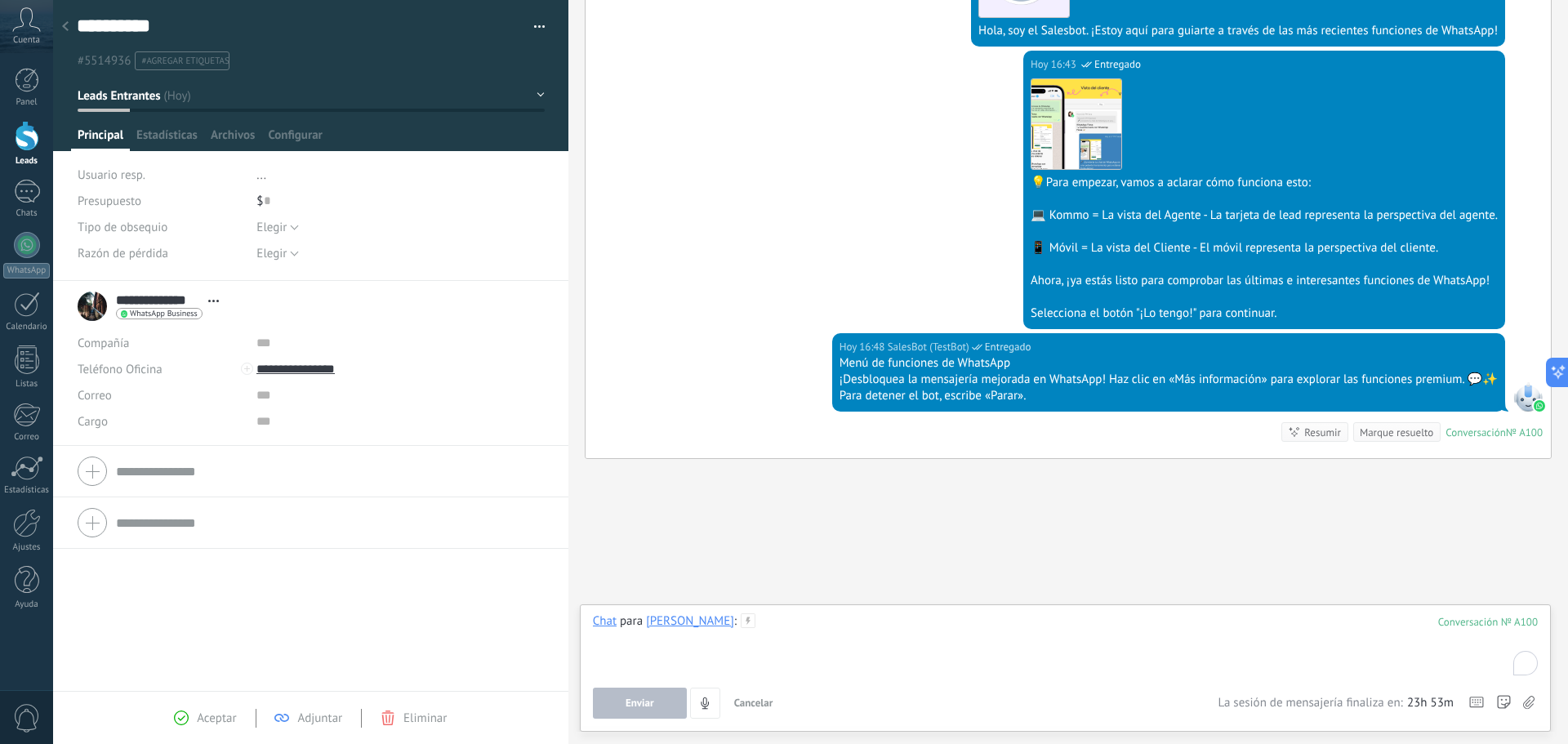
click at [740, 644] on div "To enrich screen reader interactions, please activate Accessibility in Grammarl…" at bounding box center [1065, 644] width 944 height 62
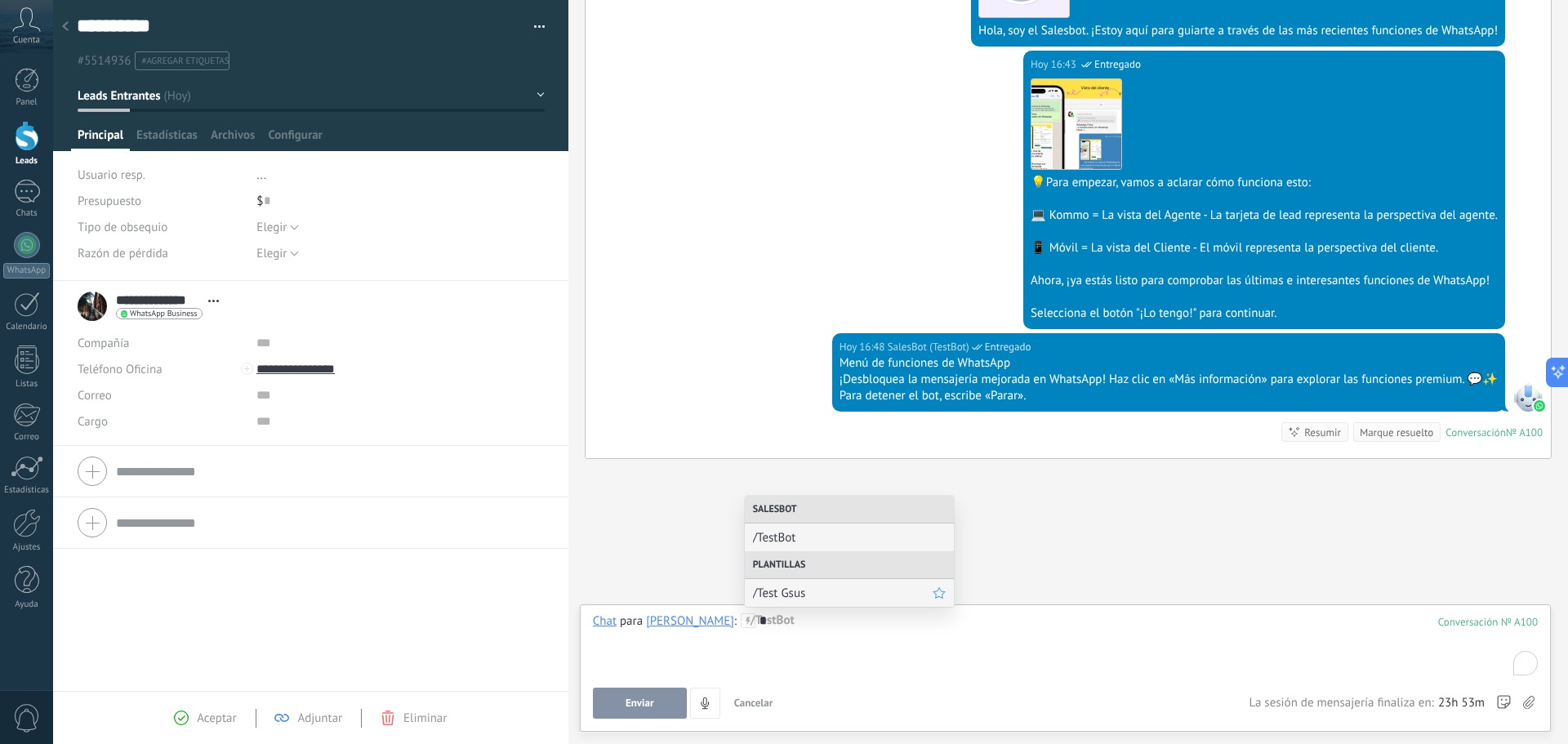
click at [792, 588] on span "/Test Gsus" at bounding box center [842, 593] width 180 height 15
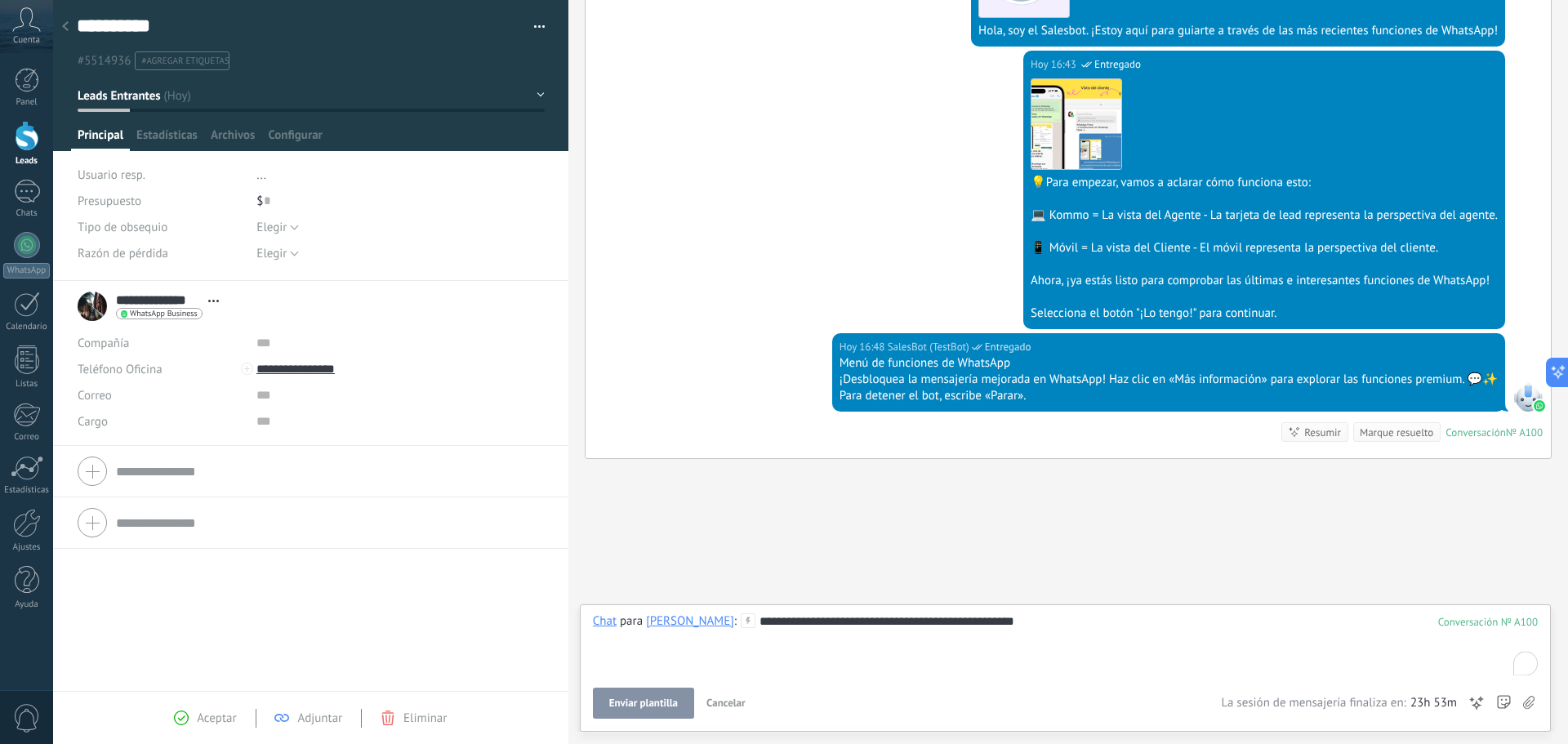
click at [638, 702] on span "Enviar plantilla" at bounding box center [643, 703] width 69 height 11
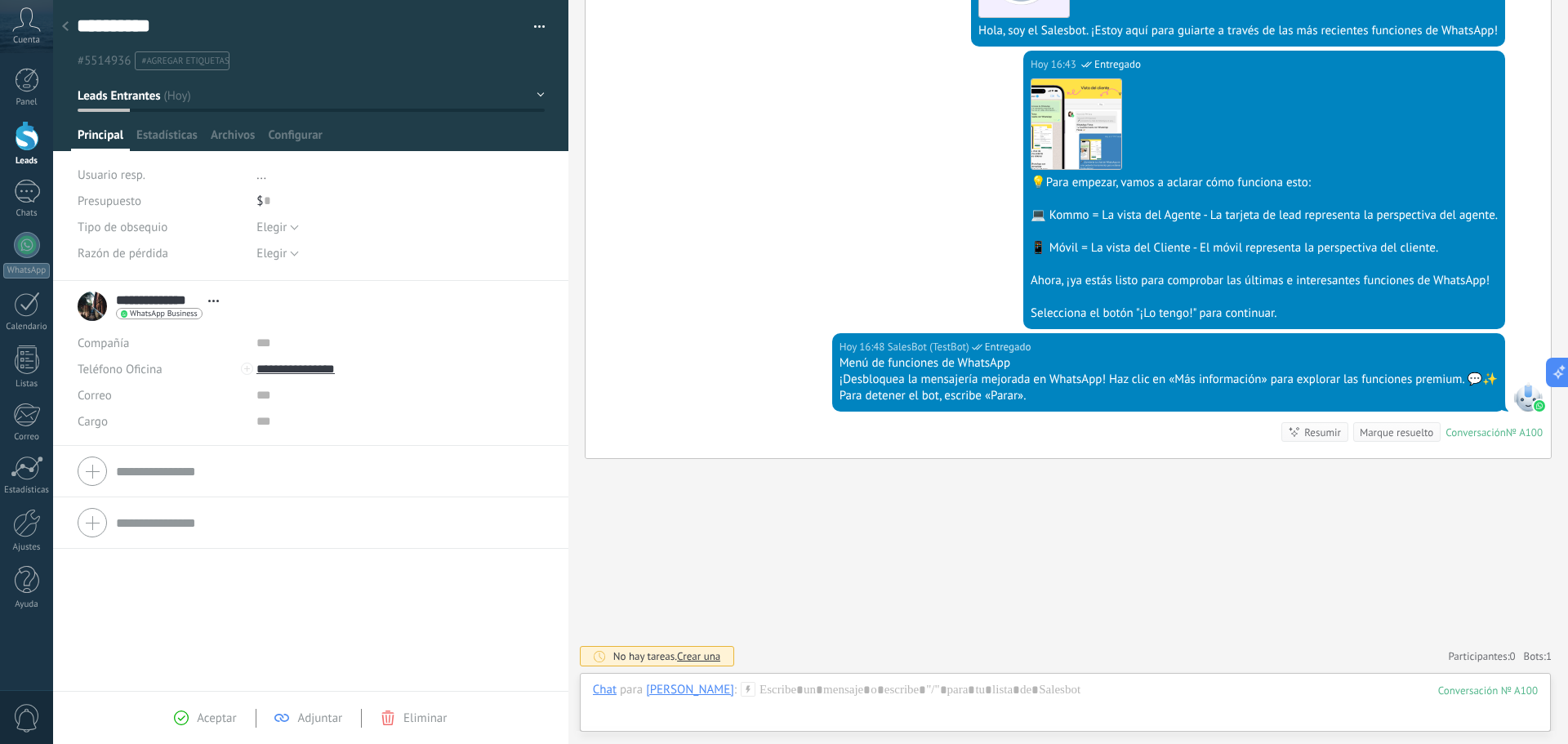
scroll to position [499, 0]
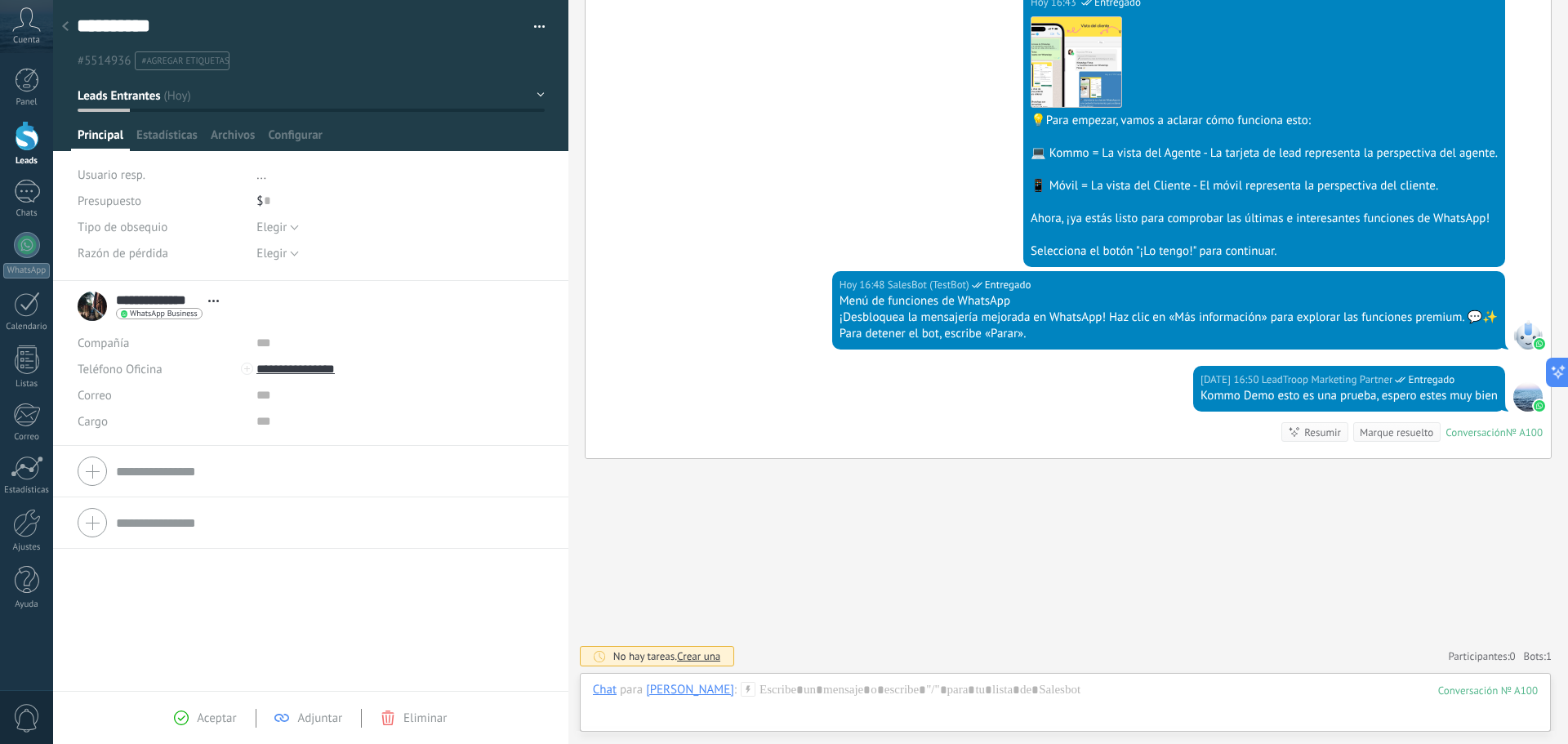
click at [69, 22] on div at bounding box center [65, 26] width 23 height 31
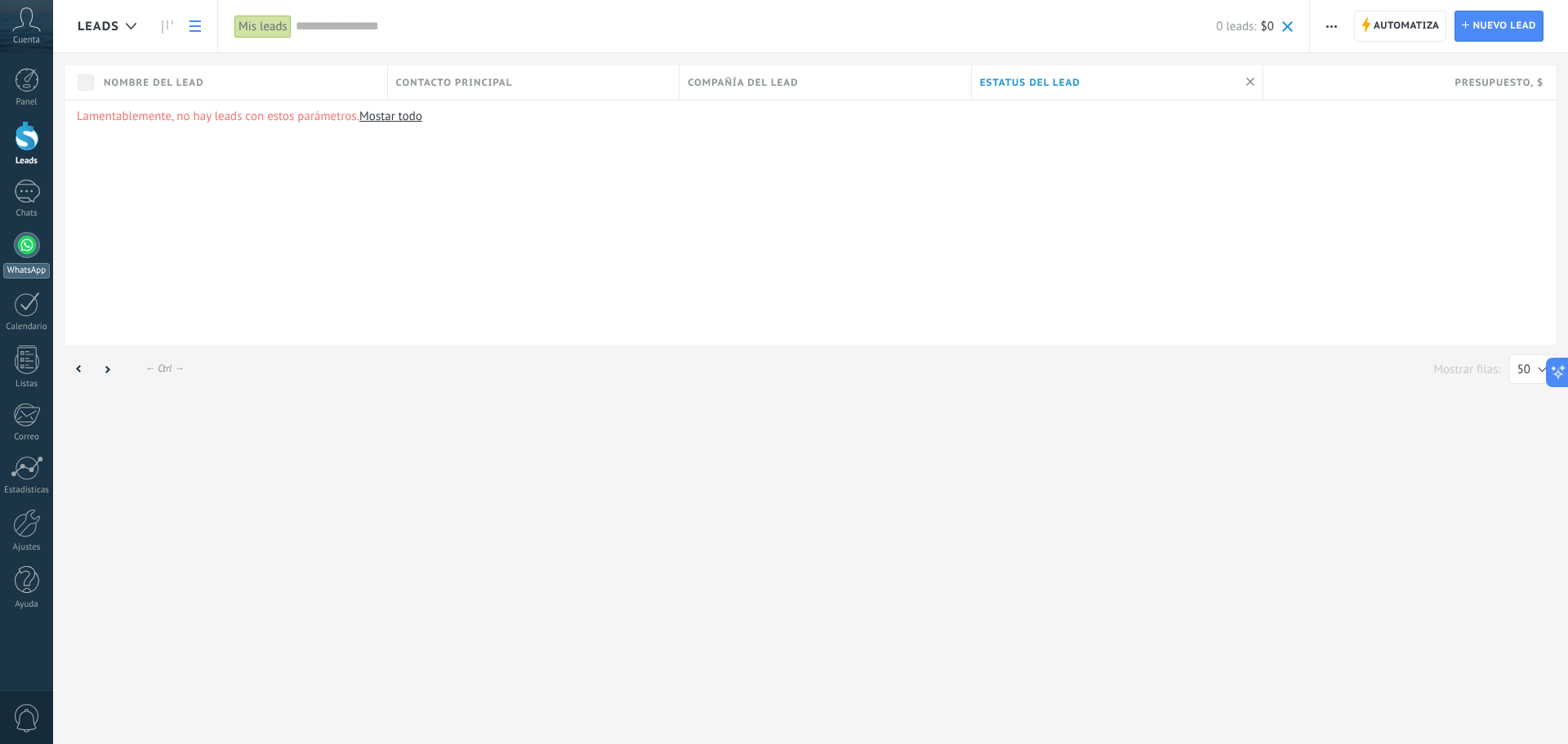
click at [37, 253] on div at bounding box center [26, 245] width 26 height 26
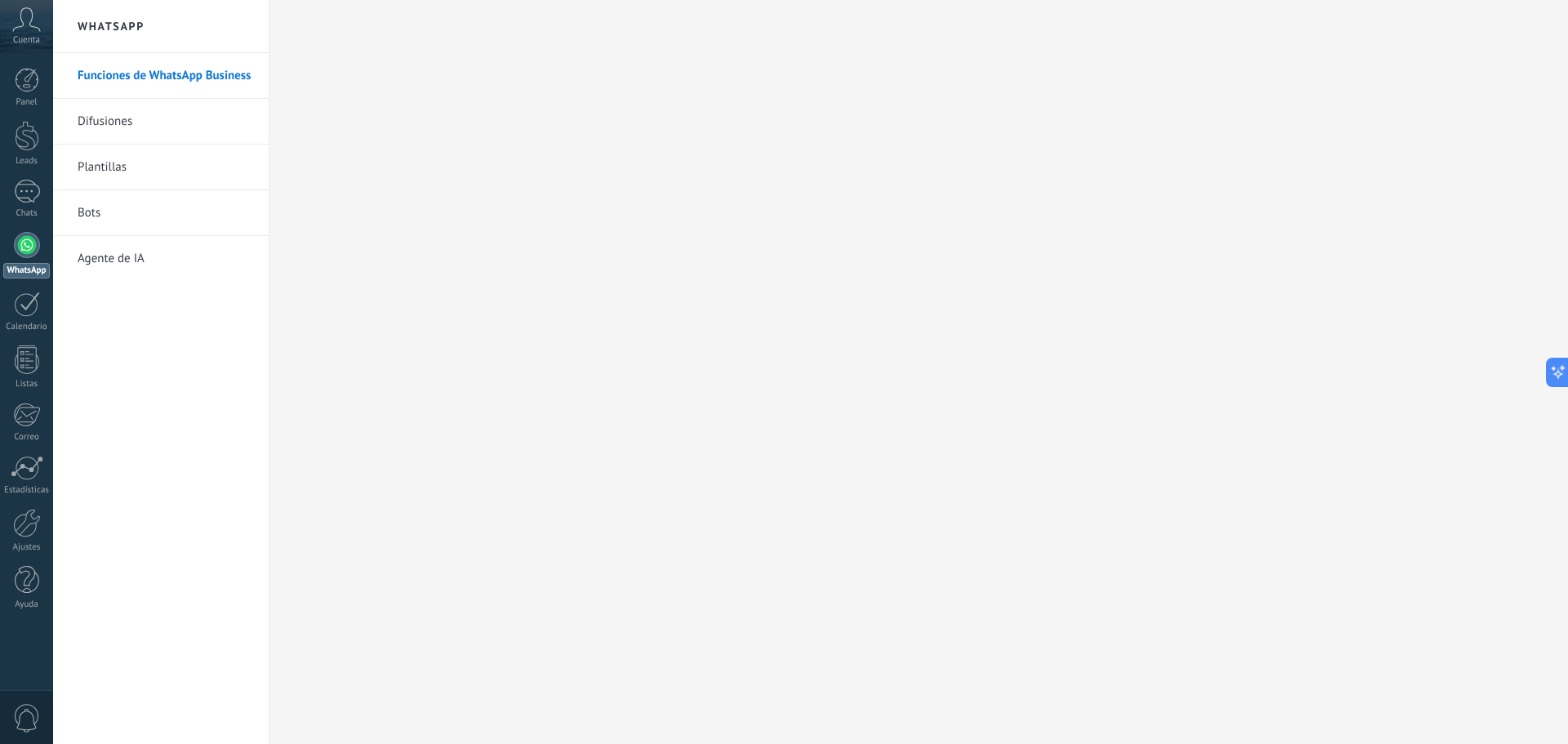
click at [125, 126] on link "Difusiones" at bounding box center [164, 122] width 174 height 46
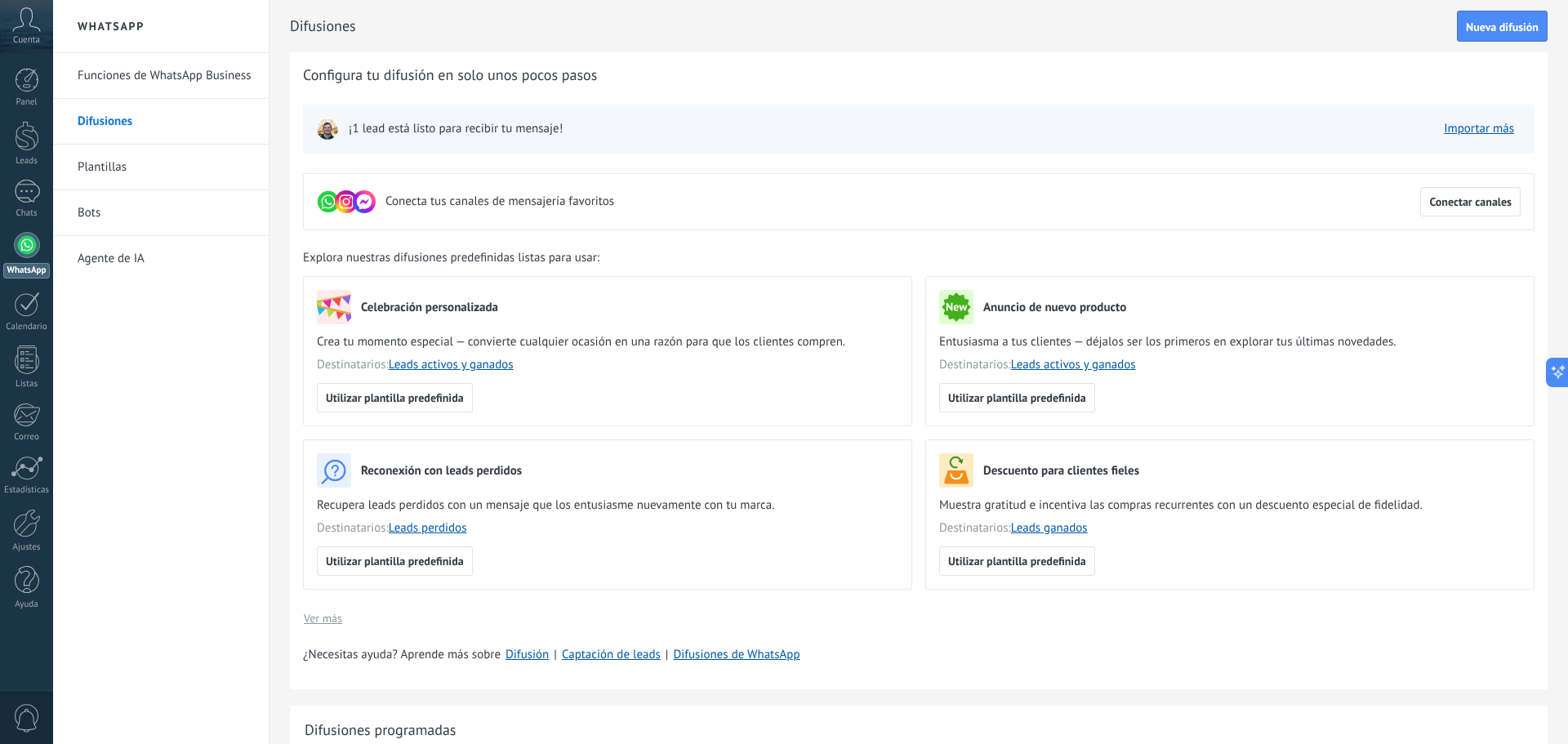
click at [31, 13] on icon at bounding box center [26, 20] width 29 height 25
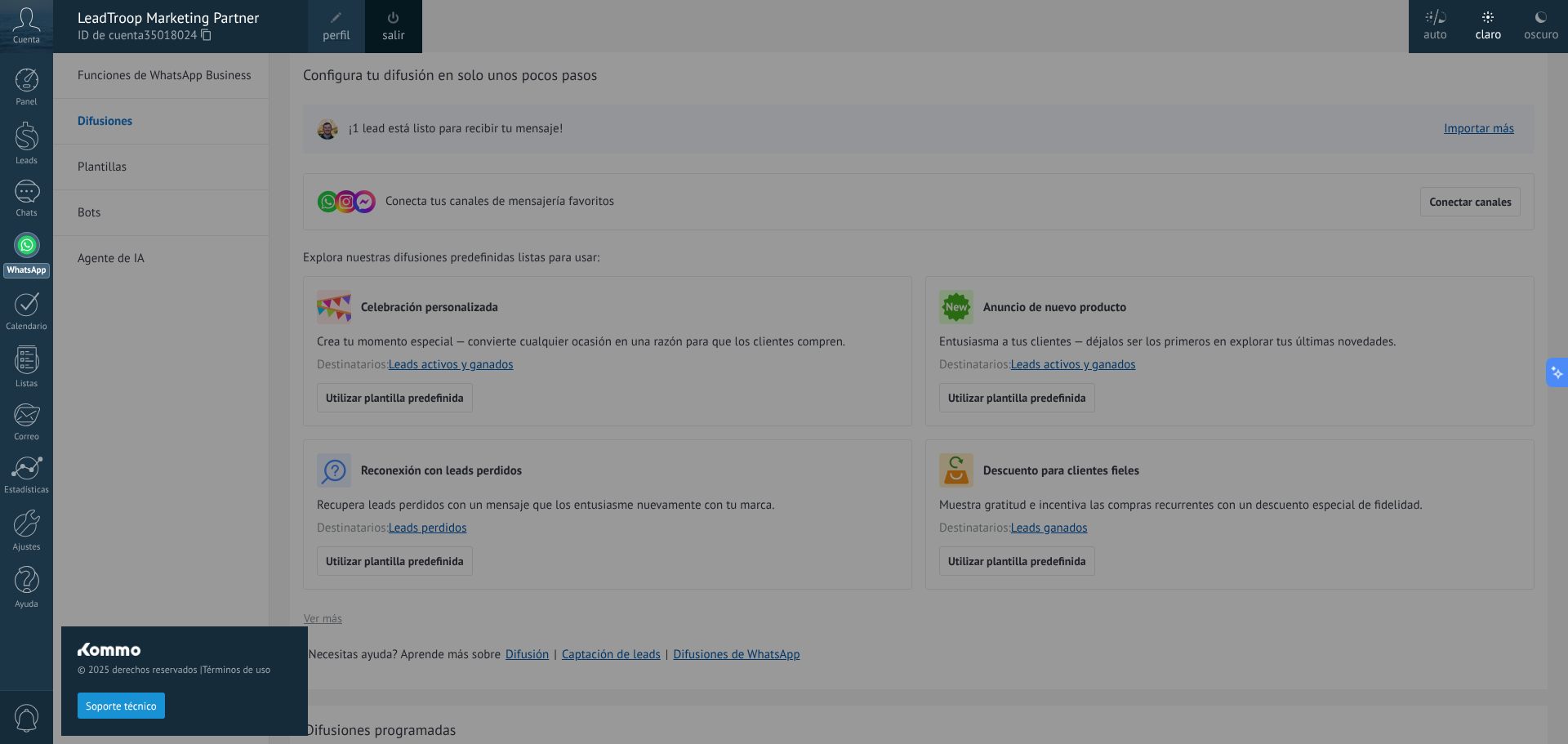
click at [16, 15] on icon at bounding box center [26, 20] width 29 height 25
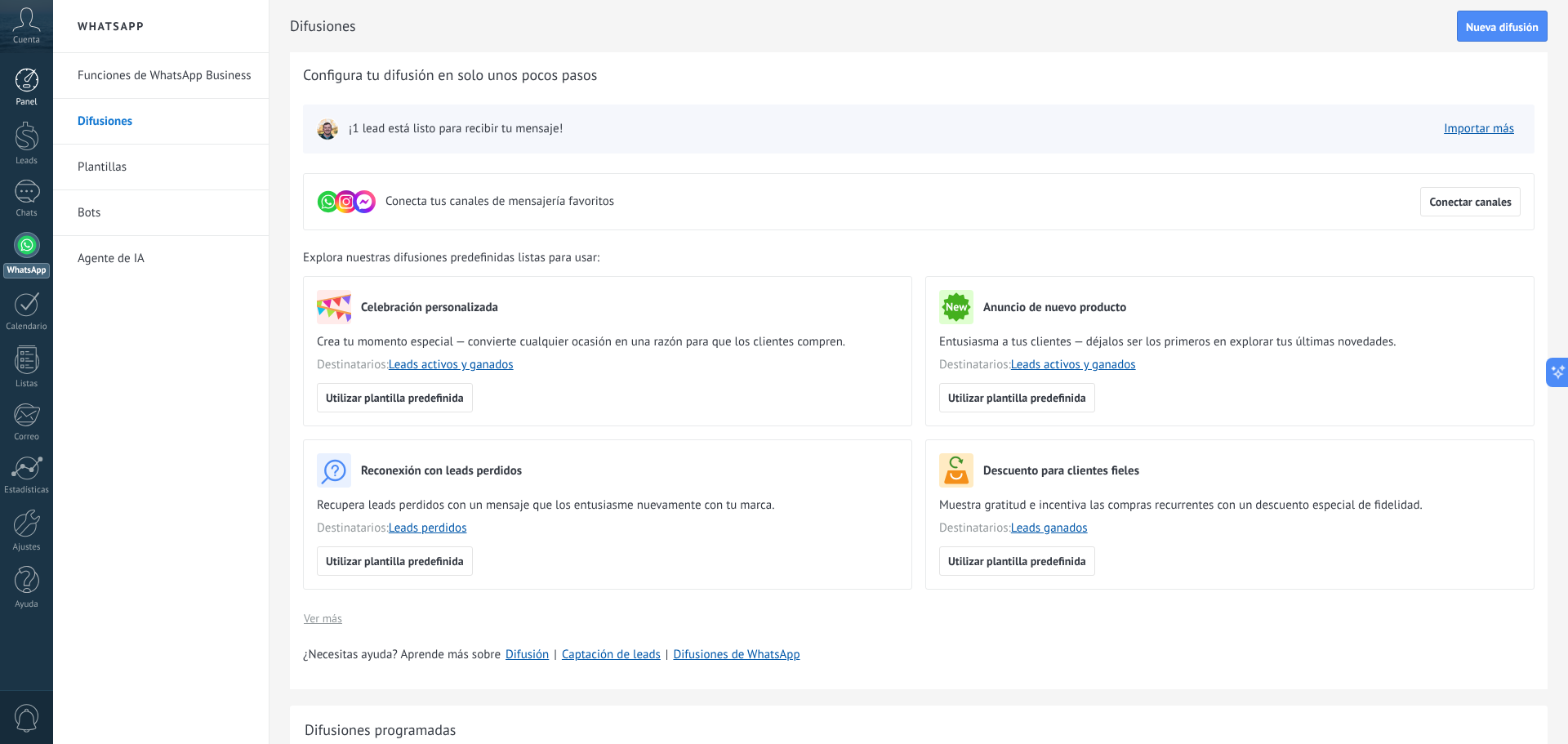
click at [29, 91] on div at bounding box center [26, 80] width 25 height 25
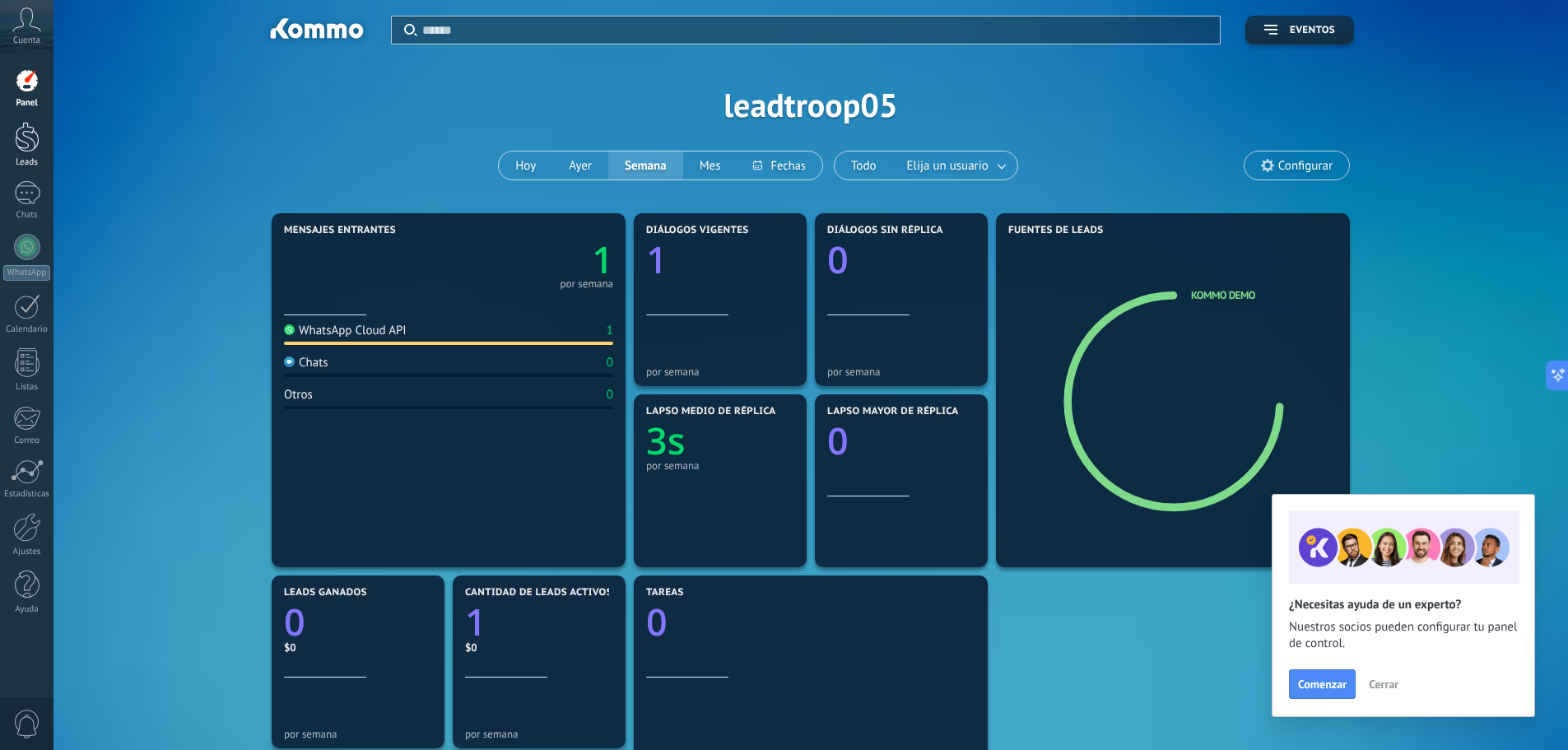
click at [24, 147] on div at bounding box center [27, 137] width 25 height 31
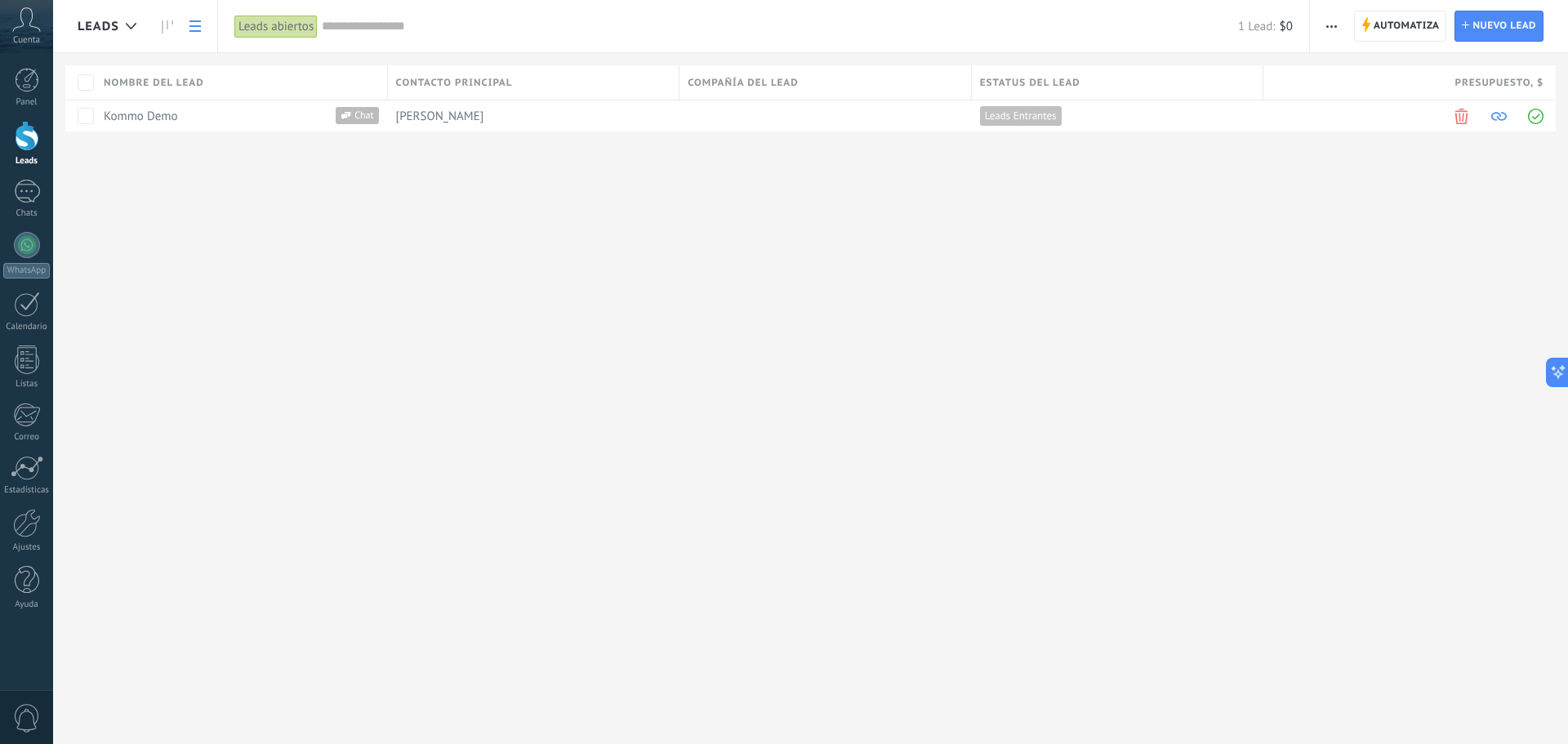
click at [24, 26] on icon at bounding box center [26, 20] width 29 height 25
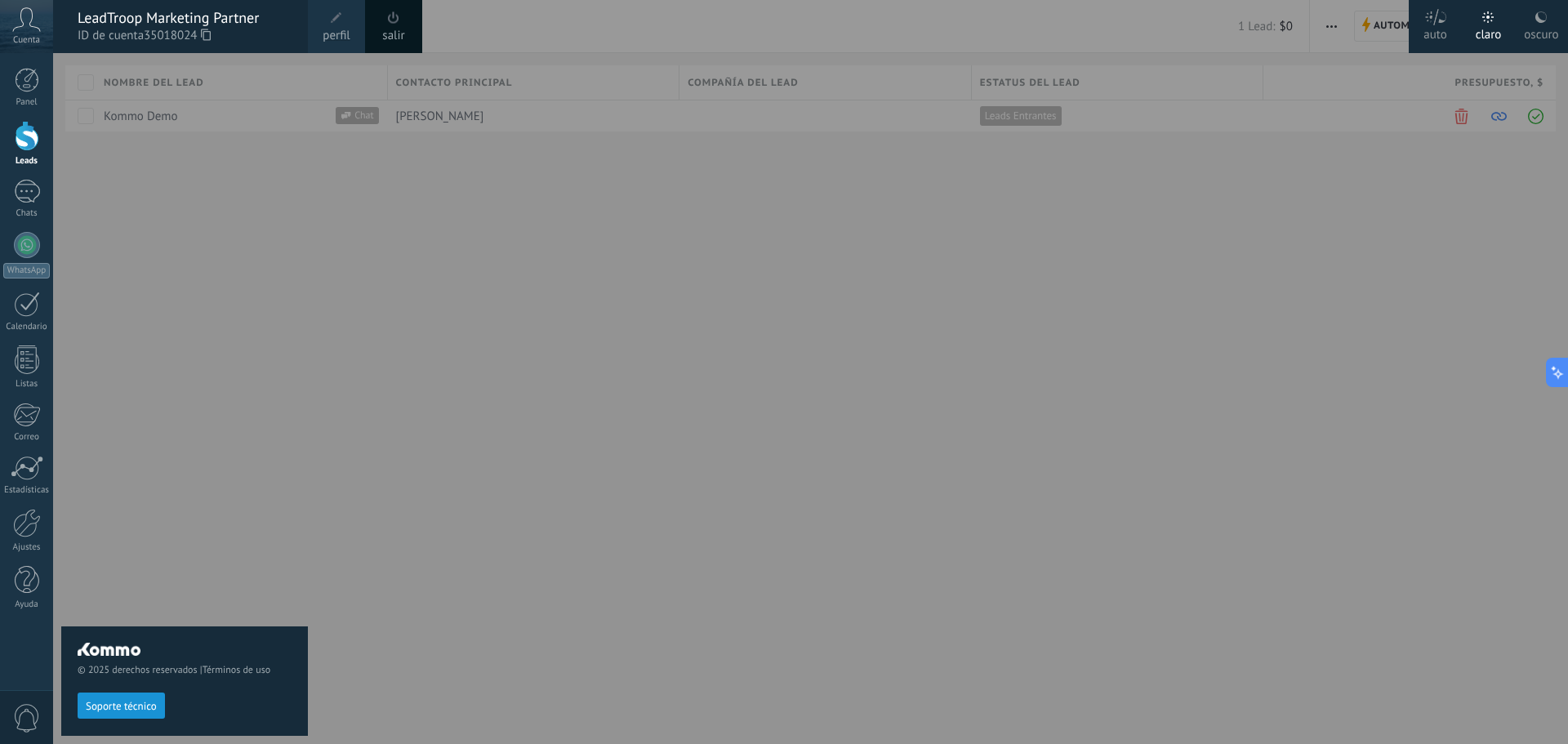
click at [24, 26] on icon at bounding box center [26, 20] width 29 height 25
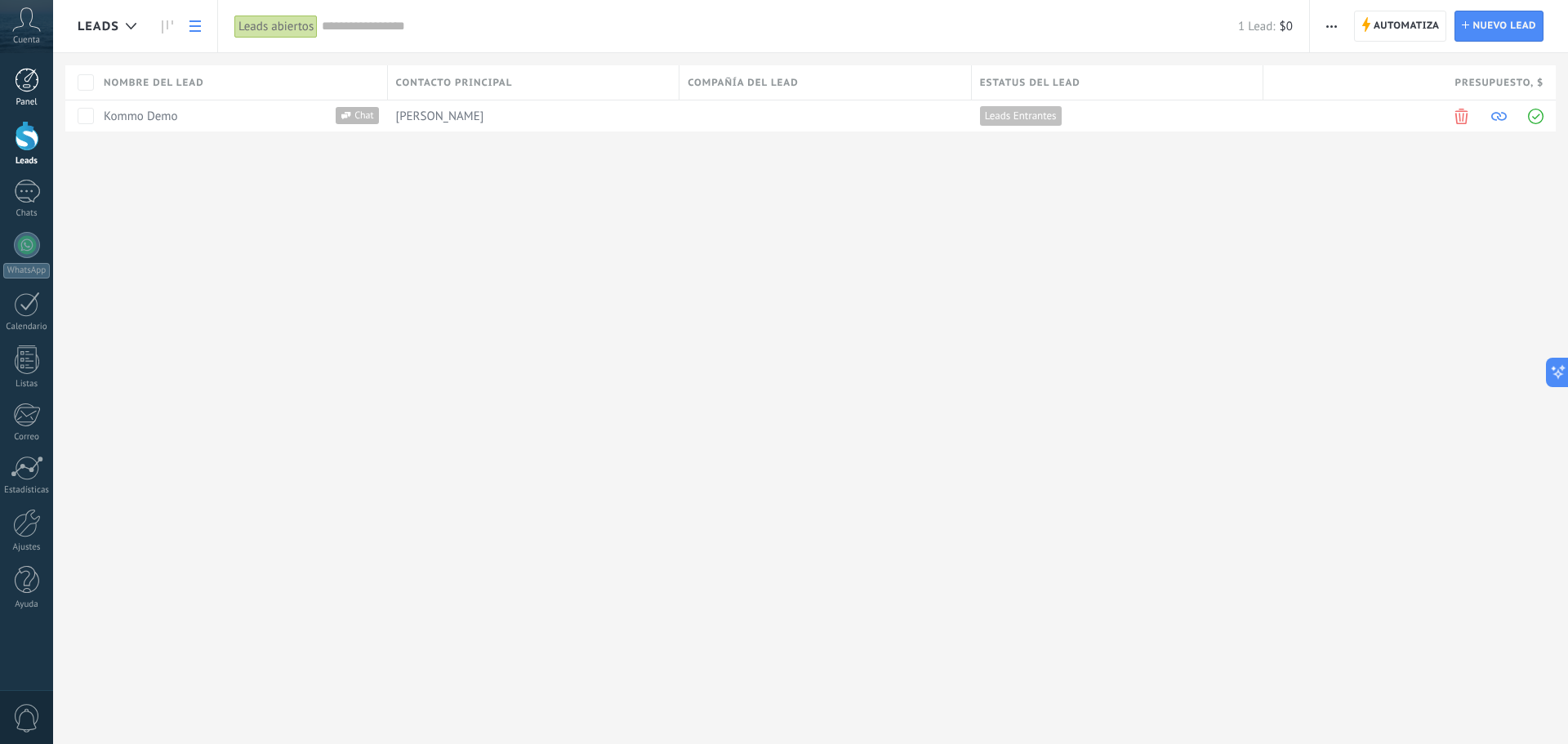
click at [16, 90] on div at bounding box center [26, 80] width 25 height 25
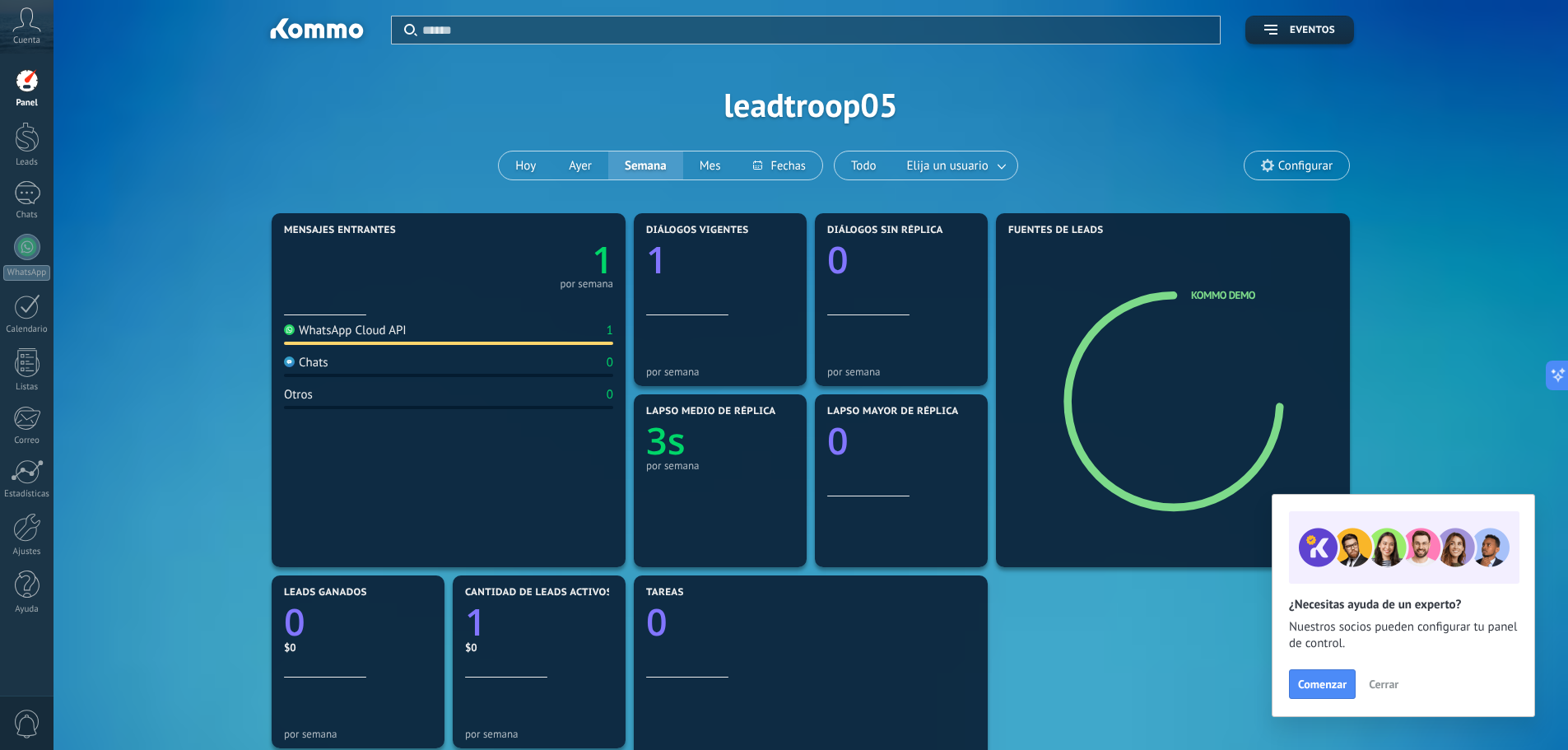
click at [31, 21] on icon at bounding box center [27, 20] width 29 height 25
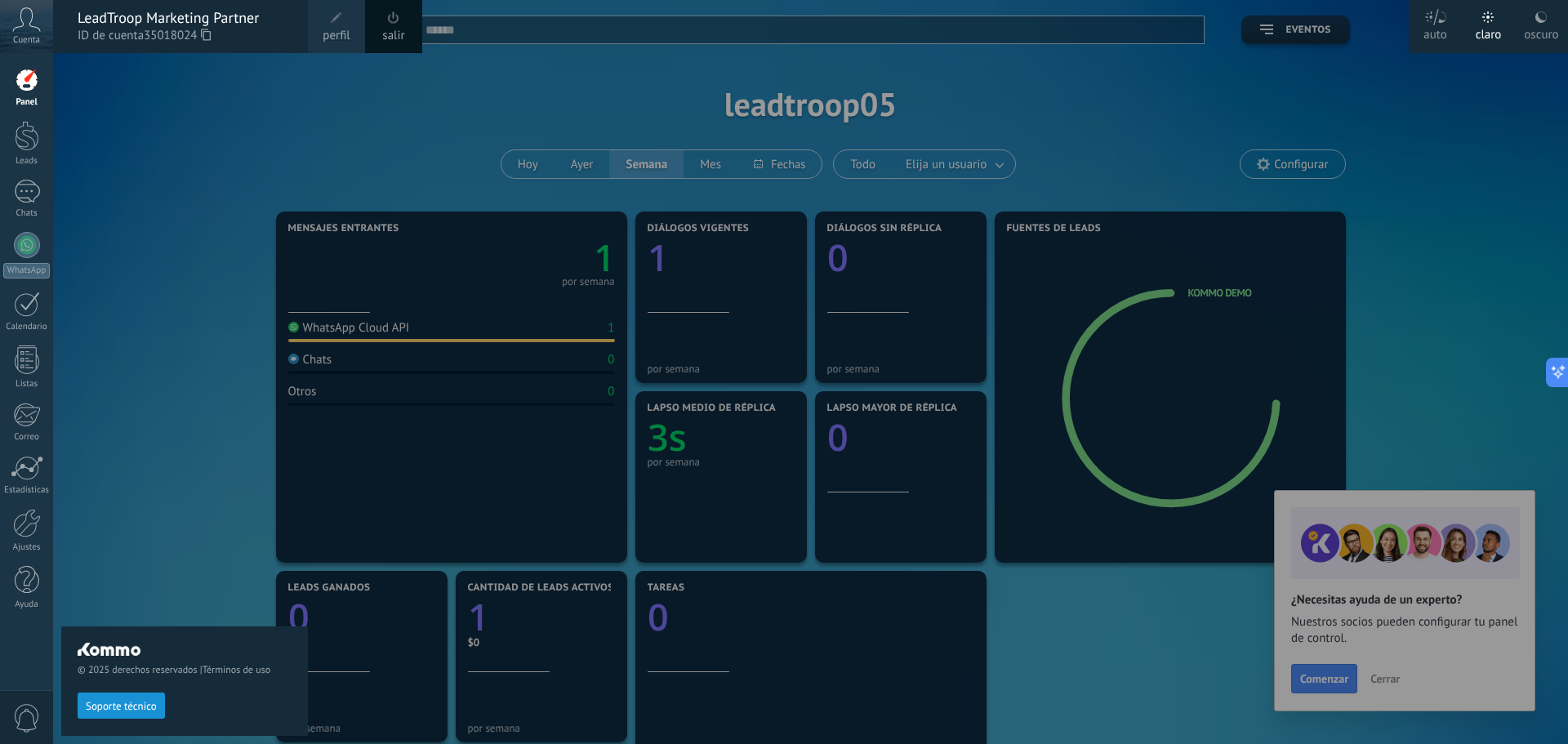
click at [111, 145] on div "© 2025 derechos reservados | Términos de uso Soporte técnico" at bounding box center [185, 398] width 247 height 691
click at [23, 132] on div at bounding box center [26, 136] width 25 height 31
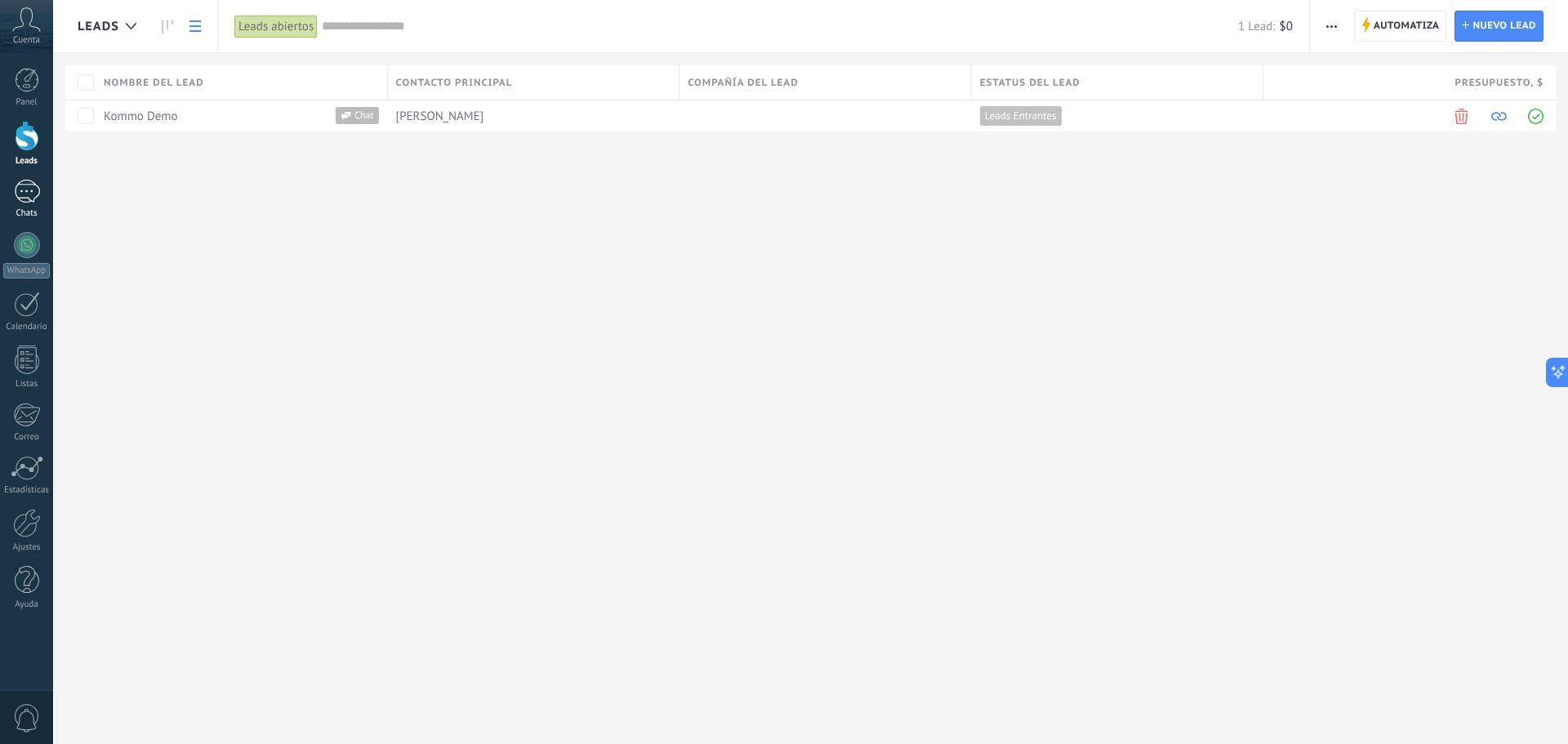
click at [26, 192] on div "1" at bounding box center [26, 192] width 26 height 24
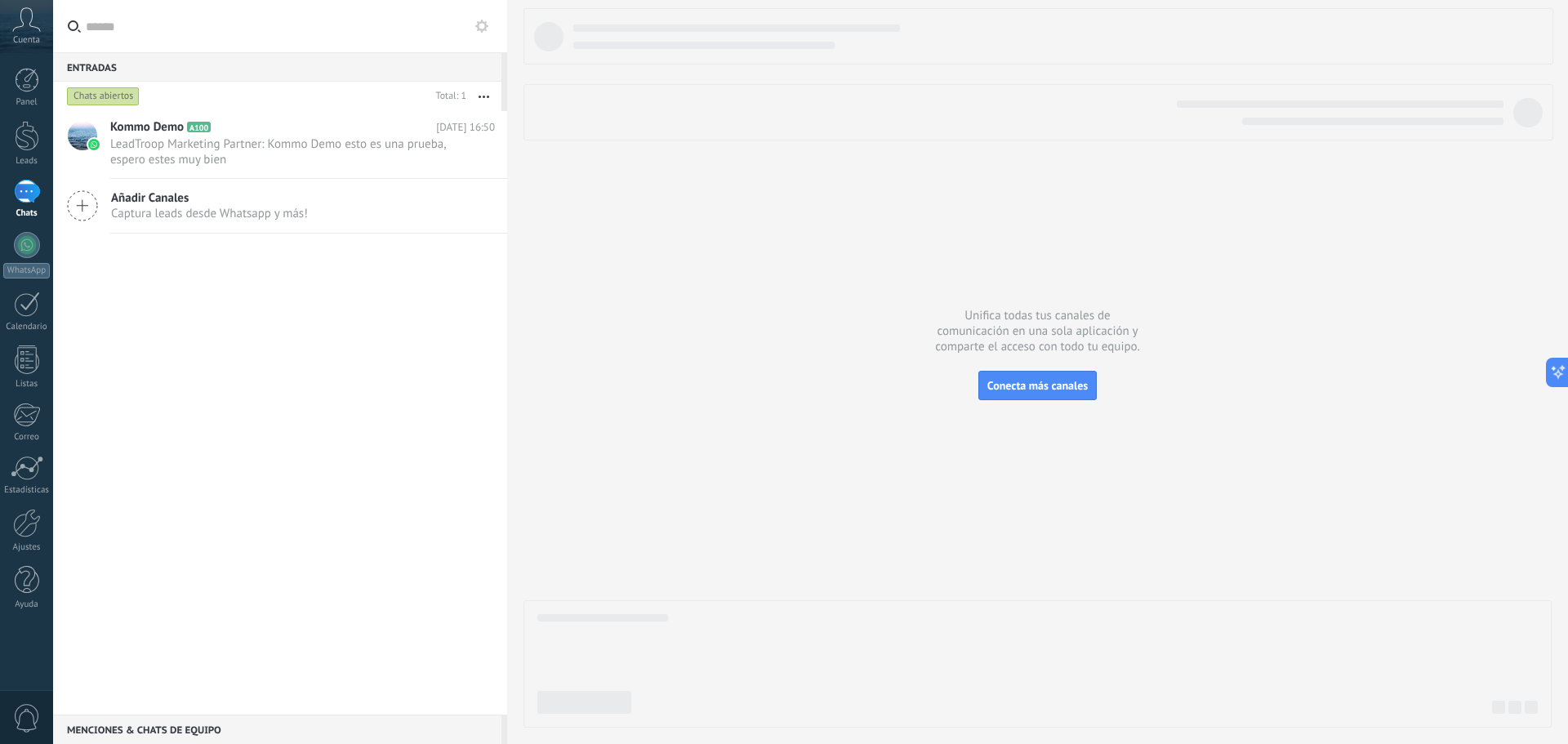
click at [166, 209] on span "Captura leads desde Whatsapp y más!" at bounding box center [209, 214] width 197 height 15
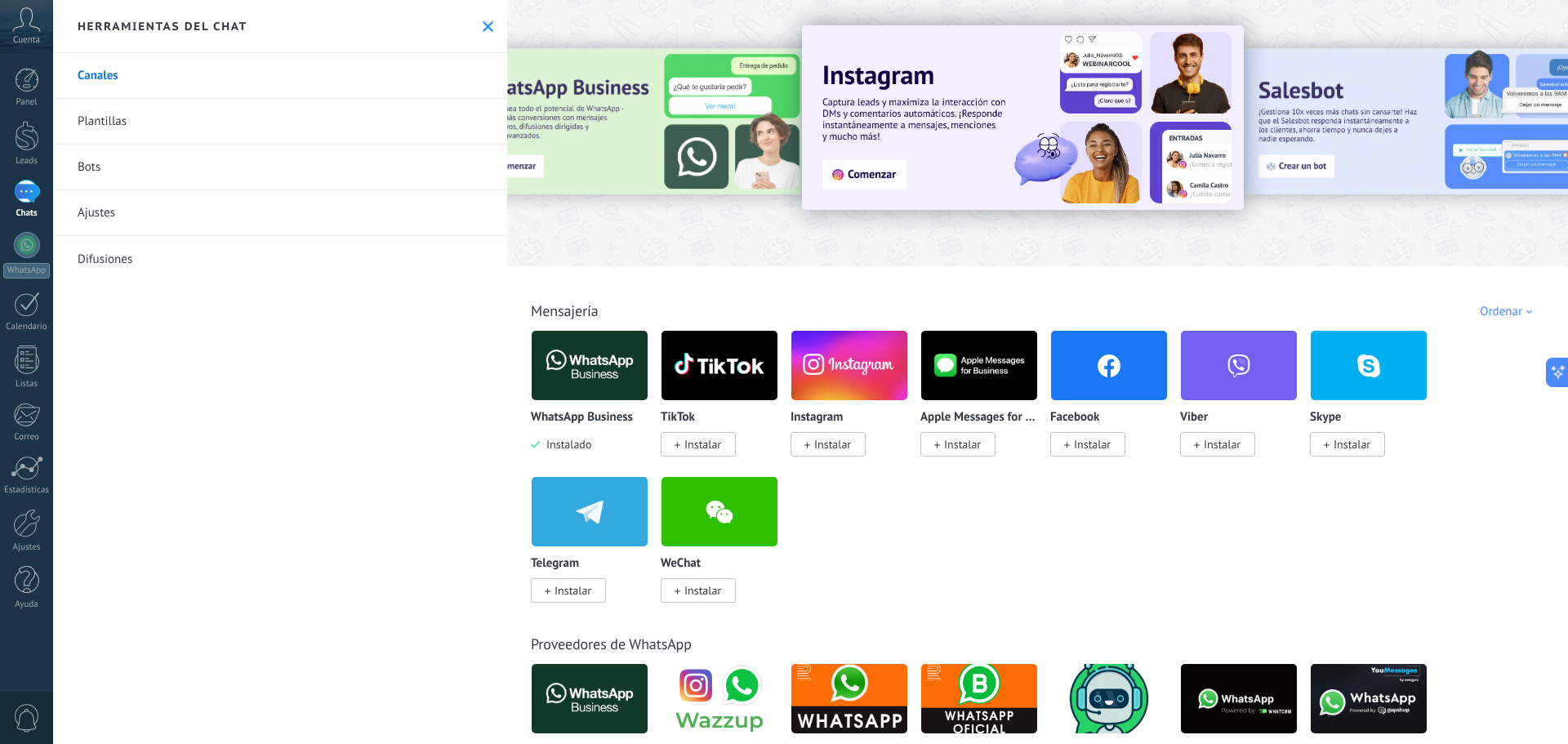
click at [552, 365] on img at bounding box center [590, 365] width 116 height 79
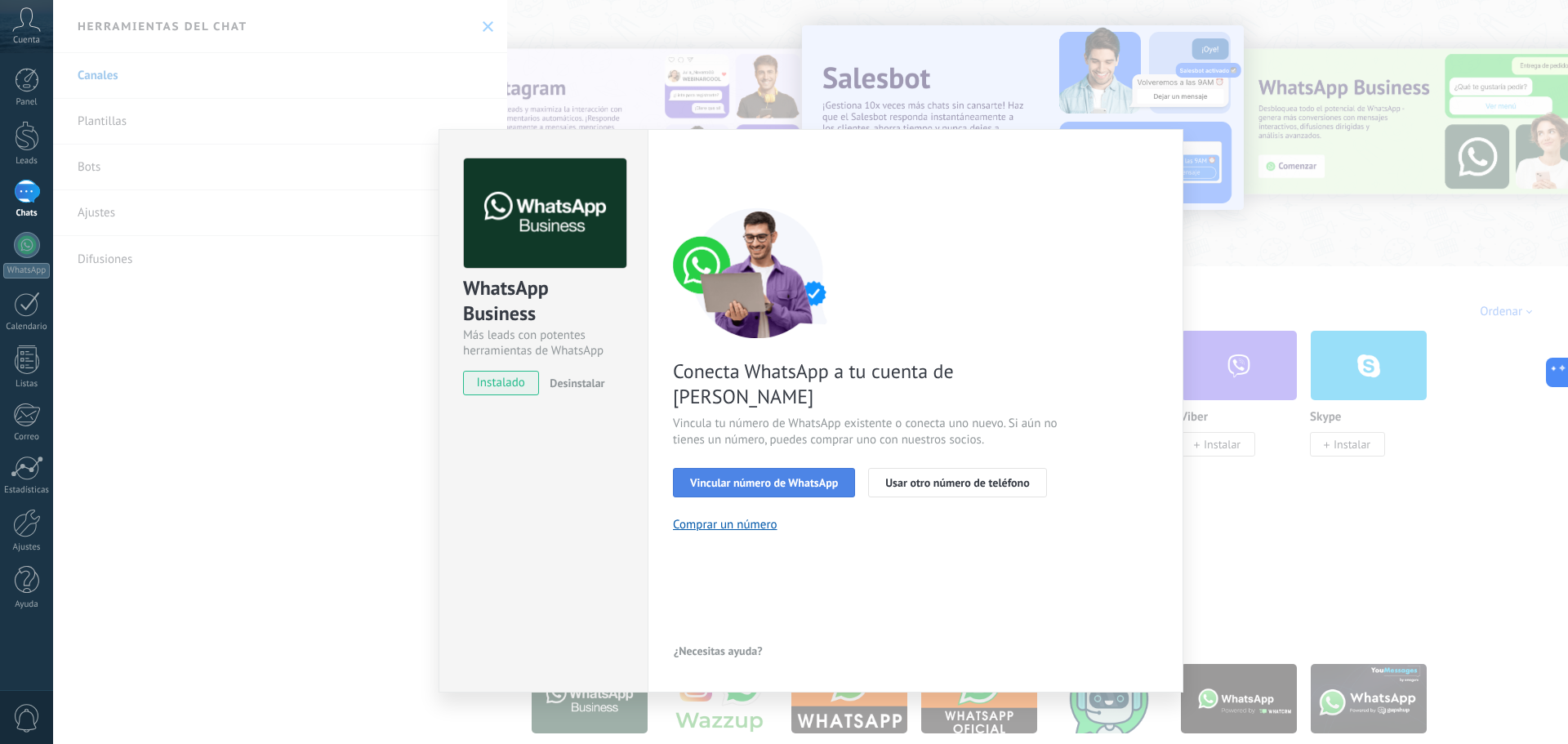
click at [765, 477] on span "Vincular número de WhatsApp" at bounding box center [764, 482] width 148 height 11
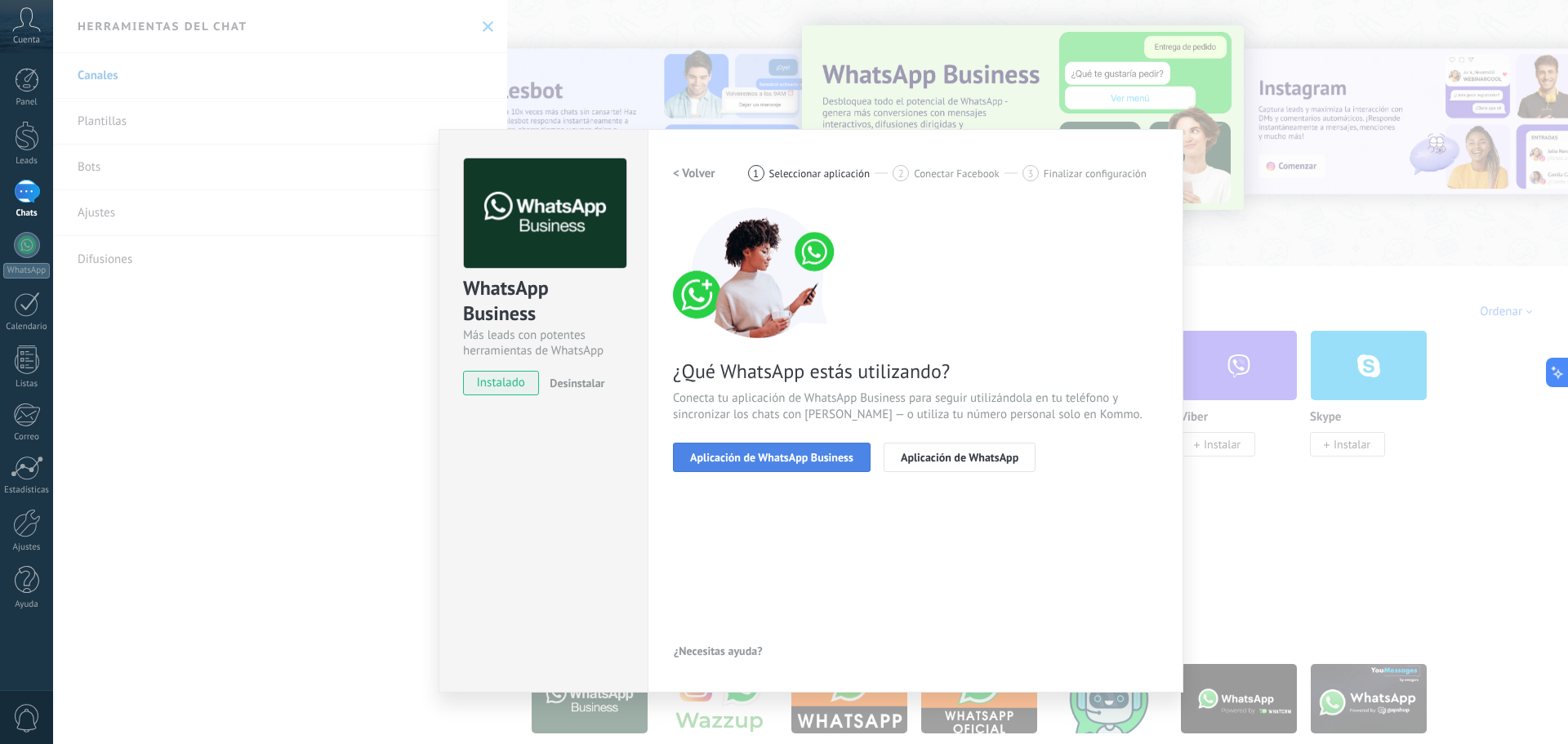
click at [765, 463] on span "Aplicación de WhatsApp Business" at bounding box center [772, 457] width 163 height 11
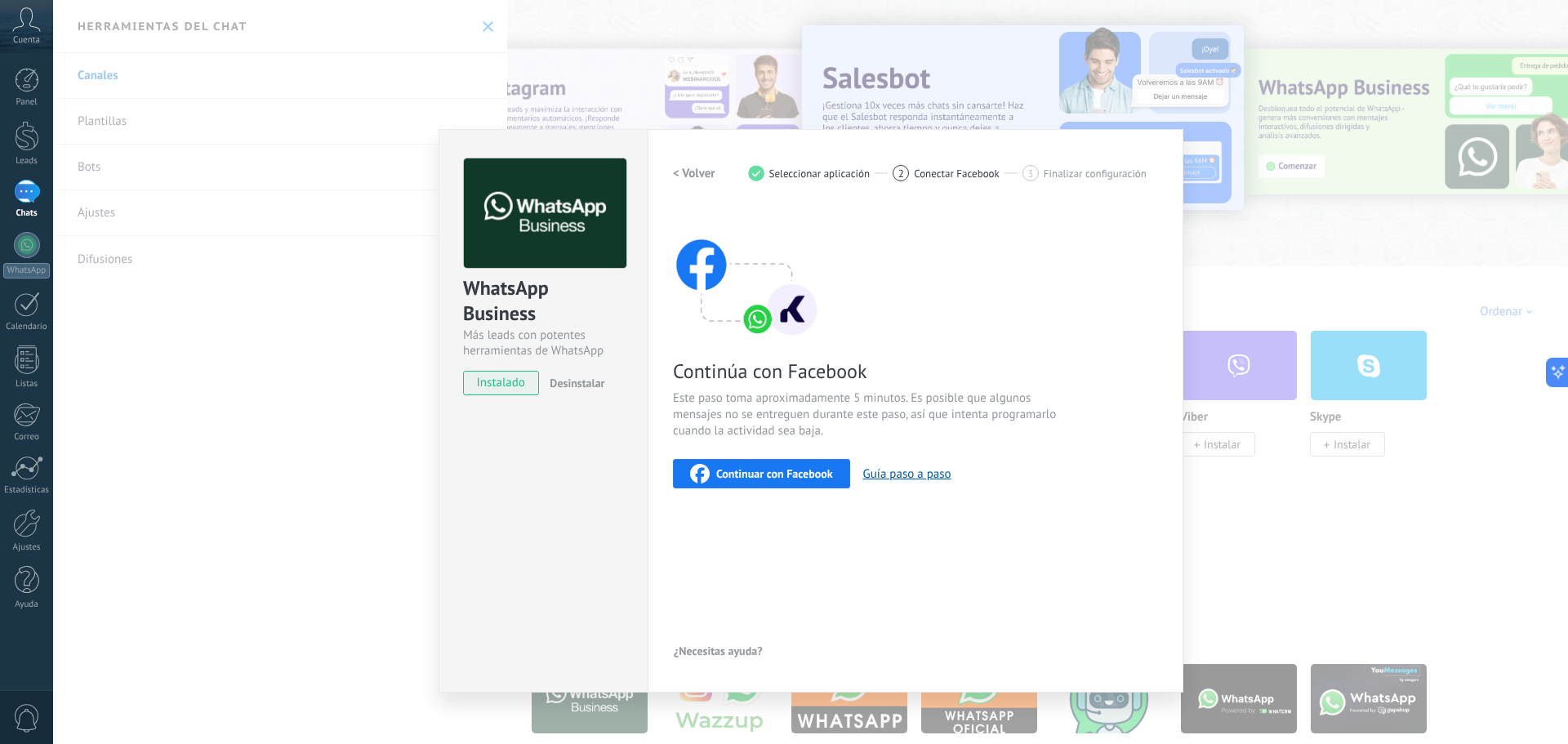
click at [804, 476] on span "Continuar con Facebook" at bounding box center [774, 473] width 117 height 11
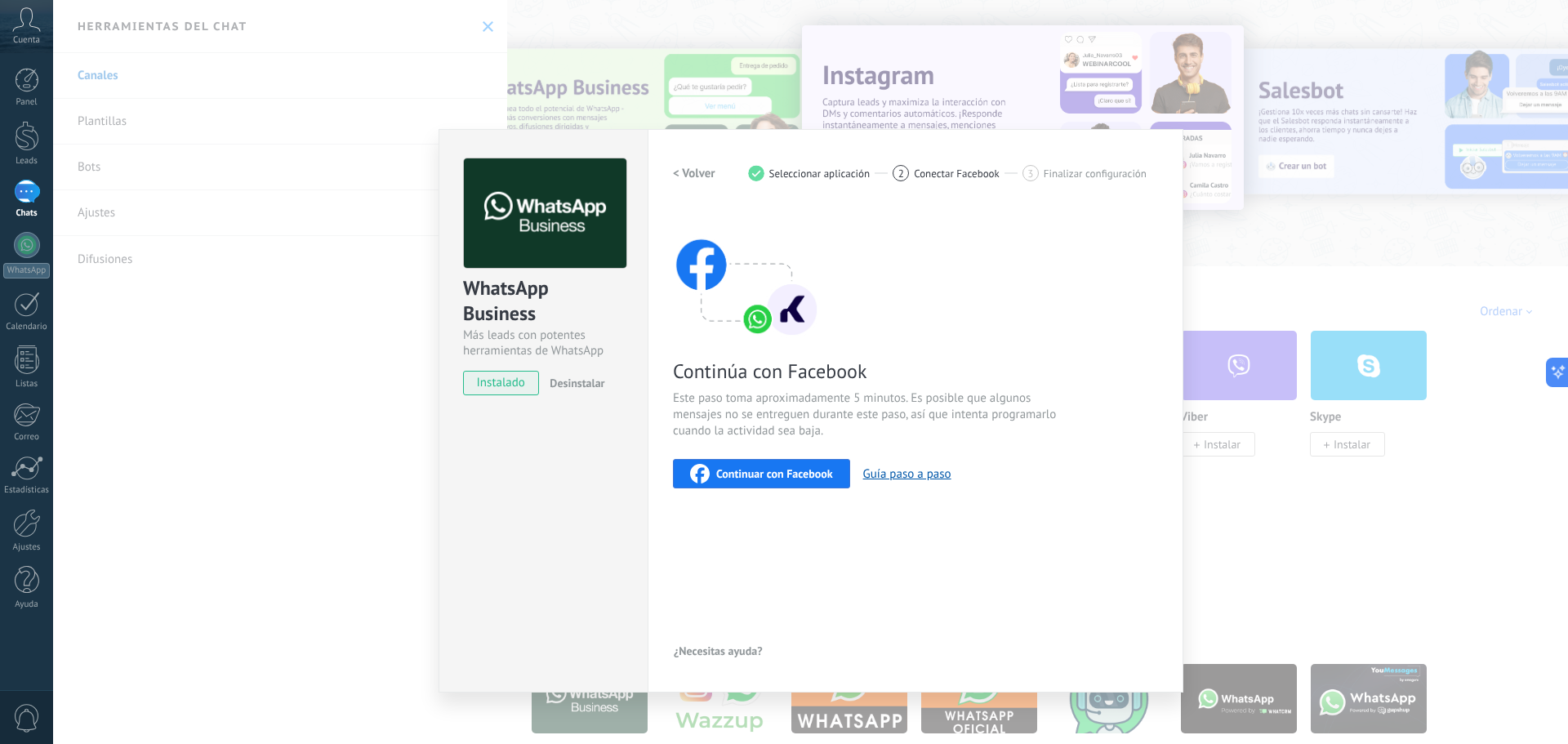
click at [955, 110] on div "WhatsApp Business Más leads con potentes herramientas de WhatsApp instalado Des…" at bounding box center [810, 372] width 1514 height 744
